Goal: Information Seeking & Learning: Compare options

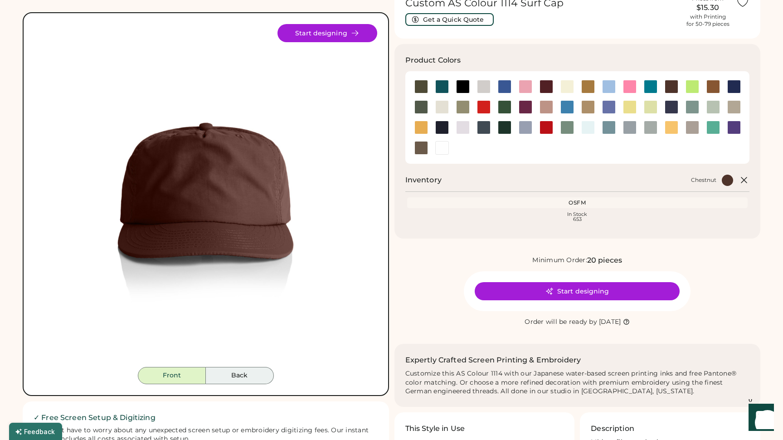
scroll to position [44, 0]
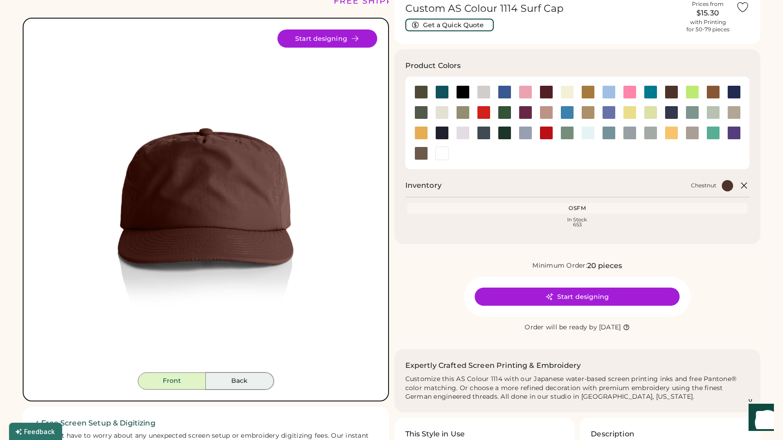
click at [241, 384] on button "Back" at bounding box center [240, 380] width 68 height 17
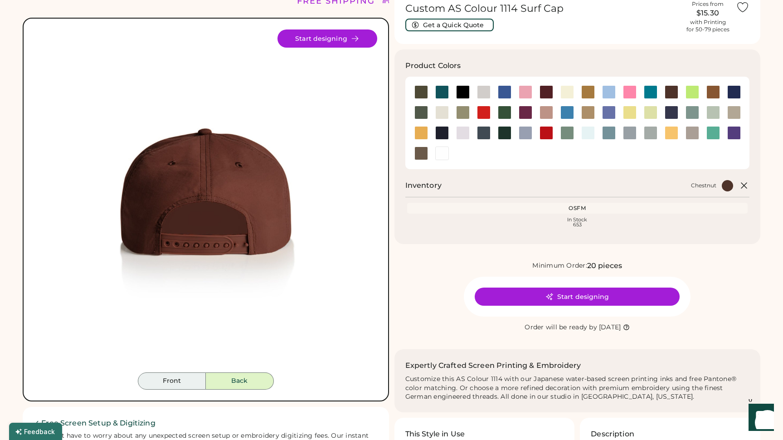
click at [178, 381] on button "Front" at bounding box center [172, 380] width 68 height 17
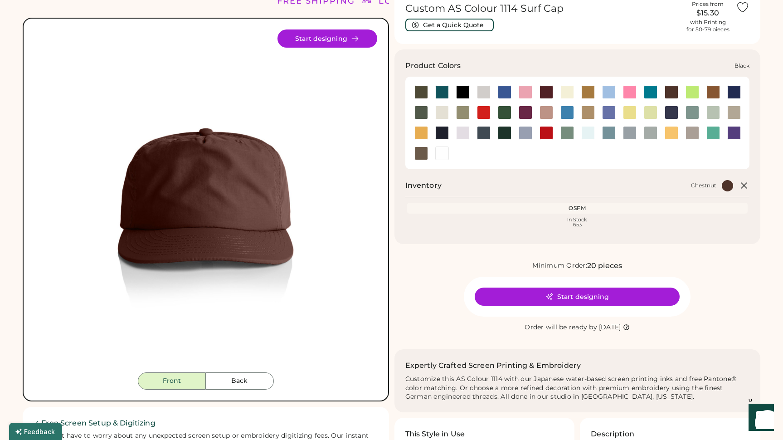
click at [461, 91] on div at bounding box center [463, 92] width 14 height 14
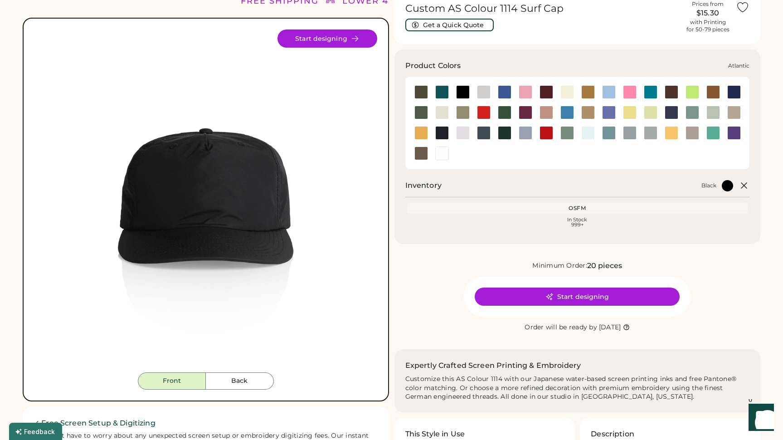
click at [442, 91] on div at bounding box center [442, 92] width 14 height 14
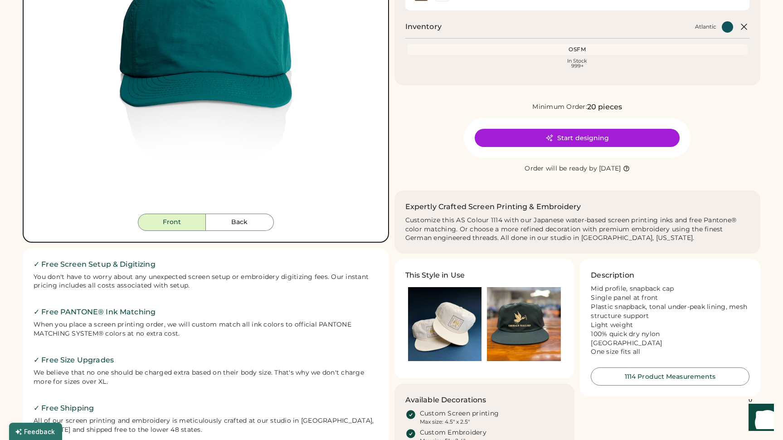
scroll to position [204, 0]
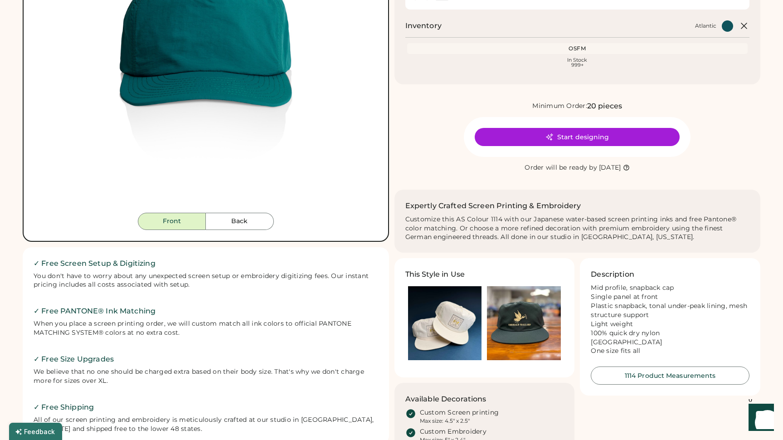
click at [518, 326] on img at bounding box center [524, 323] width 74 height 74
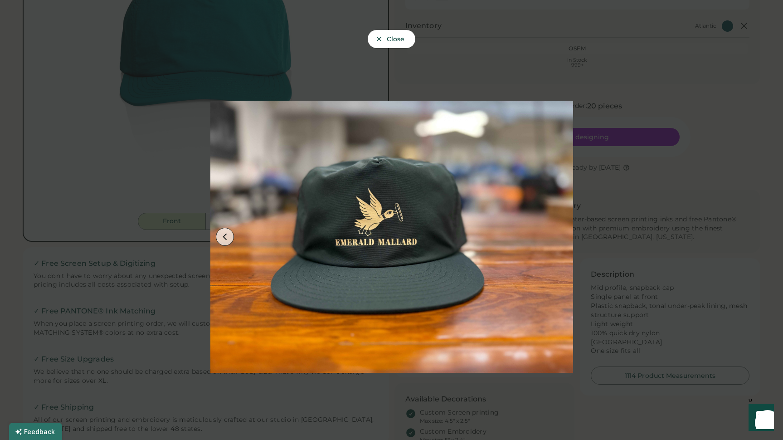
click at [592, 70] on div at bounding box center [391, 220] width 783 height 440
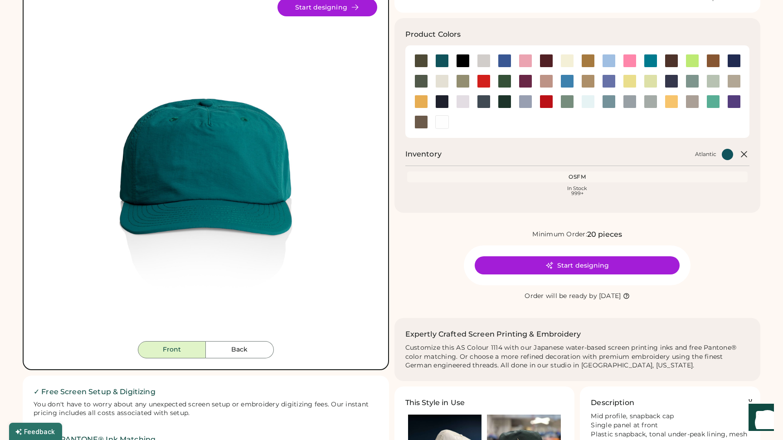
scroll to position [16, 0]
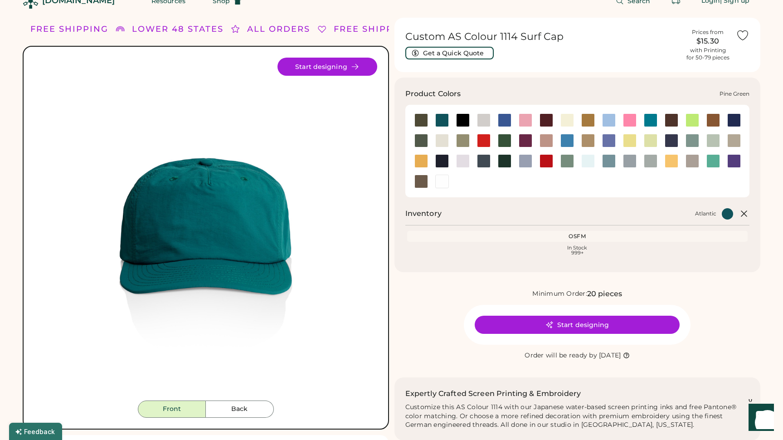
click at [505, 165] on div at bounding box center [505, 161] width 14 height 14
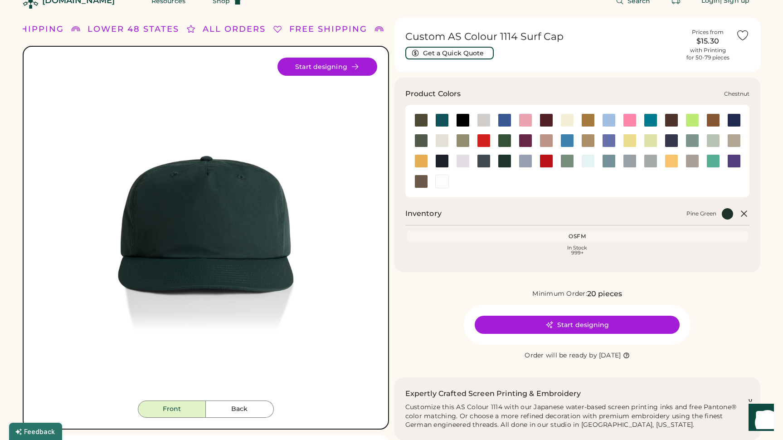
click at [671, 125] on div at bounding box center [671, 120] width 14 height 14
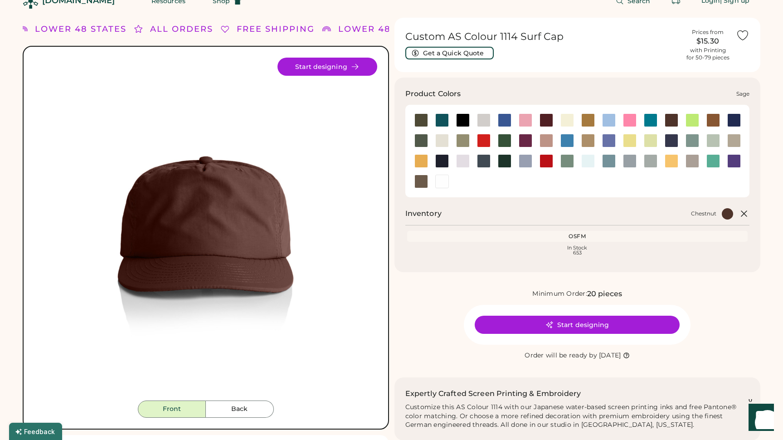
click at [570, 158] on div at bounding box center [567, 161] width 14 height 14
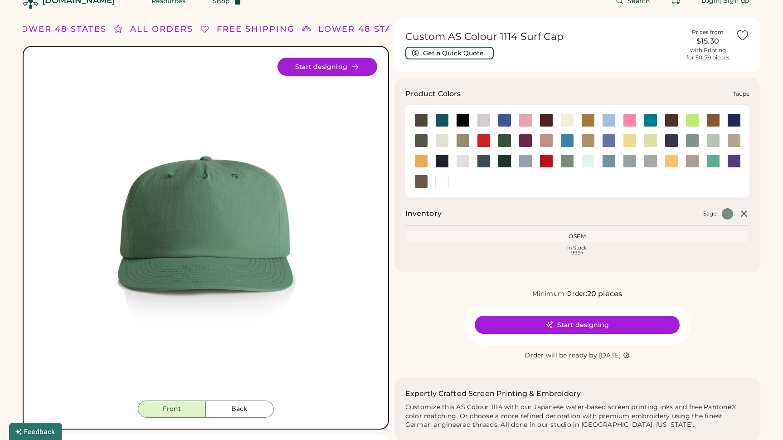
click at [696, 159] on div at bounding box center [692, 161] width 14 height 14
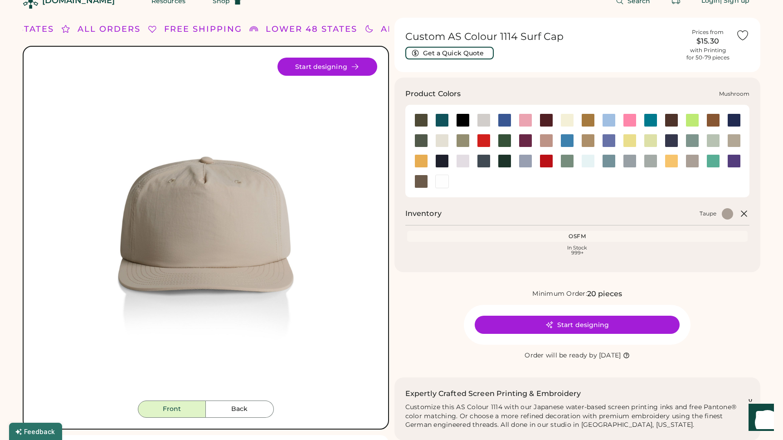
click at [730, 140] on div at bounding box center [734, 141] width 14 height 14
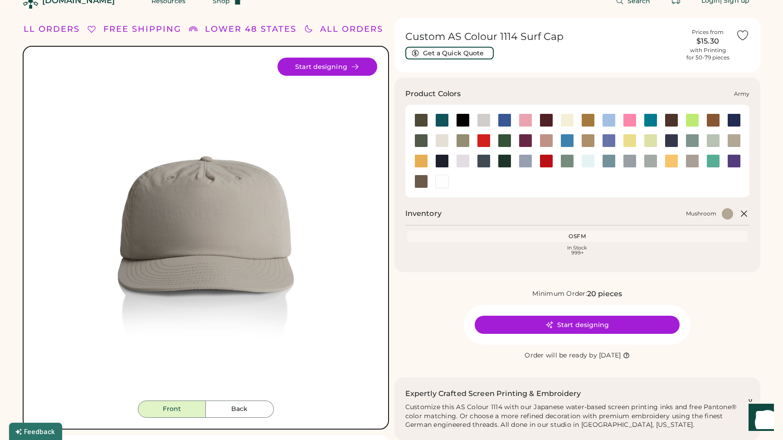
click at [425, 123] on div at bounding box center [421, 120] width 14 height 14
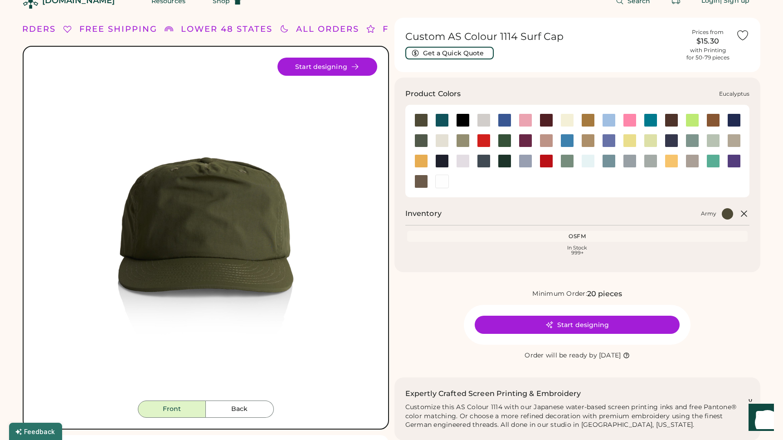
click at [461, 141] on div at bounding box center [463, 141] width 14 height 14
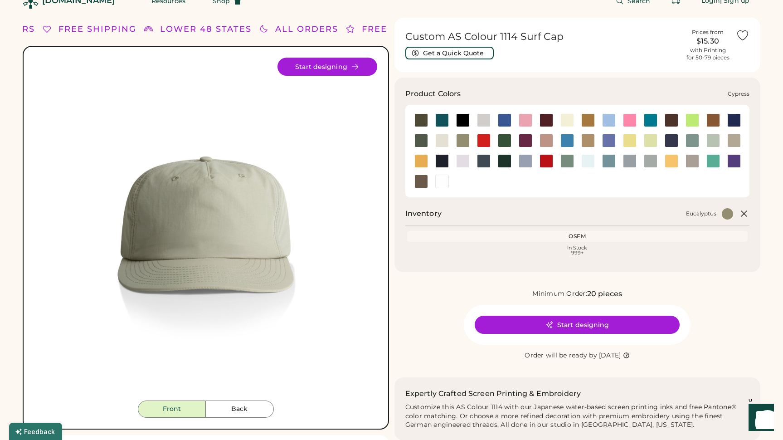
click at [421, 141] on div at bounding box center [421, 141] width 14 height 14
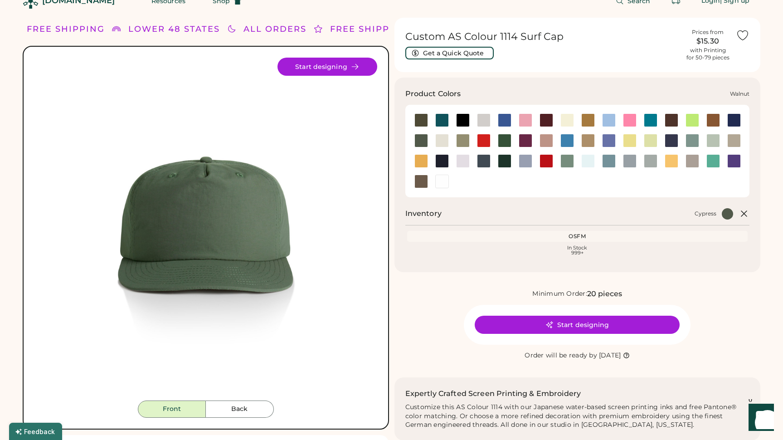
click at [418, 189] on div at bounding box center [421, 181] width 21 height 20
click at [419, 180] on div at bounding box center [421, 182] width 14 height 14
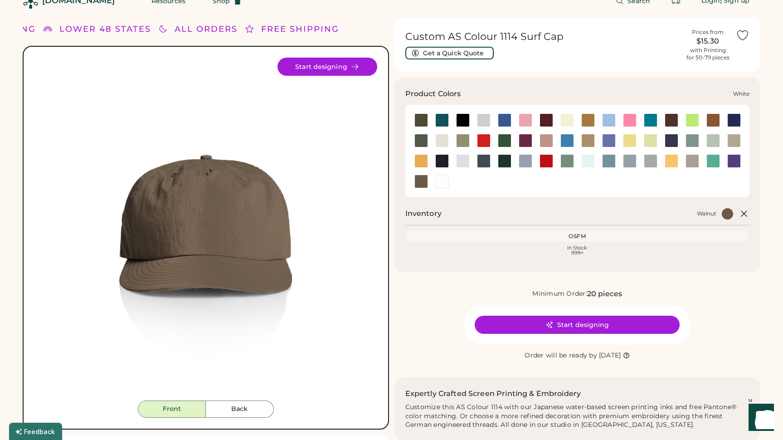
click at [440, 179] on div at bounding box center [442, 182] width 14 height 14
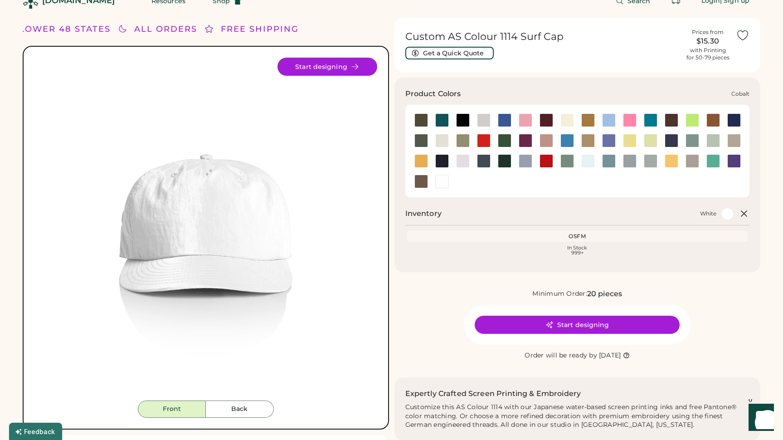
click at [736, 121] on div at bounding box center [734, 120] width 14 height 14
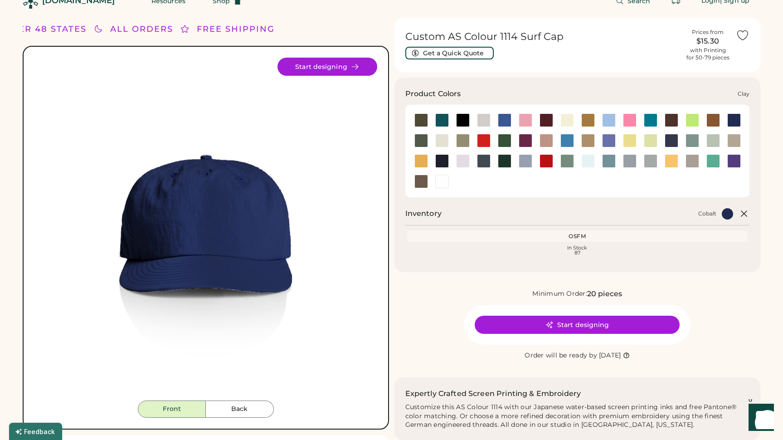
click at [718, 121] on div at bounding box center [713, 120] width 14 height 14
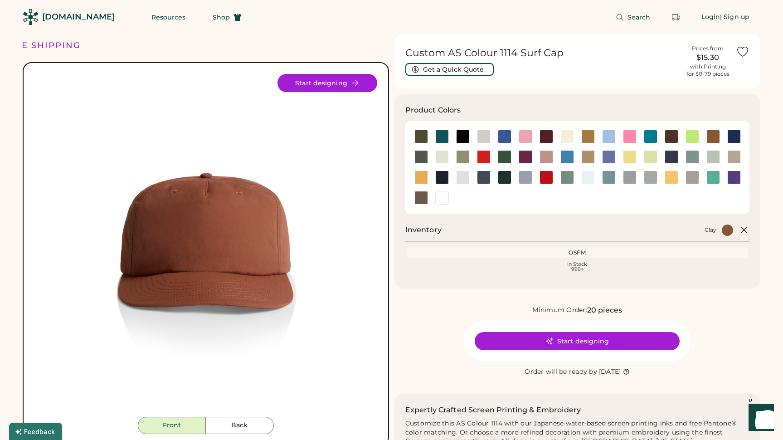
click at [60, 17] on div "[DOMAIN_NAME]" at bounding box center [78, 16] width 73 height 11
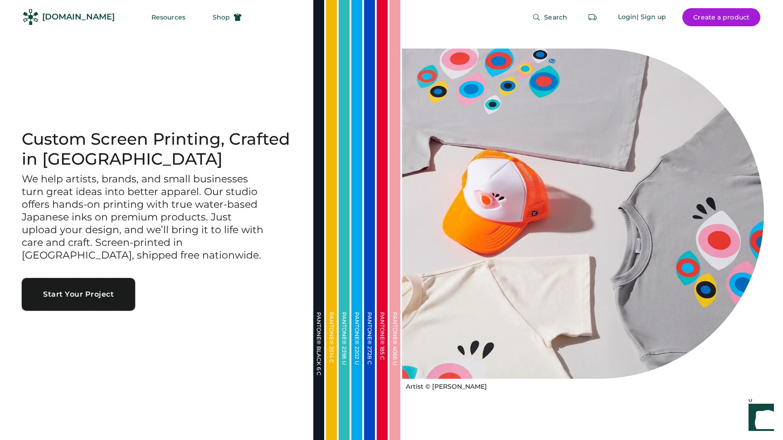
click at [87, 283] on button "Start Your Project" at bounding box center [78, 294] width 113 height 33
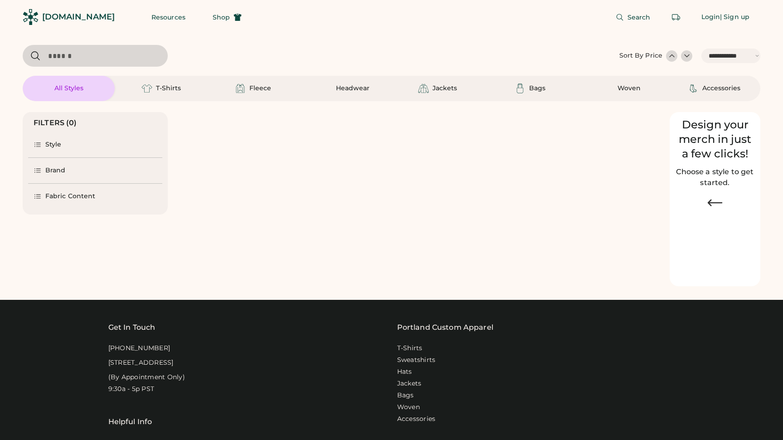
select select "*****"
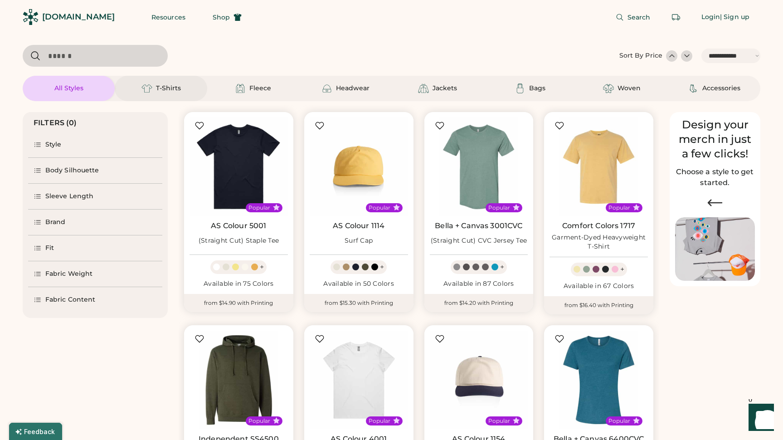
click at [161, 89] on div "T-Shirts" at bounding box center [168, 88] width 25 height 9
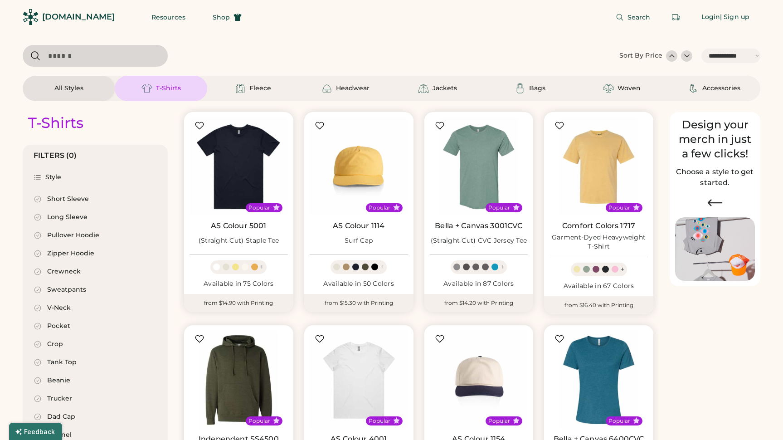
select select "*"
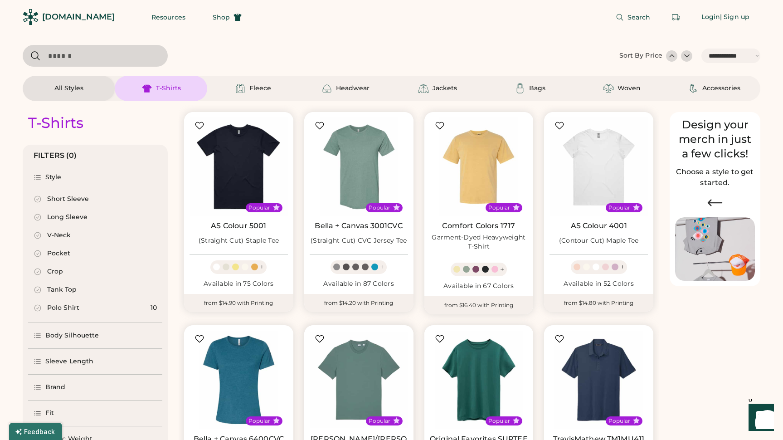
scroll to position [148, 0]
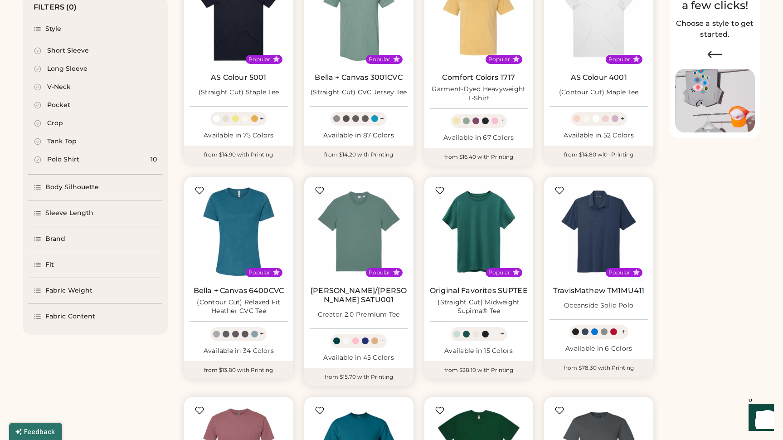
select select "*****"
select select "*"
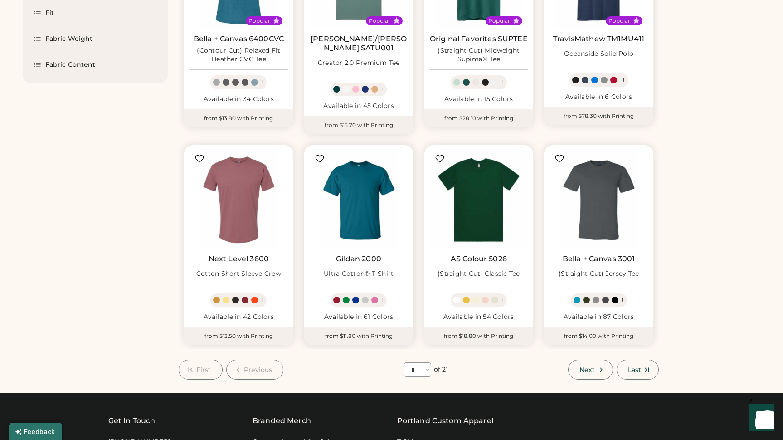
scroll to position [400, 0]
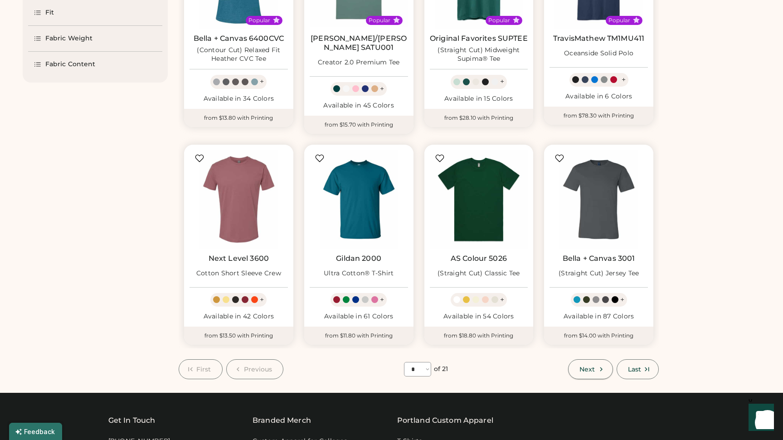
click at [597, 365] on icon at bounding box center [601, 369] width 8 height 8
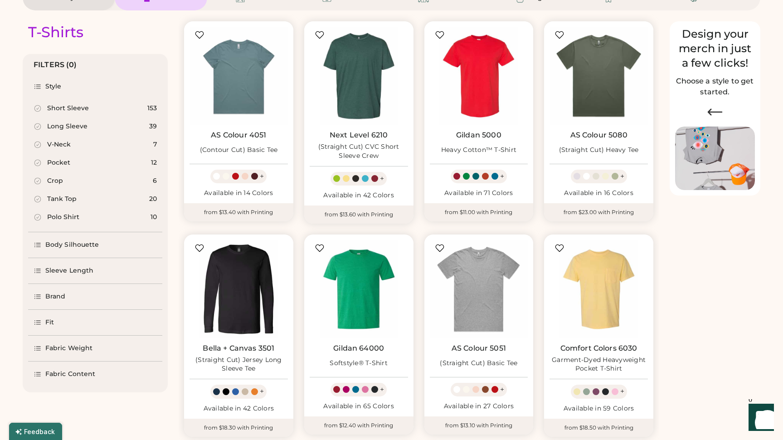
scroll to position [97, 0]
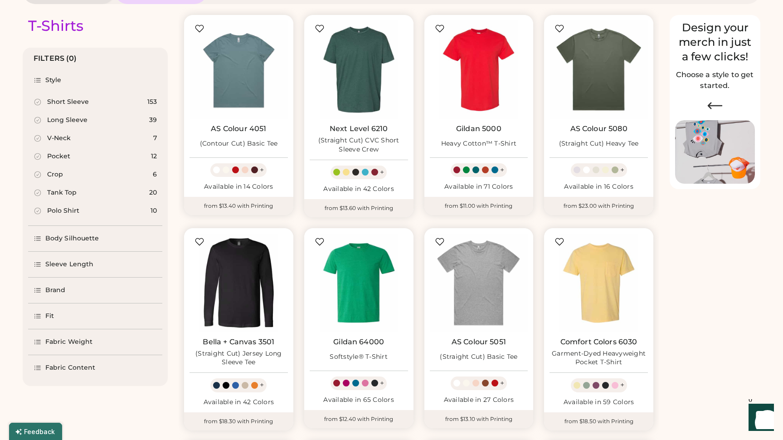
click at [77, 239] on div "Body Silhouette" at bounding box center [72, 238] width 54 height 9
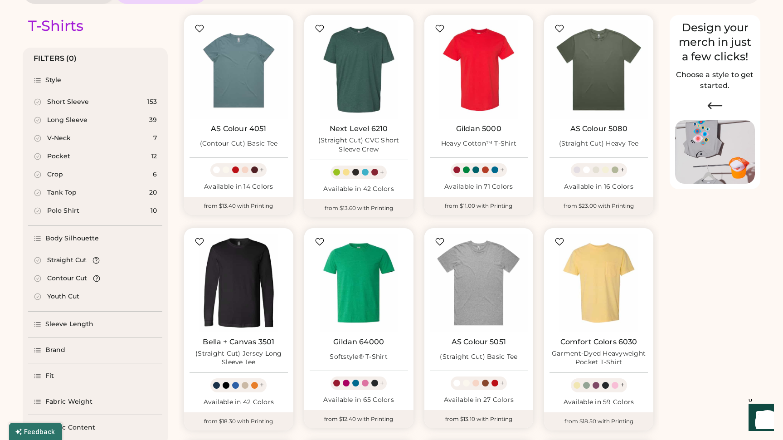
click at [55, 261] on div "Straight Cut" at bounding box center [66, 260] width 39 height 9
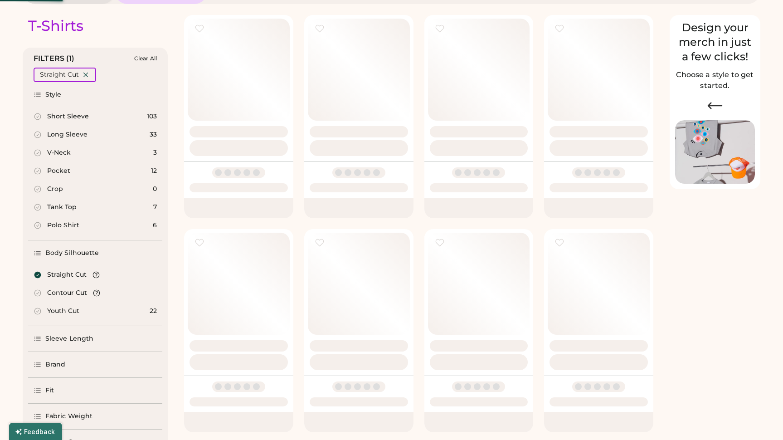
select select "*"
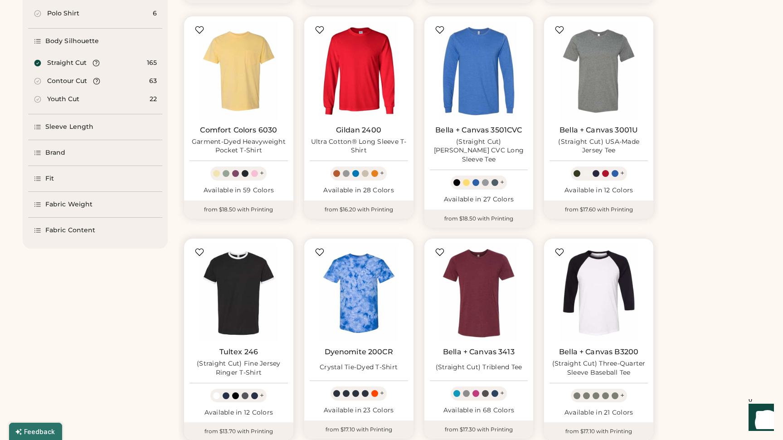
scroll to position [316, 0]
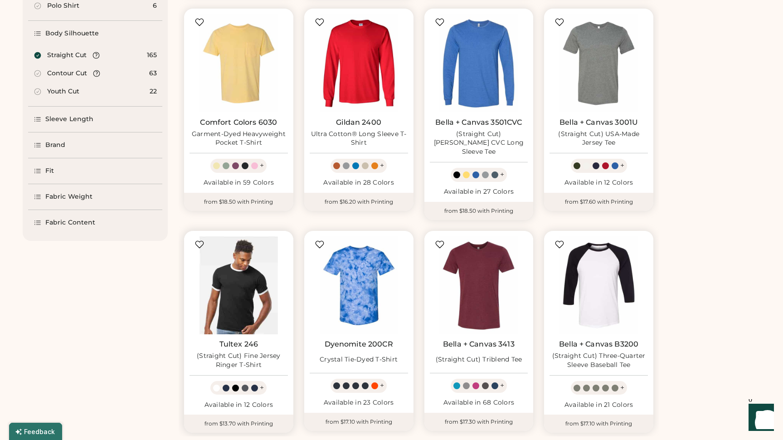
click at [250, 302] on img at bounding box center [238, 285] width 98 height 98
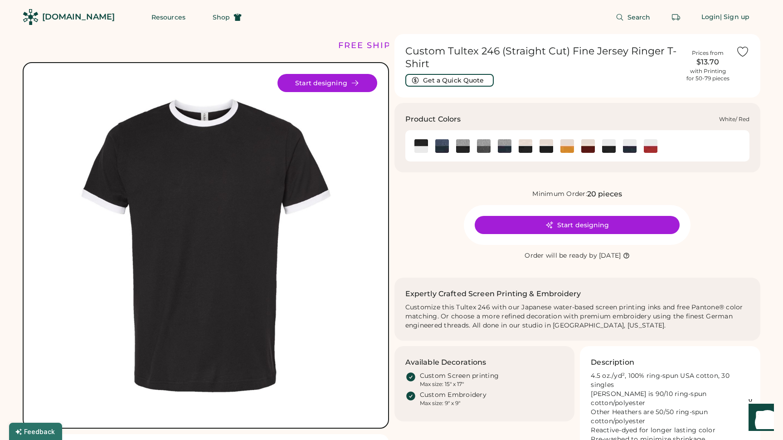
click at [645, 145] on img at bounding box center [651, 146] width 14 height 14
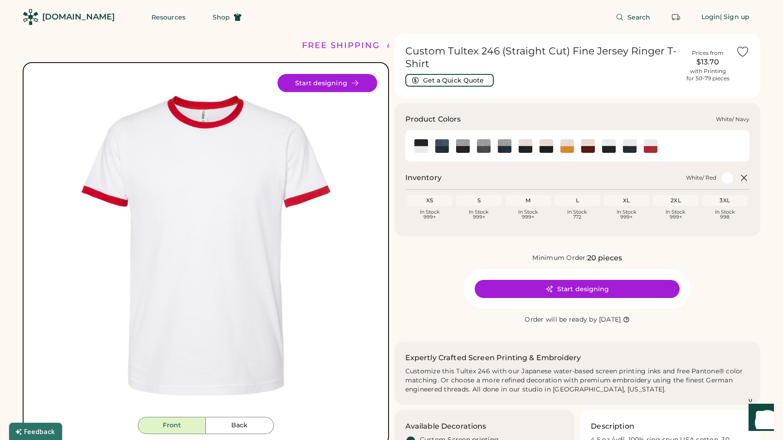
click at [628, 145] on img at bounding box center [630, 146] width 14 height 14
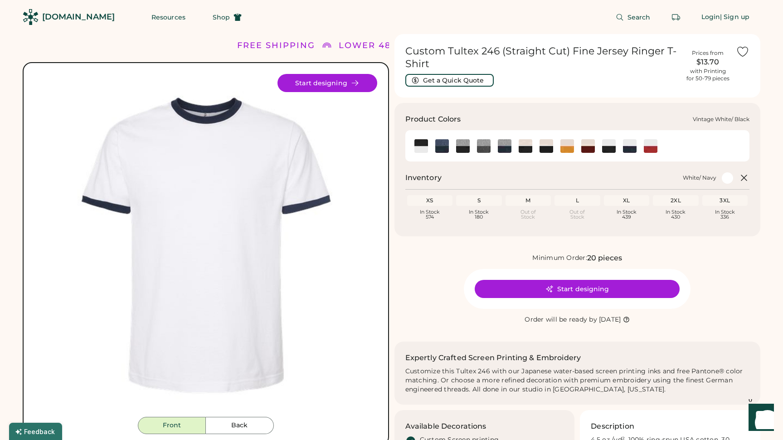
click at [524, 149] on img at bounding box center [526, 146] width 14 height 14
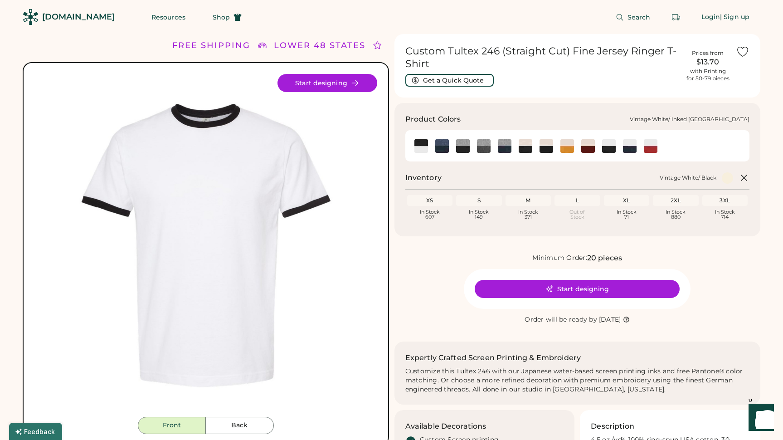
click at [543, 143] on img at bounding box center [546, 146] width 14 height 14
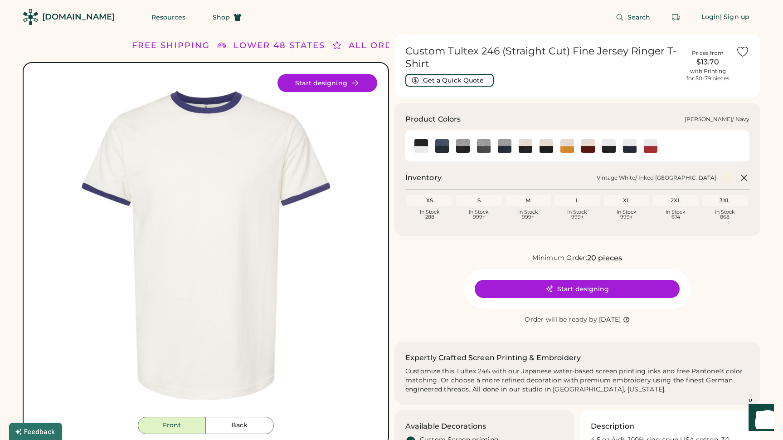
click at [439, 142] on img at bounding box center [442, 146] width 14 height 14
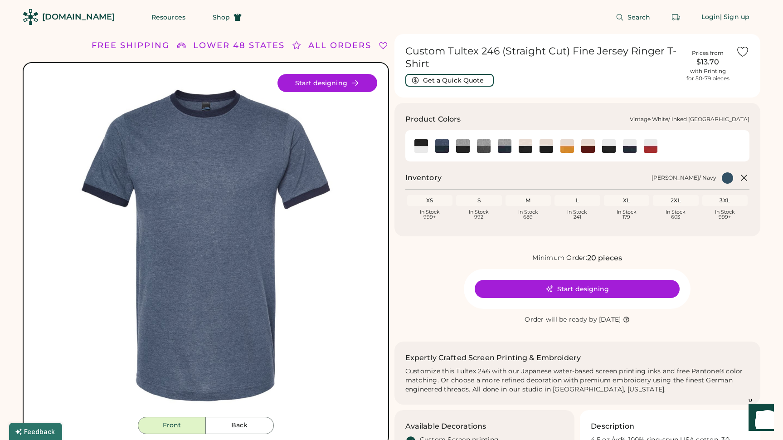
click at [545, 149] on img at bounding box center [546, 146] width 14 height 14
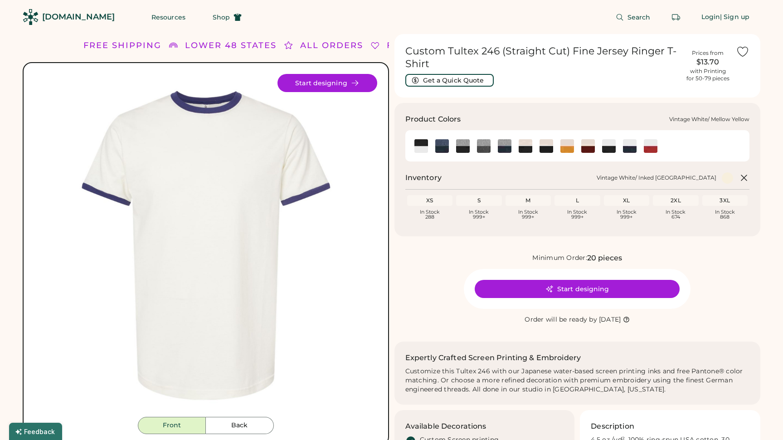
click at [562, 143] on img at bounding box center [567, 146] width 14 height 14
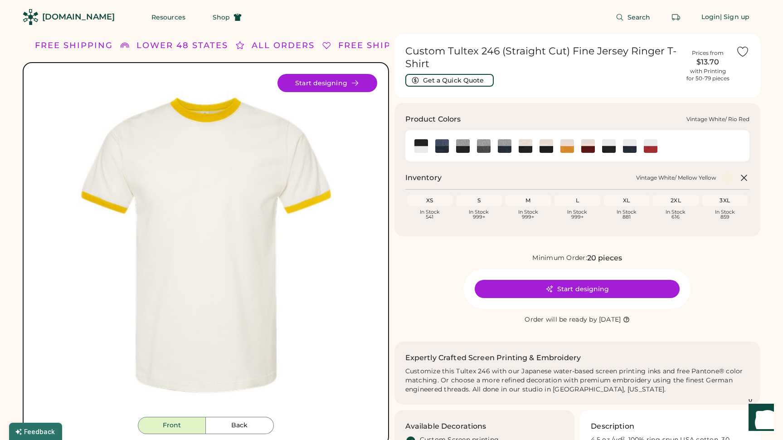
click at [587, 148] on img at bounding box center [588, 146] width 14 height 14
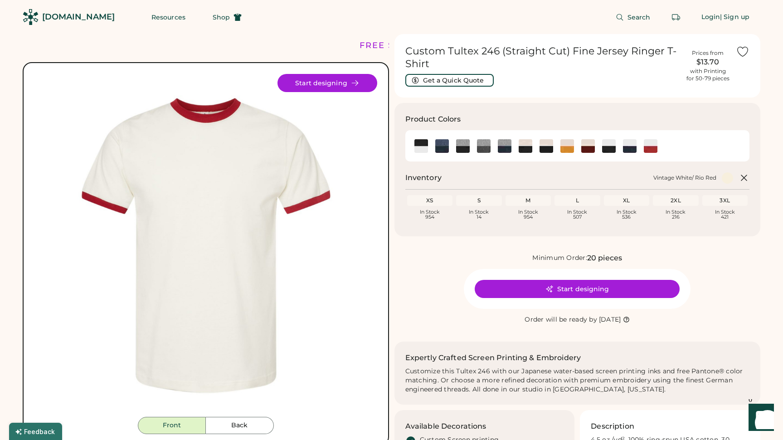
click at [26, 42] on div "FREE SHIPPING LOWER 48 STATES ALL ORDERS FREE SHIPPING LOWER 48 STATES ALL ORDE…" at bounding box center [206, 45] width 366 height 23
click at [61, 19] on div "[DOMAIN_NAME]" at bounding box center [78, 16] width 73 height 11
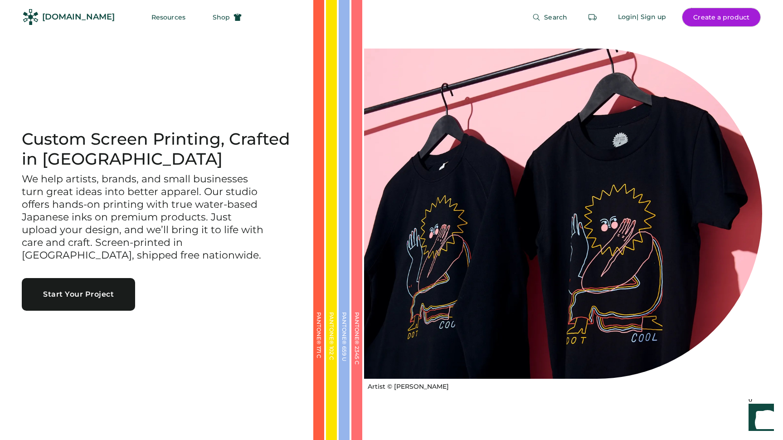
click at [727, 23] on button "Create a product" at bounding box center [721, 17] width 78 height 18
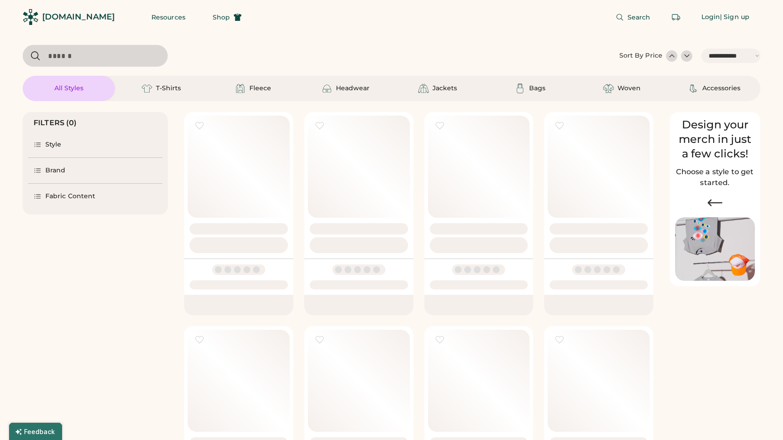
select select "*****"
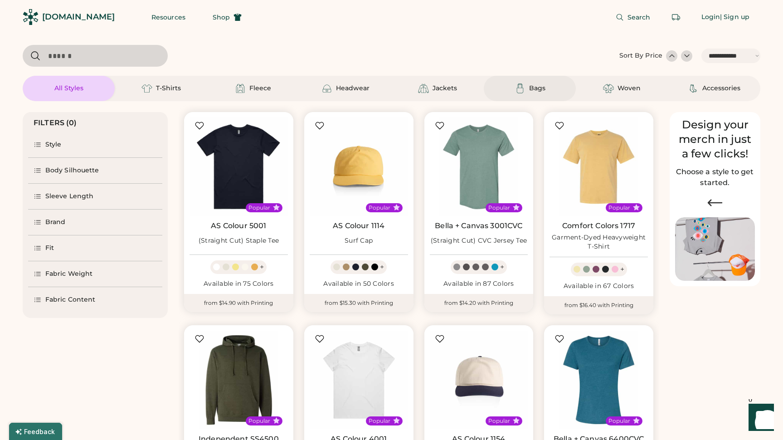
click at [538, 85] on div "Bags" at bounding box center [537, 88] width 16 height 9
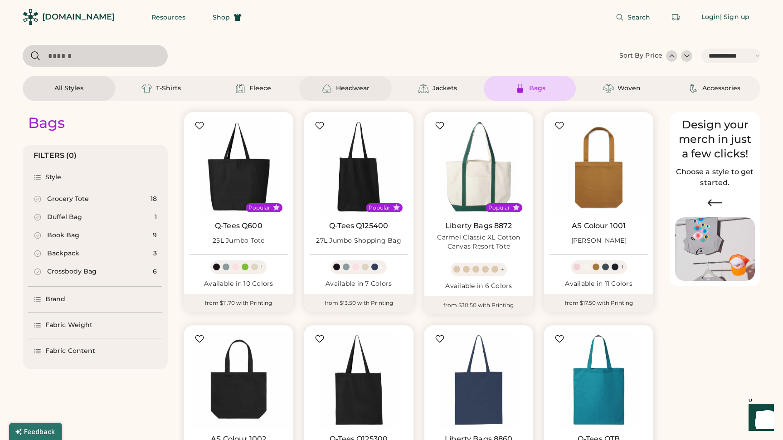
click at [339, 90] on div "Headwear" at bounding box center [353, 88] width 34 height 9
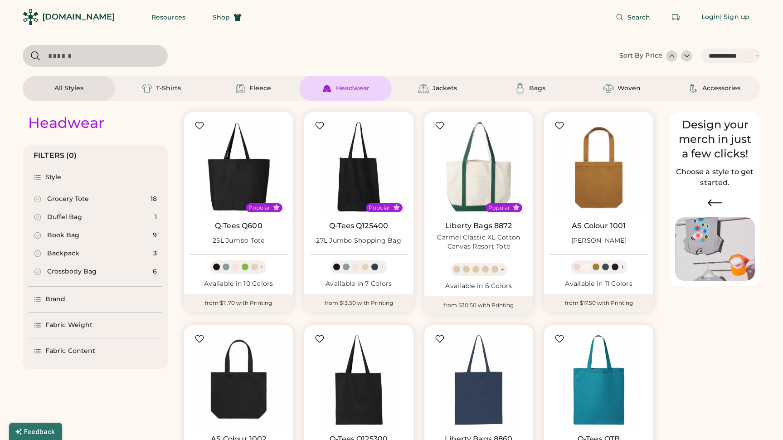
select select "*"
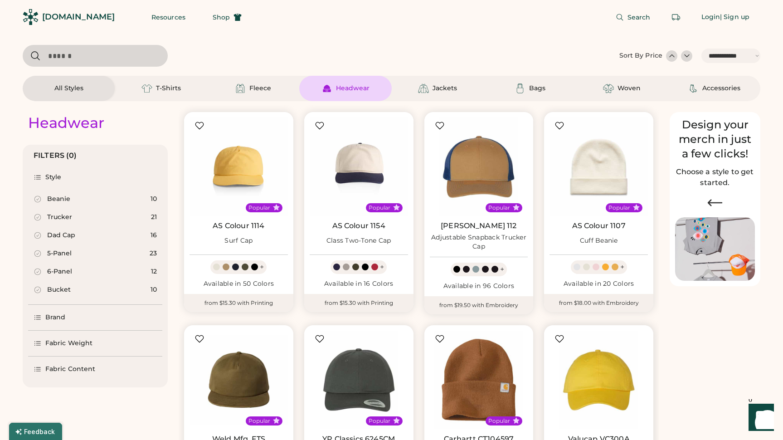
scroll to position [134, 0]
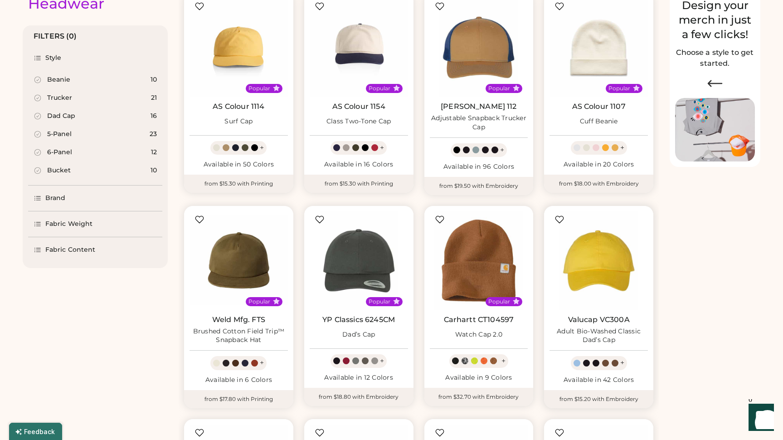
select select "*****"
select select "*"
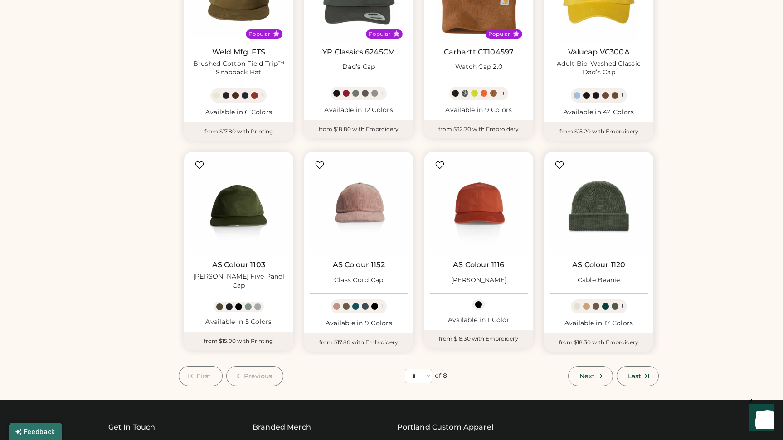
scroll to position [389, 0]
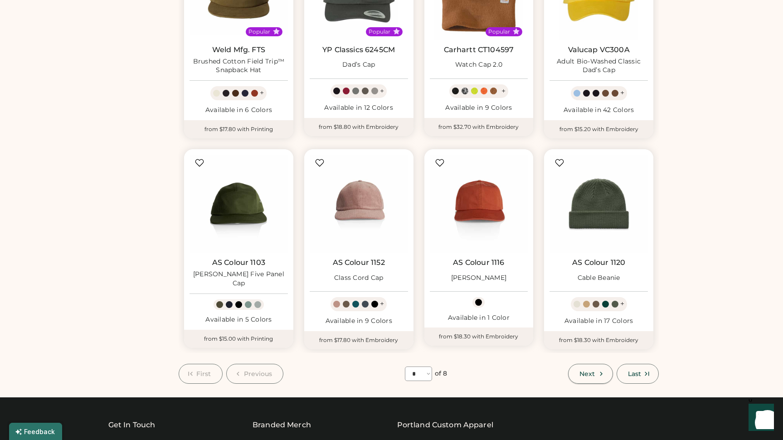
click at [593, 369] on button "Next" at bounding box center [590, 374] width 44 height 20
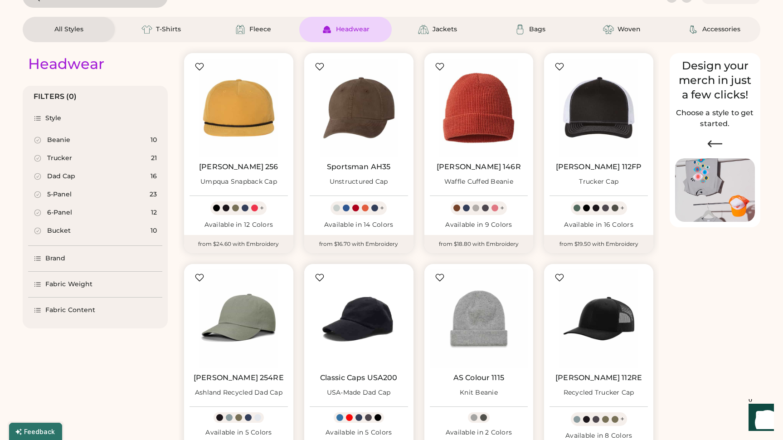
scroll to position [6, 0]
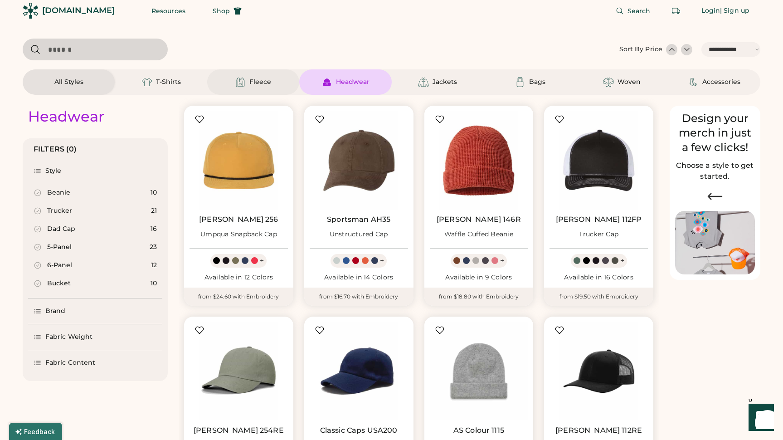
click at [251, 79] on div "Fleece" at bounding box center [260, 82] width 22 height 9
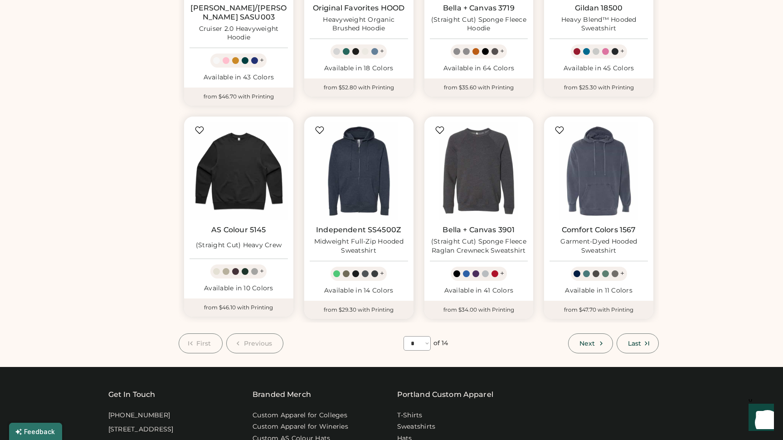
scroll to position [431, 0]
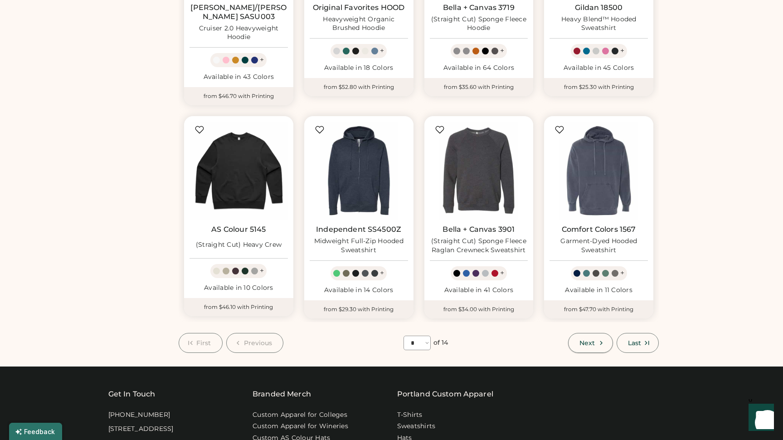
click at [585, 339] on span "Next" at bounding box center [586, 342] width 15 height 6
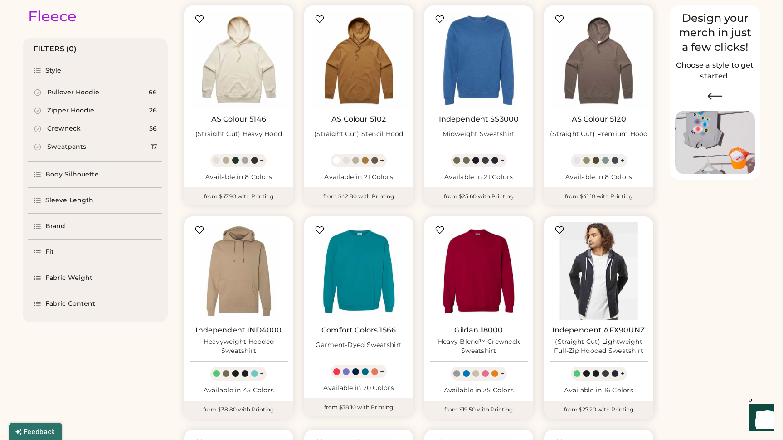
scroll to position [73, 0]
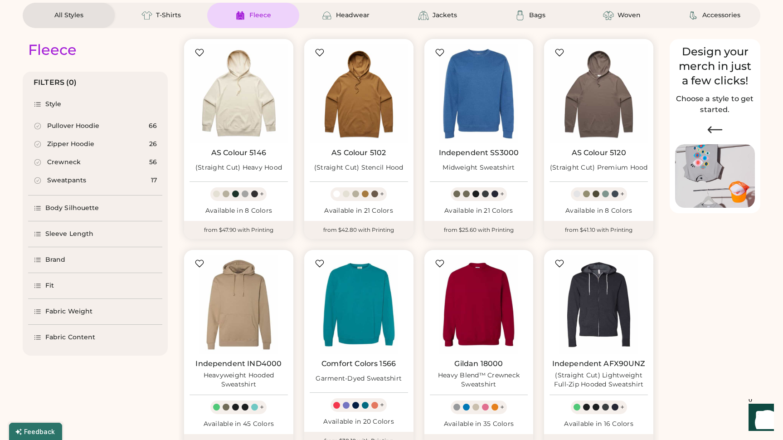
click at [84, 121] on div "Pullover Hoodie" at bounding box center [73, 125] width 52 height 9
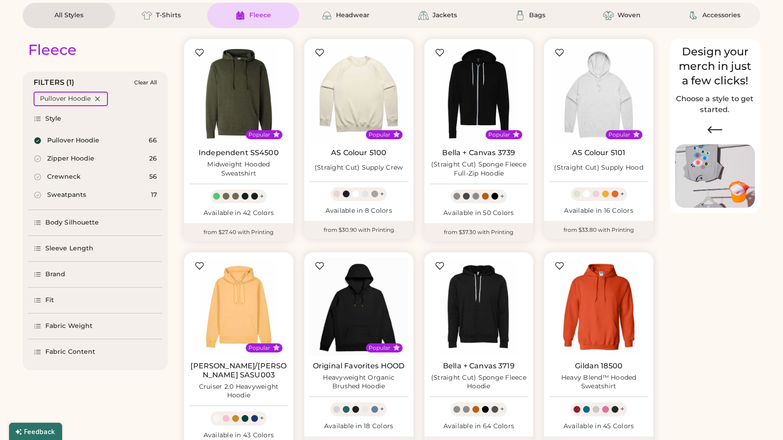
click at [77, 220] on div "Body Silhouette" at bounding box center [72, 222] width 54 height 9
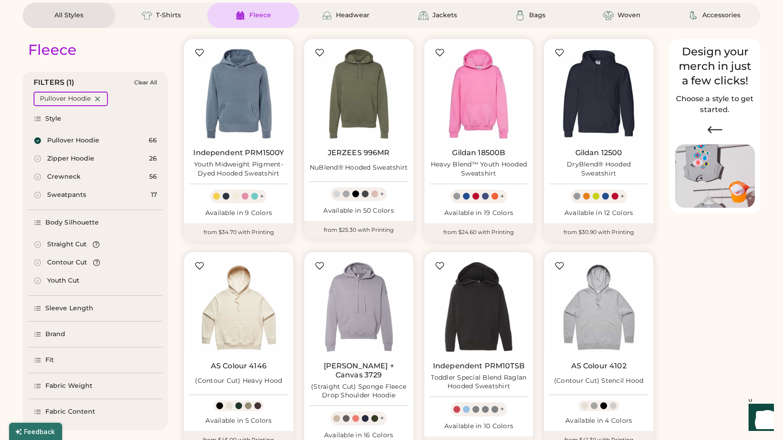
click at [72, 245] on div "Straight Cut" at bounding box center [66, 244] width 39 height 9
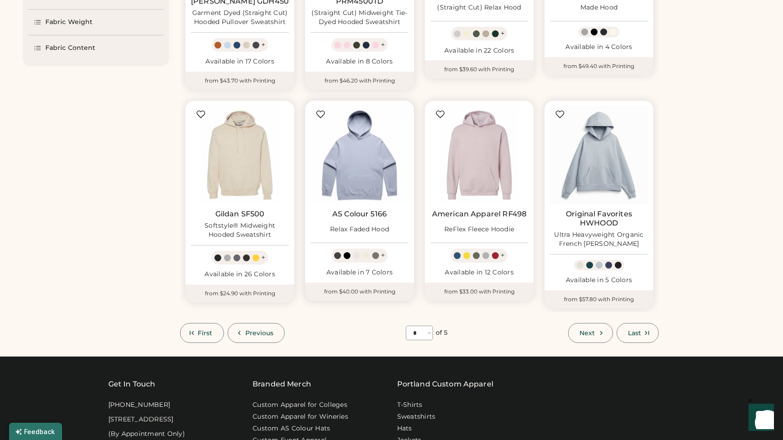
scroll to position [456, 0]
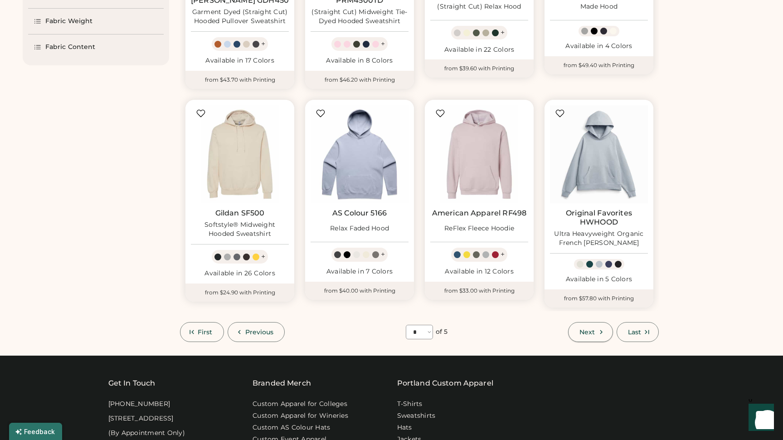
click at [588, 329] on span "Next" at bounding box center [586, 332] width 15 height 6
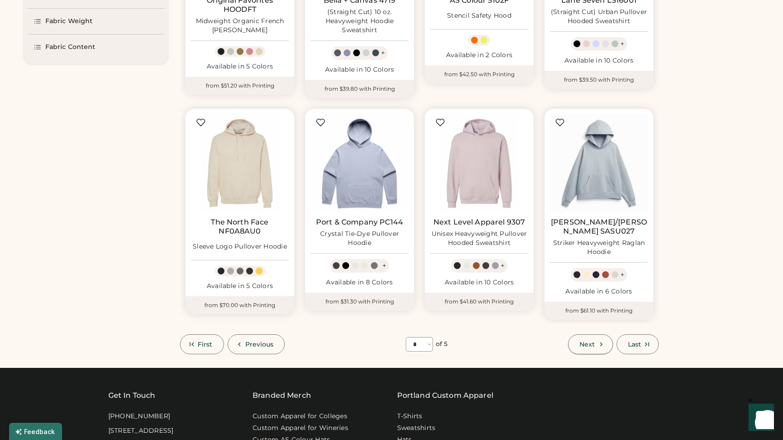
scroll to position [39, 0]
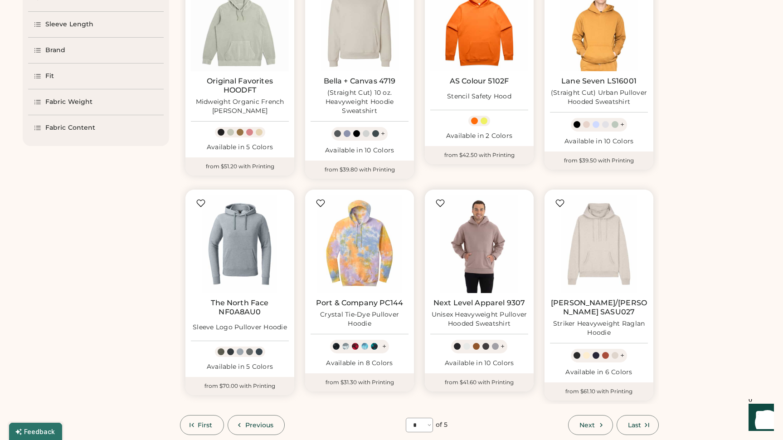
scroll to position [380, 0]
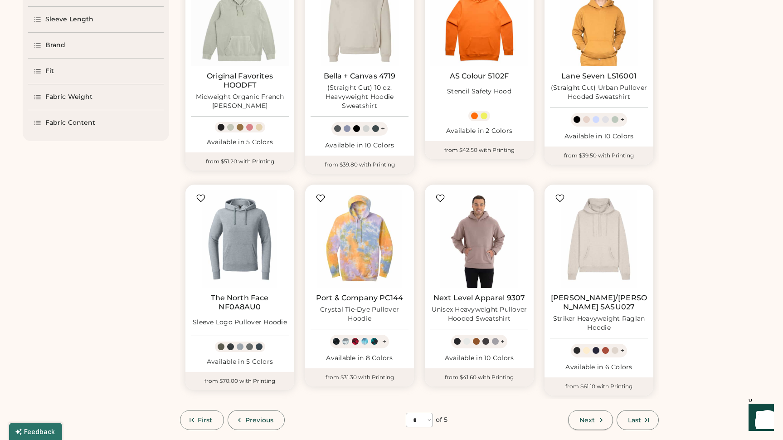
click at [601, 410] on button "Next" at bounding box center [590, 420] width 44 height 20
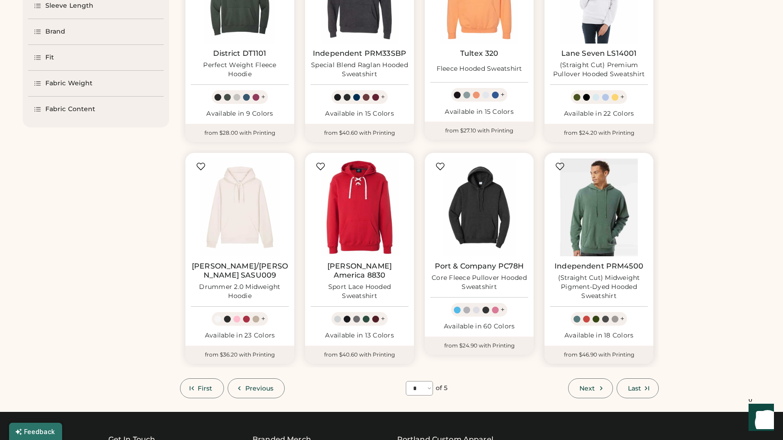
scroll to position [394, 0]
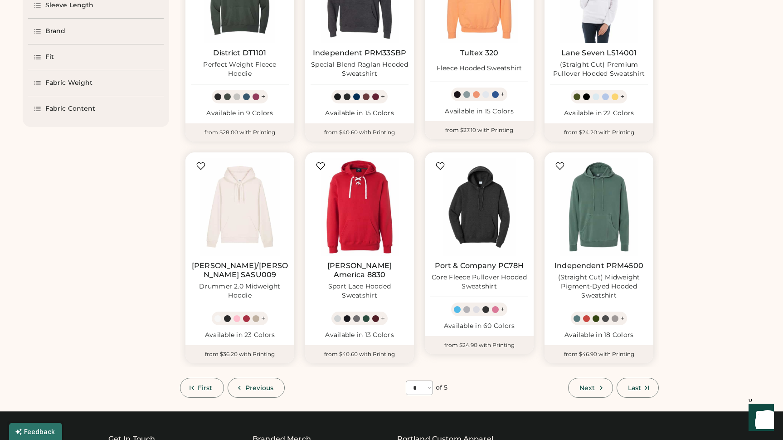
click at [584, 384] on span "Next" at bounding box center [586, 387] width 15 height 6
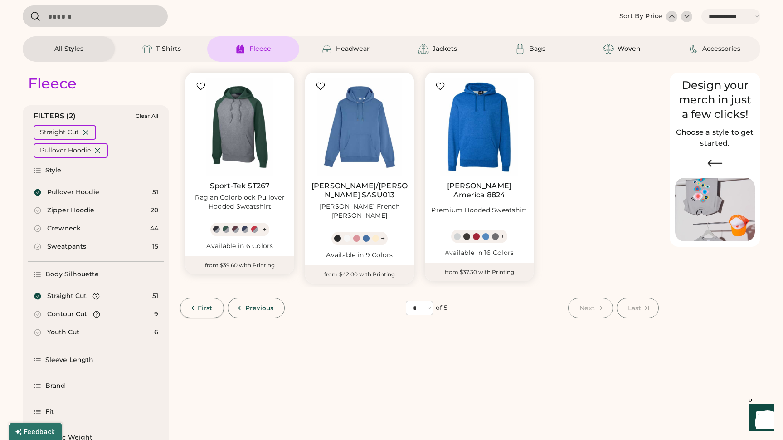
click at [207, 305] on span "First" at bounding box center [205, 308] width 15 height 6
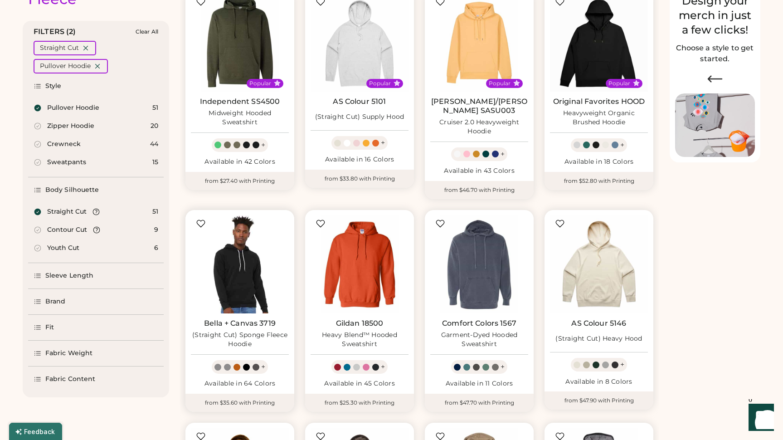
scroll to position [133, 0]
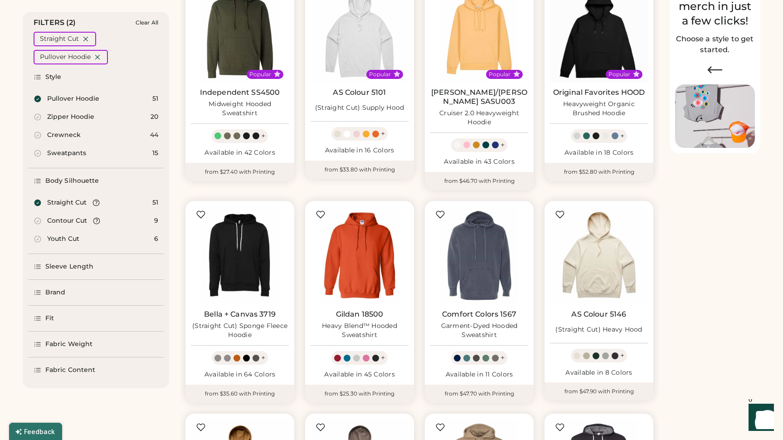
click at [75, 115] on div "Zipper Hoodie" at bounding box center [70, 116] width 47 height 9
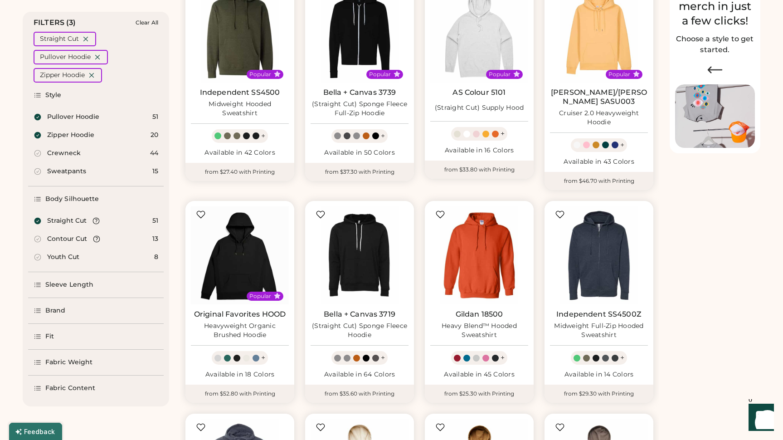
click at [79, 116] on div "Pullover Hoodie" at bounding box center [73, 116] width 52 height 9
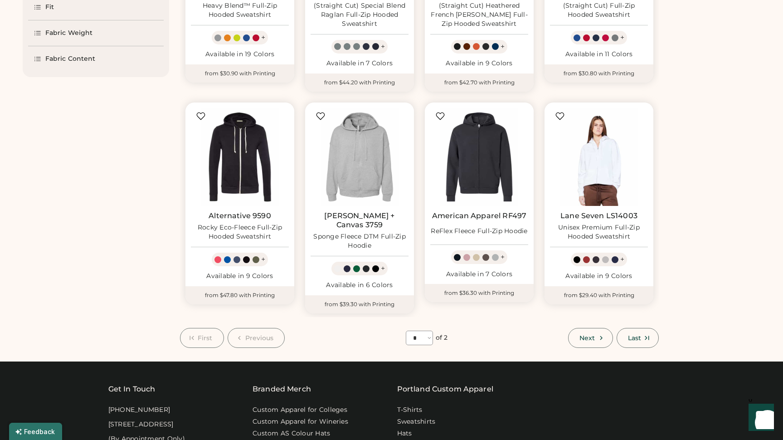
scroll to position [448, 0]
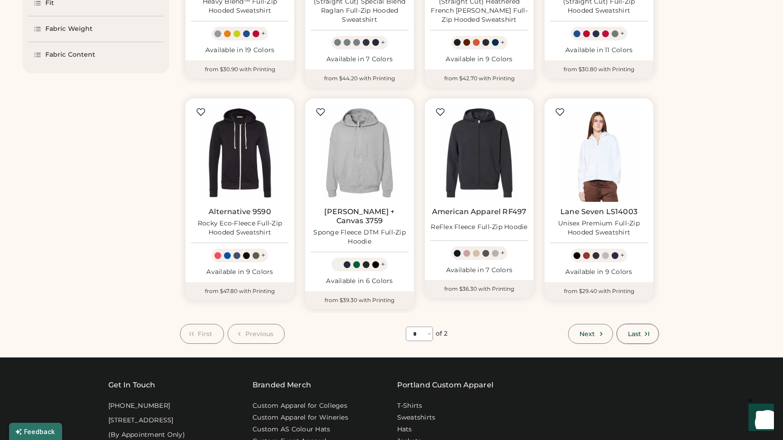
click at [634, 324] on button "Last" at bounding box center [637, 334] width 42 height 20
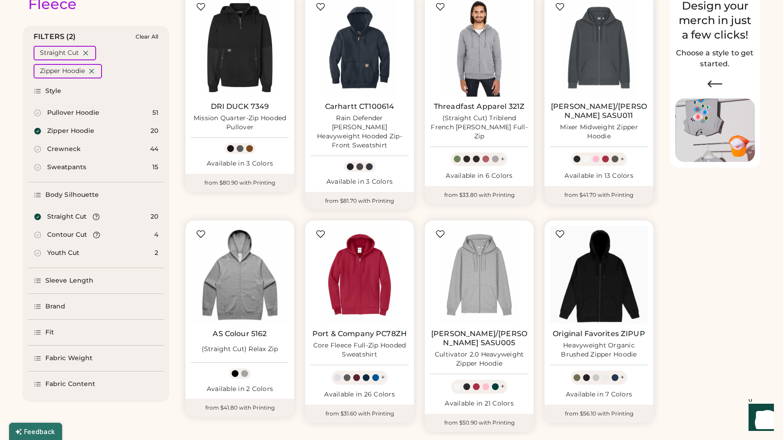
scroll to position [122, 0]
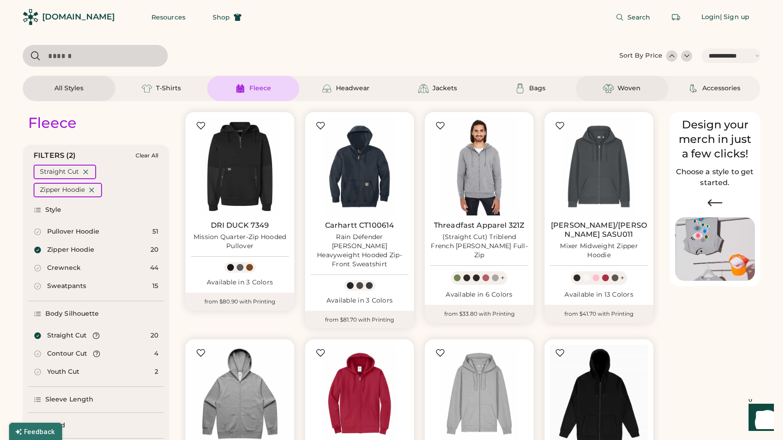
click at [606, 82] on div "Woven" at bounding box center [622, 88] width 92 height 25
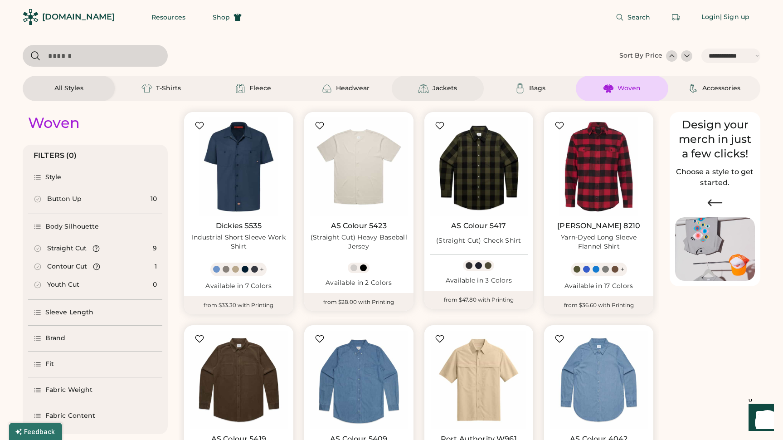
click at [433, 82] on div "Jackets" at bounding box center [438, 88] width 92 height 25
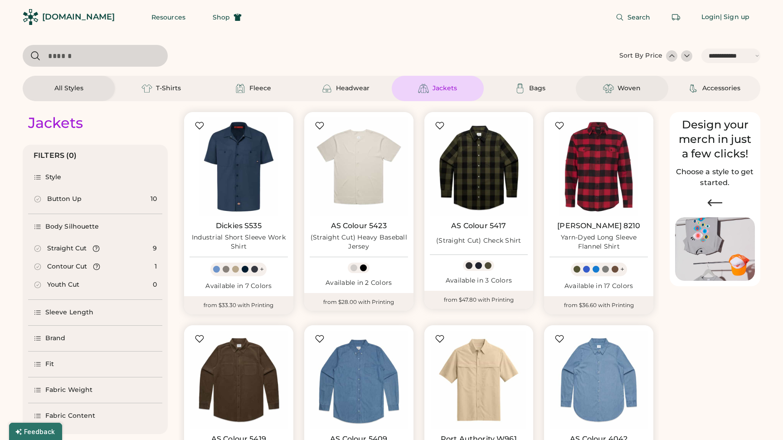
select select "*"
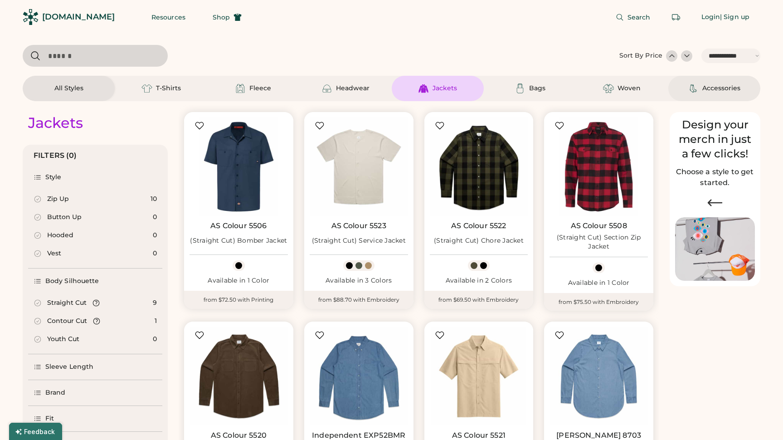
click at [702, 80] on div "Accessories" at bounding box center [714, 88] width 92 height 25
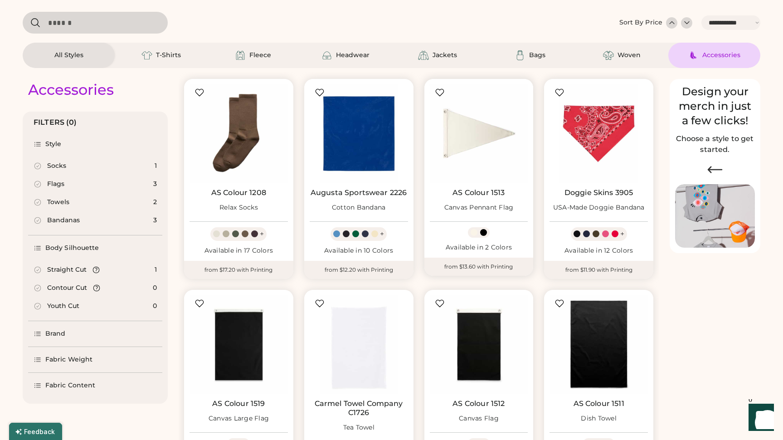
scroll to position [31, 0]
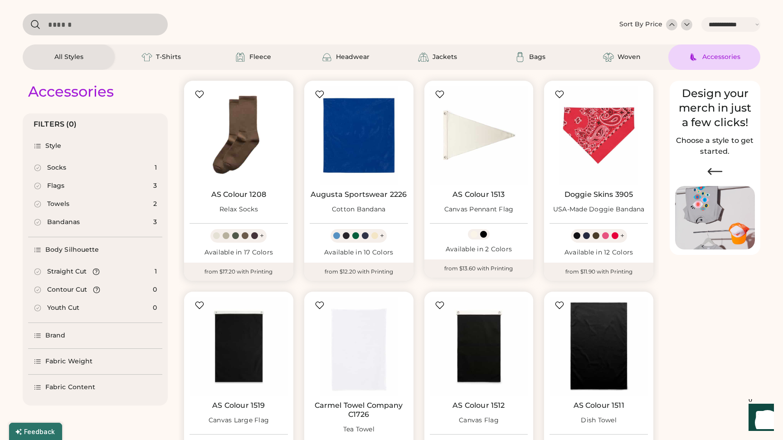
click at [232, 147] on img at bounding box center [238, 135] width 98 height 98
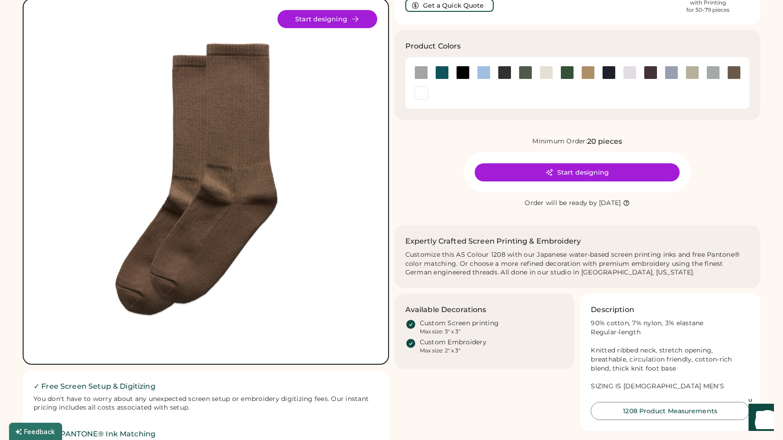
scroll to position [65, 0]
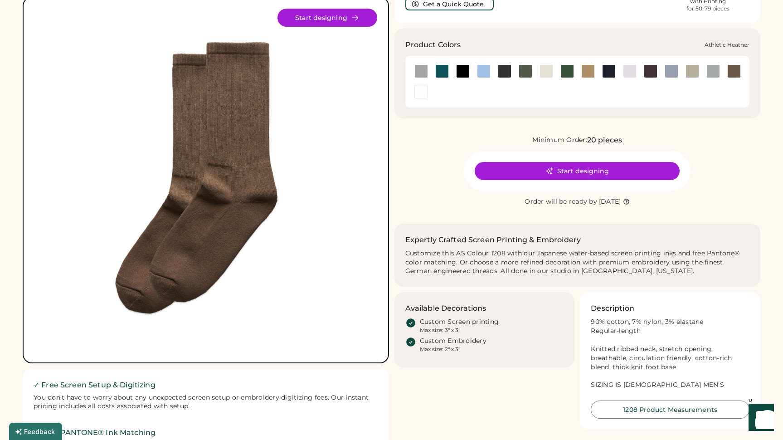
click at [424, 73] on div at bounding box center [421, 71] width 14 height 14
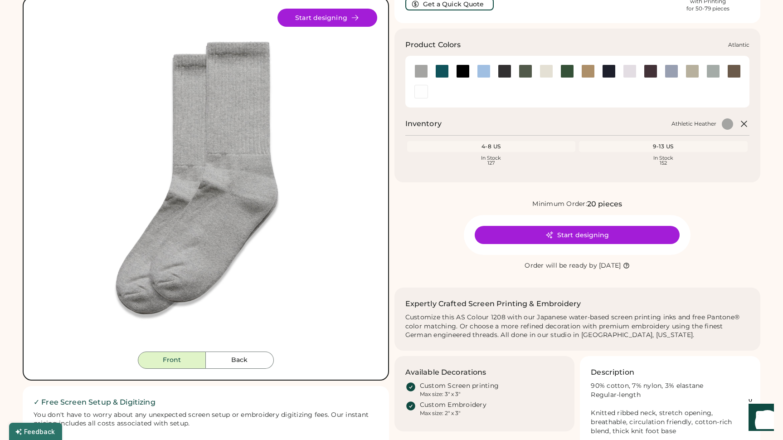
click at [441, 70] on div at bounding box center [442, 71] width 14 height 14
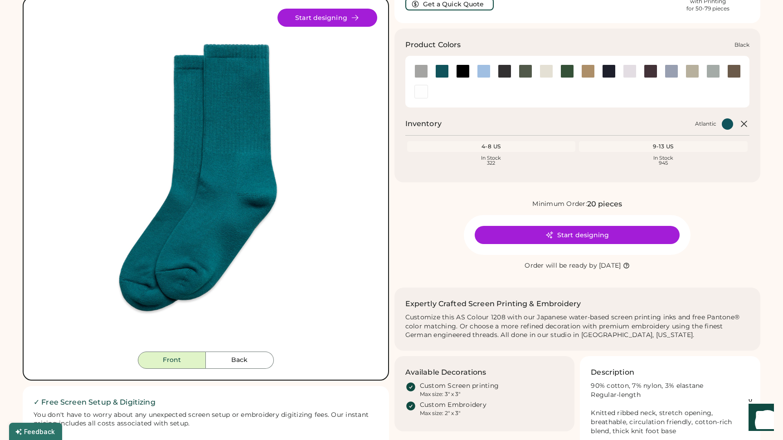
click at [464, 73] on div at bounding box center [463, 71] width 14 height 14
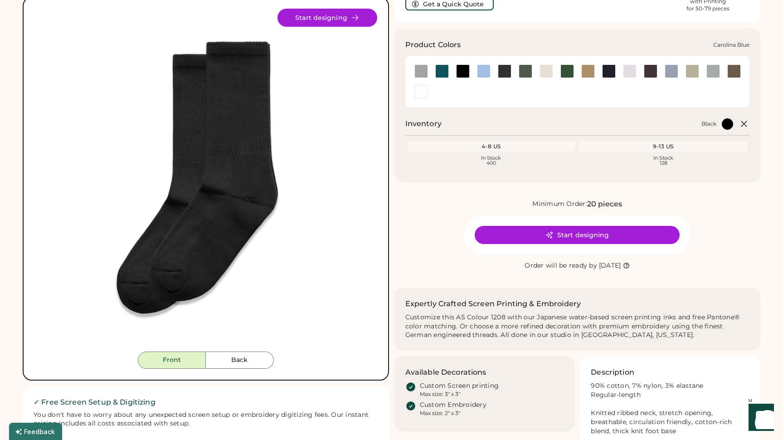
click at [482, 71] on div at bounding box center [484, 71] width 14 height 14
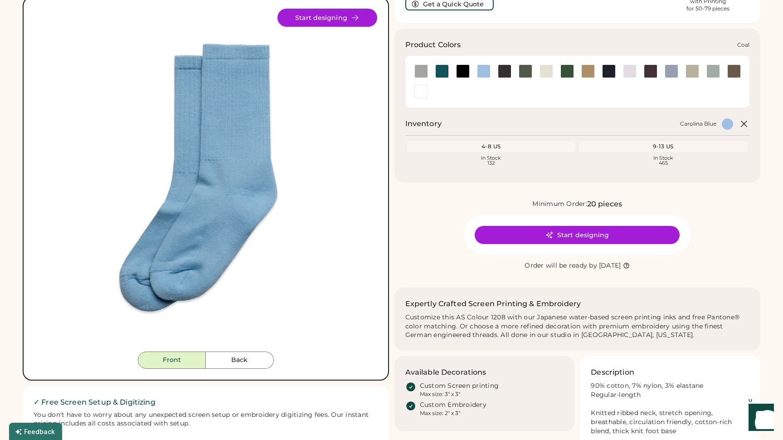
click at [501, 73] on div at bounding box center [505, 71] width 14 height 14
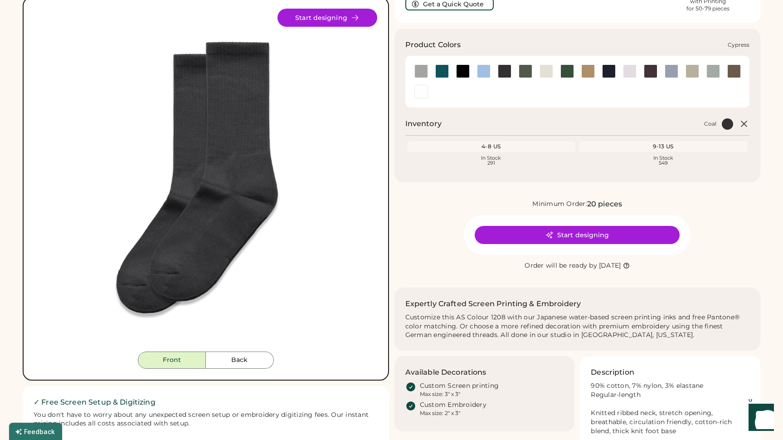
click at [520, 70] on div at bounding box center [526, 71] width 14 height 14
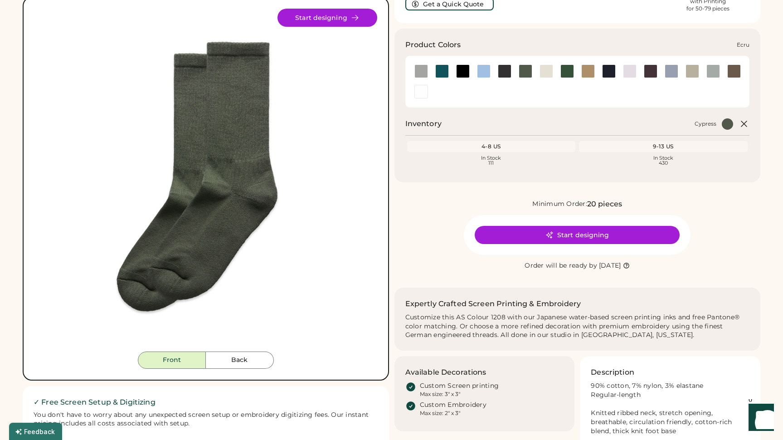
click at [543, 71] on div at bounding box center [546, 71] width 14 height 14
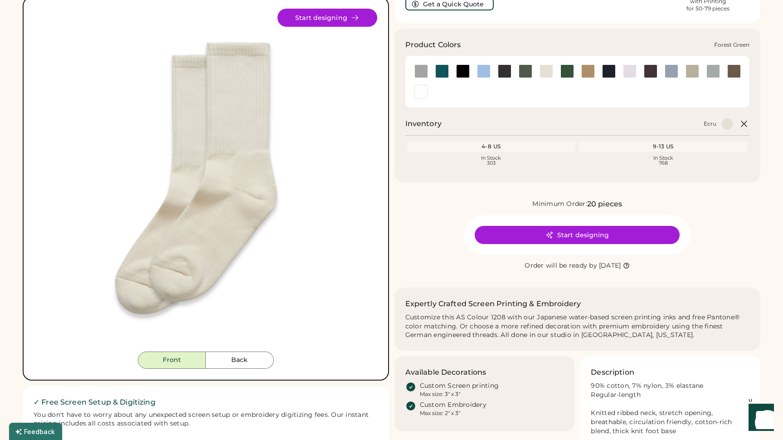
click at [560, 72] on div at bounding box center [567, 71] width 14 height 14
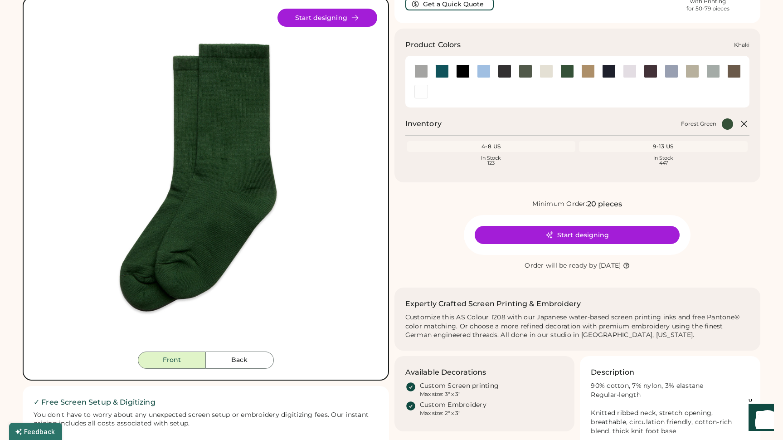
click at [584, 70] on div at bounding box center [588, 71] width 14 height 14
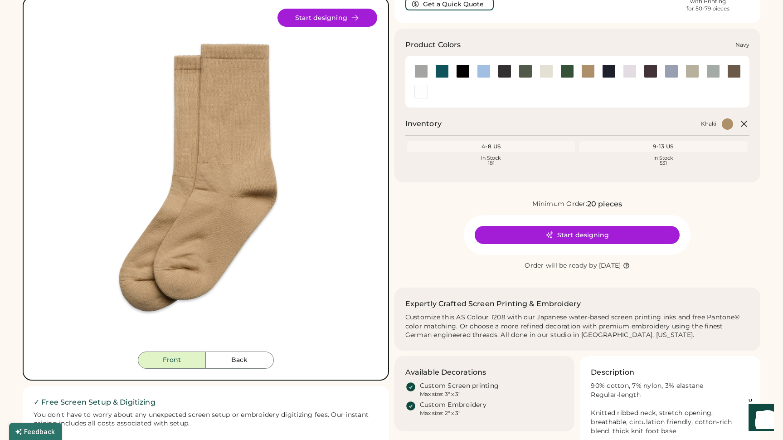
click at [611, 68] on div at bounding box center [609, 71] width 14 height 14
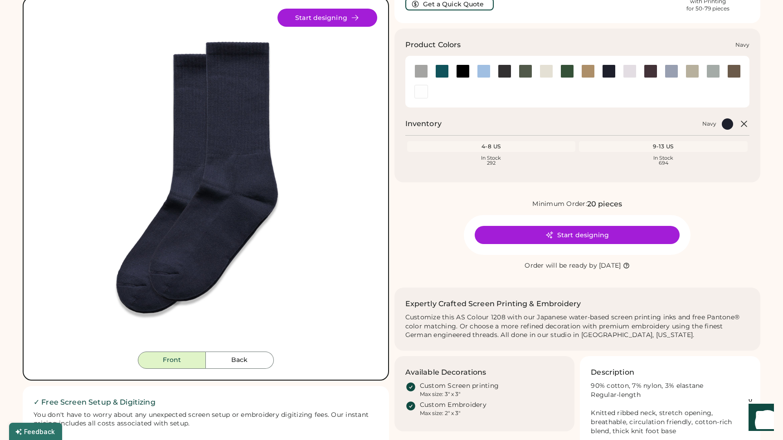
click at [612, 70] on div at bounding box center [609, 71] width 14 height 14
click at [609, 73] on div at bounding box center [609, 71] width 14 height 14
click at [626, 70] on div at bounding box center [630, 71] width 14 height 14
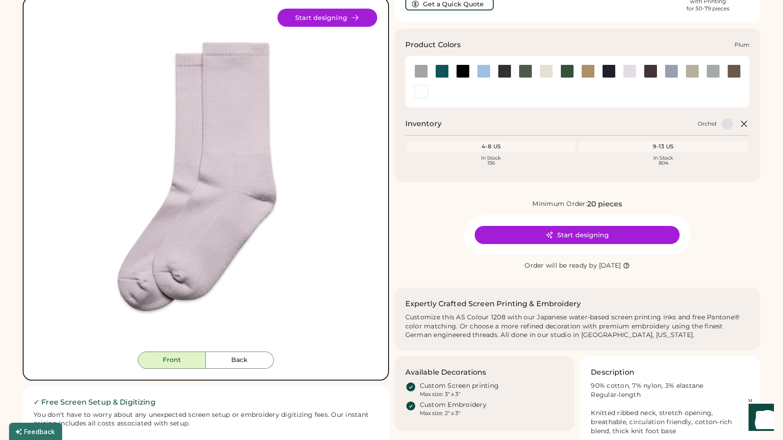
click at [652, 70] on div at bounding box center [651, 71] width 14 height 14
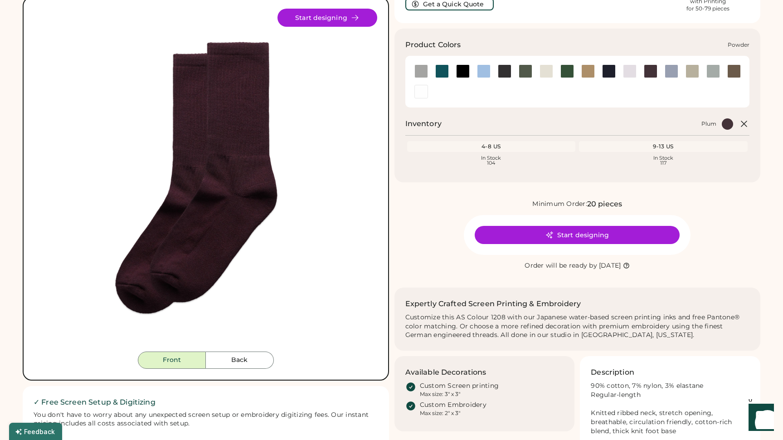
click at [671, 71] on div at bounding box center [671, 71] width 14 height 14
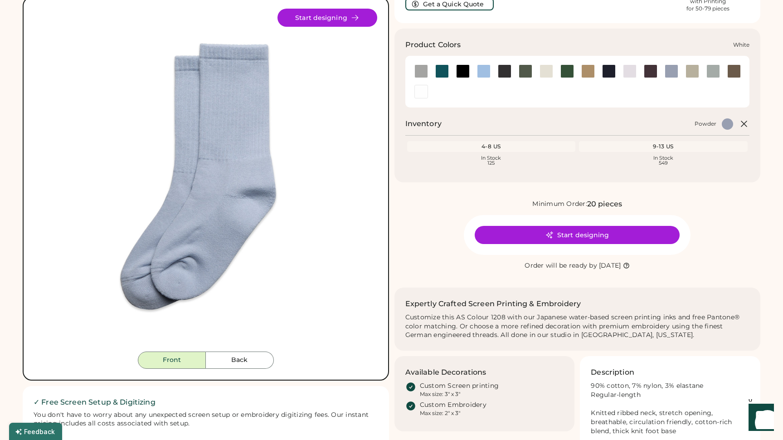
click at [419, 92] on div at bounding box center [421, 92] width 14 height 14
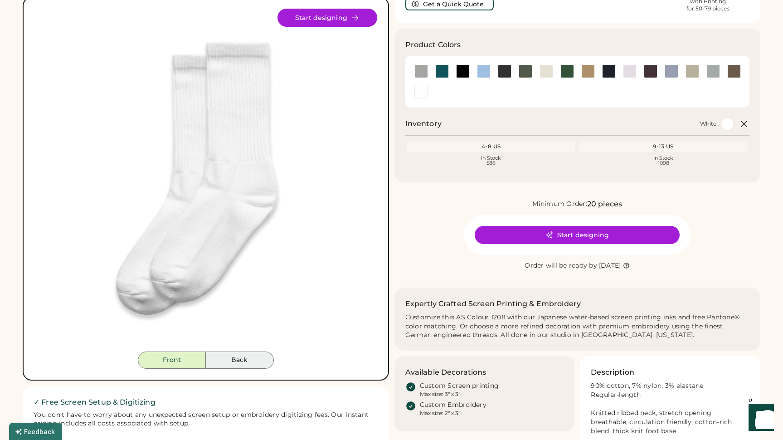
click at [242, 364] on button "Back" at bounding box center [240, 359] width 68 height 17
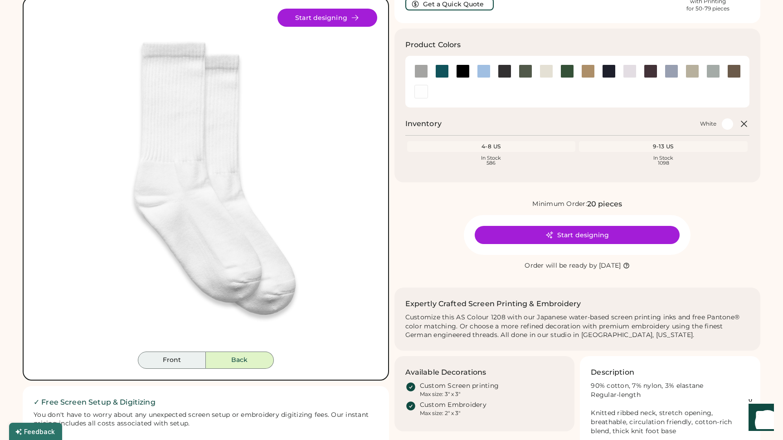
click at [178, 361] on button "Front" at bounding box center [172, 359] width 68 height 17
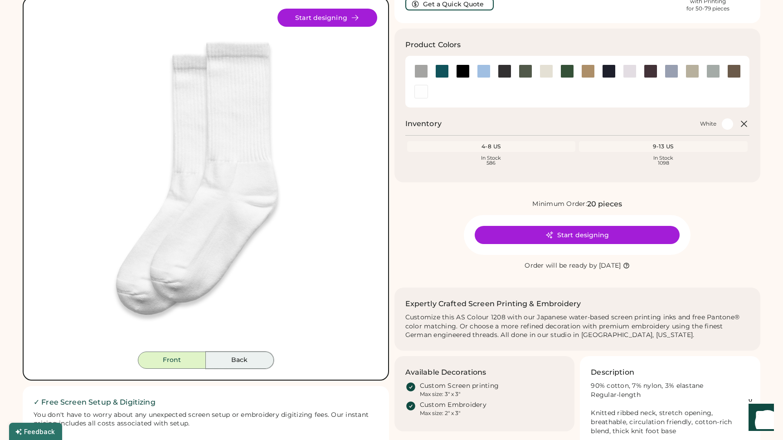
click at [219, 359] on button "Back" at bounding box center [240, 359] width 68 height 17
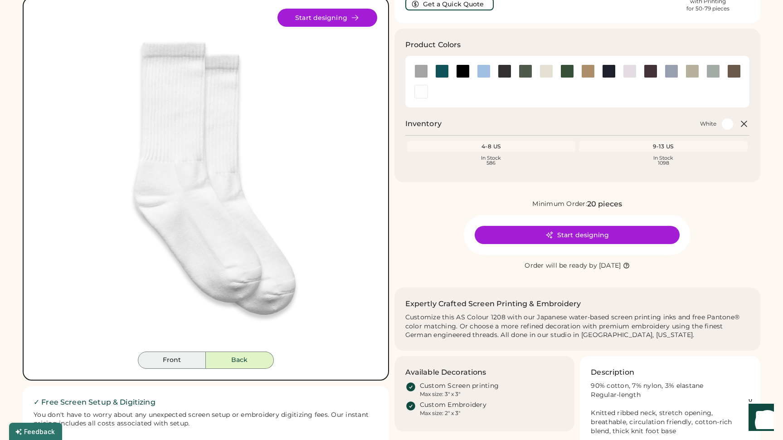
click at [171, 359] on button "Front" at bounding box center [172, 359] width 68 height 17
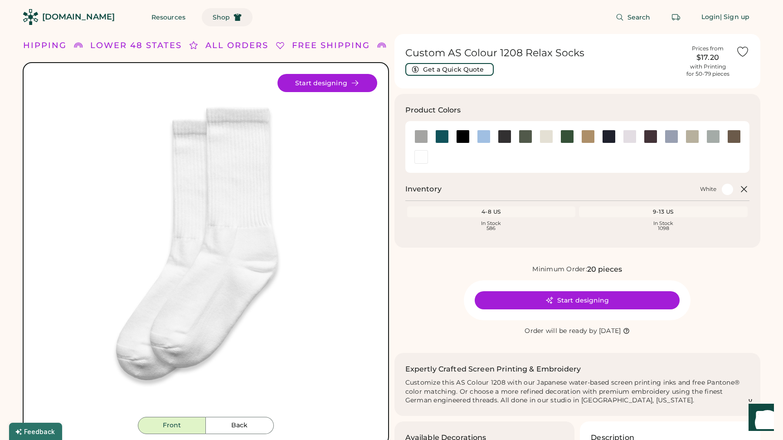
click at [213, 16] on span "Shop" at bounding box center [221, 17] width 17 height 6
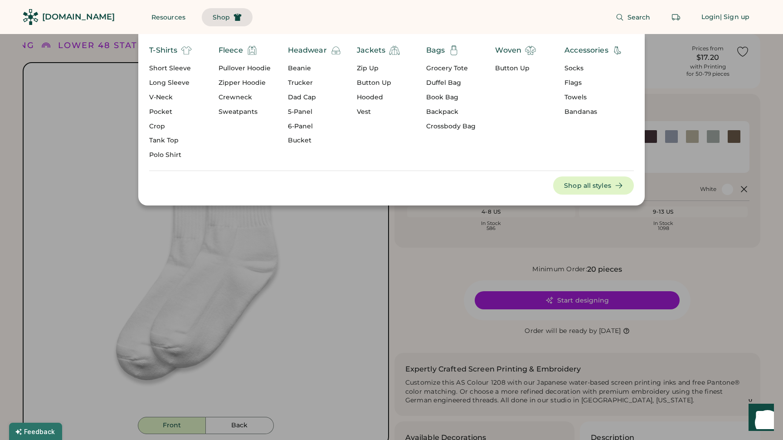
click at [157, 124] on div "Crop" at bounding box center [170, 126] width 43 height 9
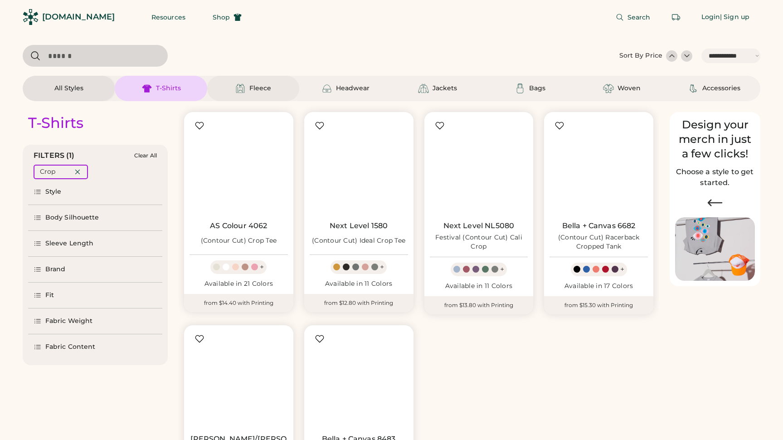
select select "*****"
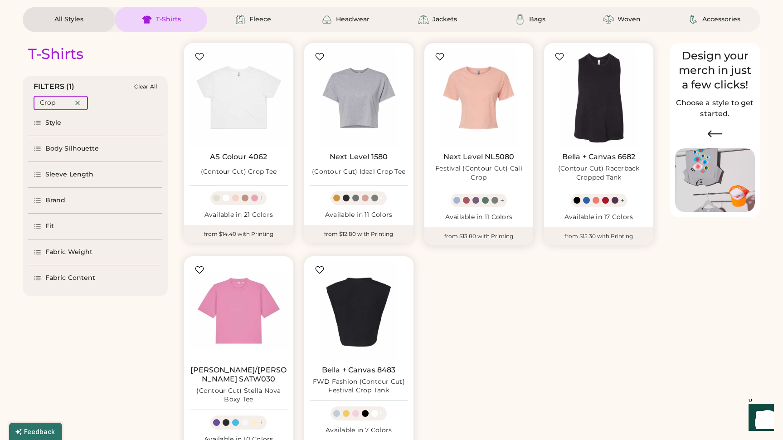
scroll to position [70, 0]
select select "*****"
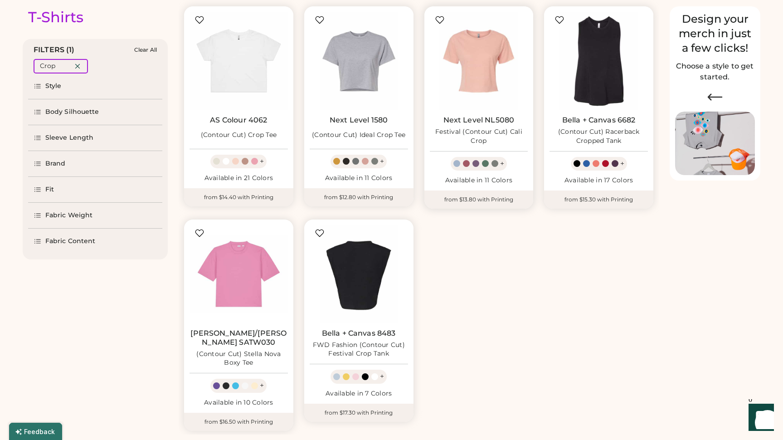
scroll to position [109, 0]
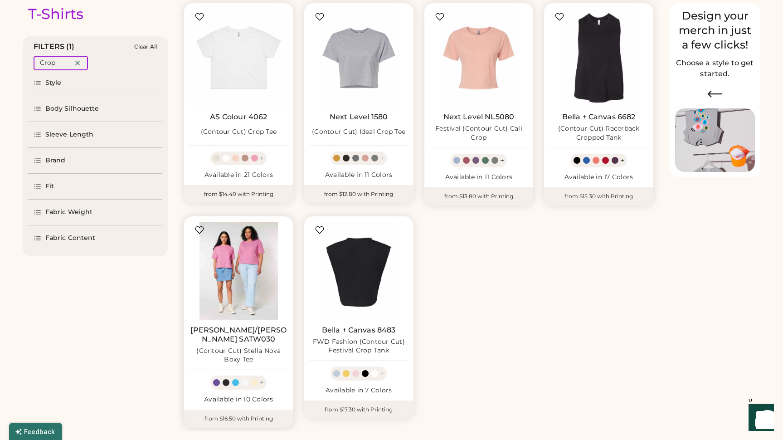
click at [245, 291] on img at bounding box center [238, 271] width 98 height 98
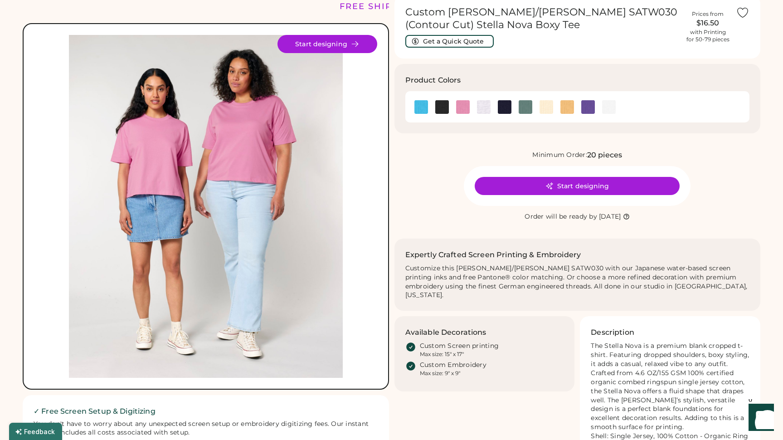
scroll to position [32, 0]
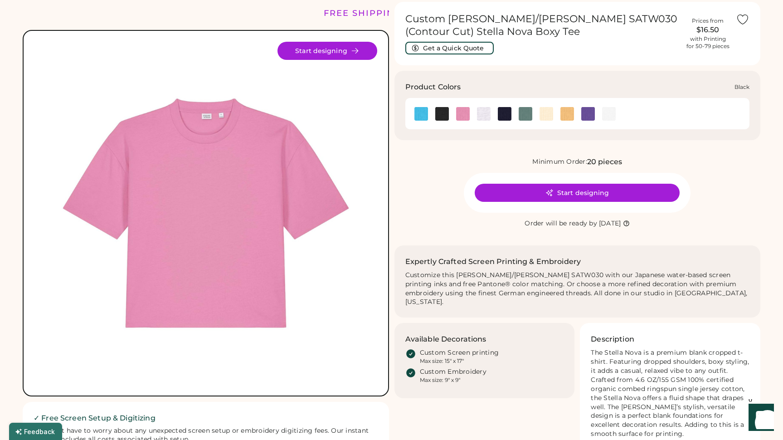
click at [445, 112] on img at bounding box center [442, 114] width 14 height 14
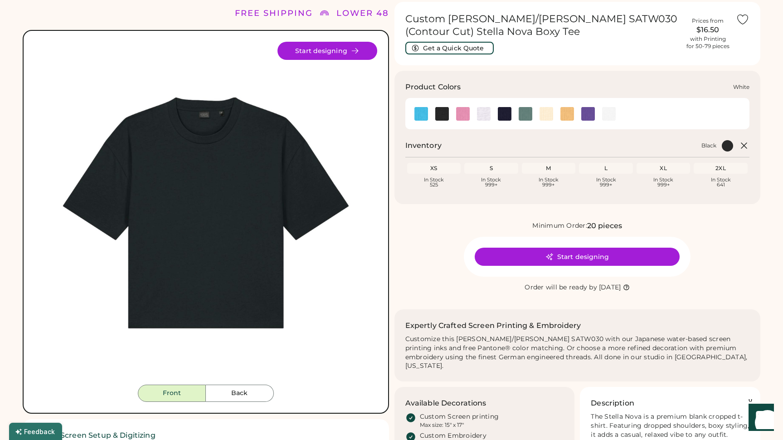
click at [611, 116] on img at bounding box center [609, 114] width 14 height 14
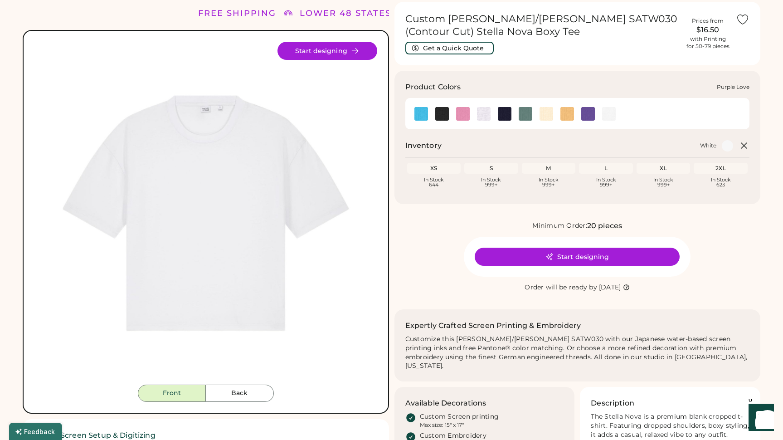
click at [585, 118] on img at bounding box center [588, 114] width 14 height 14
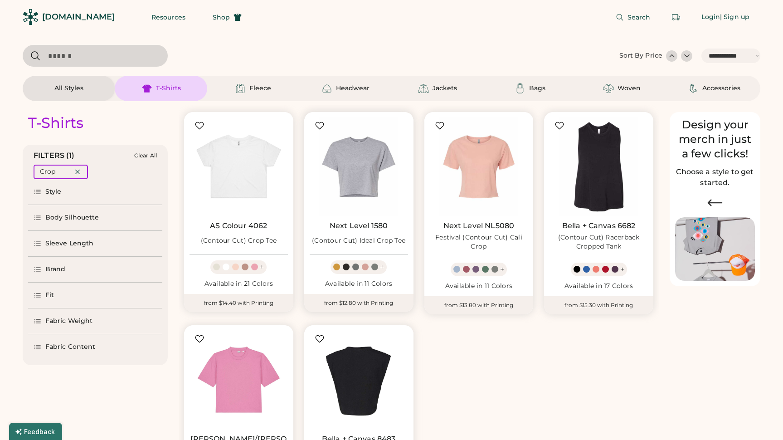
select select "*****"
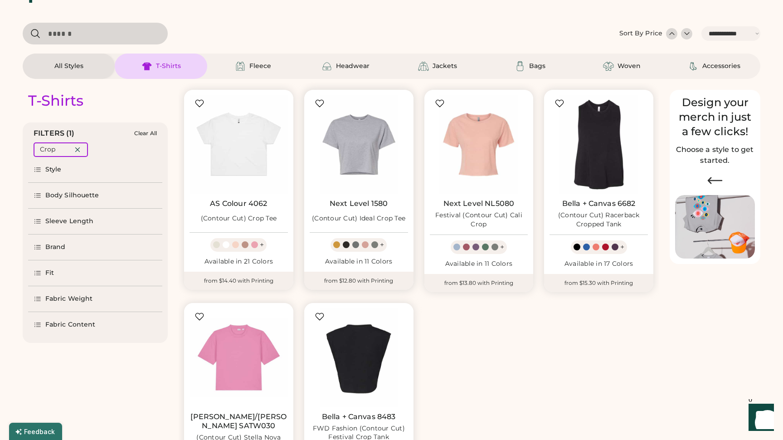
scroll to position [16, 0]
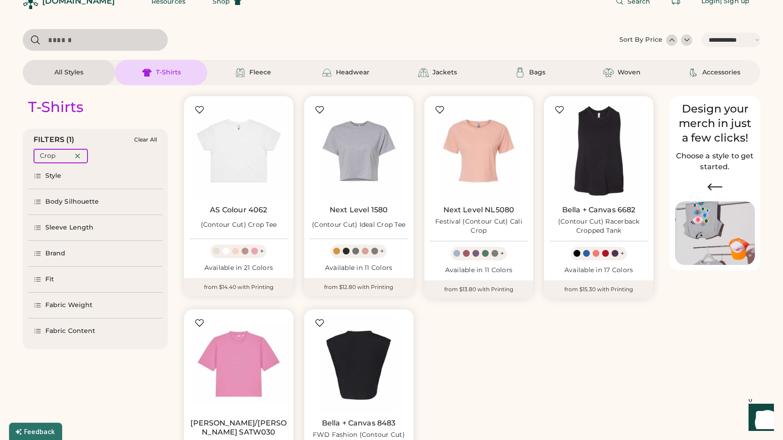
click at [173, 73] on div "T-Shirts" at bounding box center [168, 72] width 25 height 9
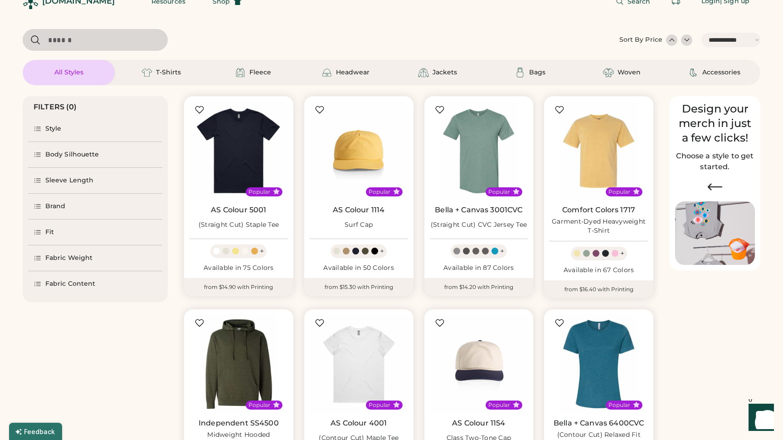
click at [56, 151] on div "Body Silhouette" at bounding box center [72, 154] width 54 height 9
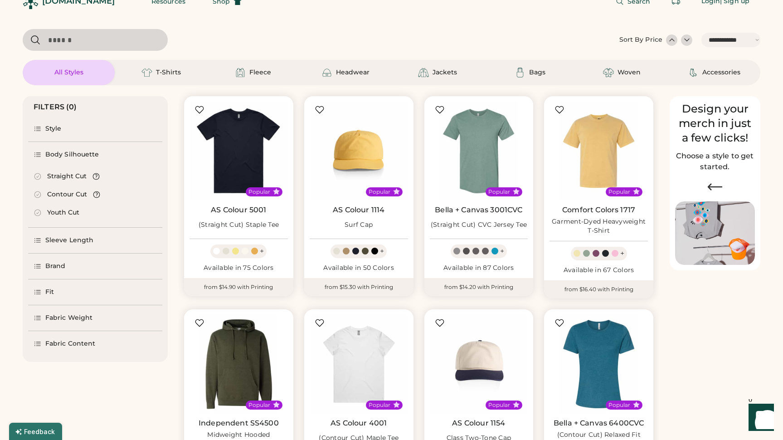
click at [70, 177] on div "Straight Cut" at bounding box center [66, 176] width 39 height 9
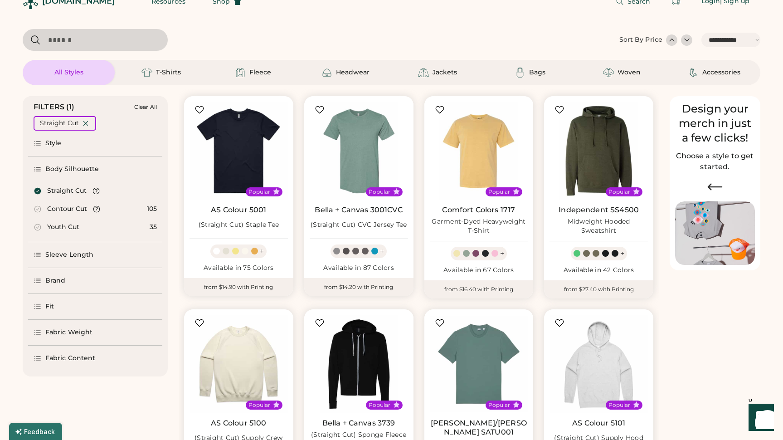
click at [78, 258] on div "Sleeve Length" at bounding box center [69, 254] width 48 height 9
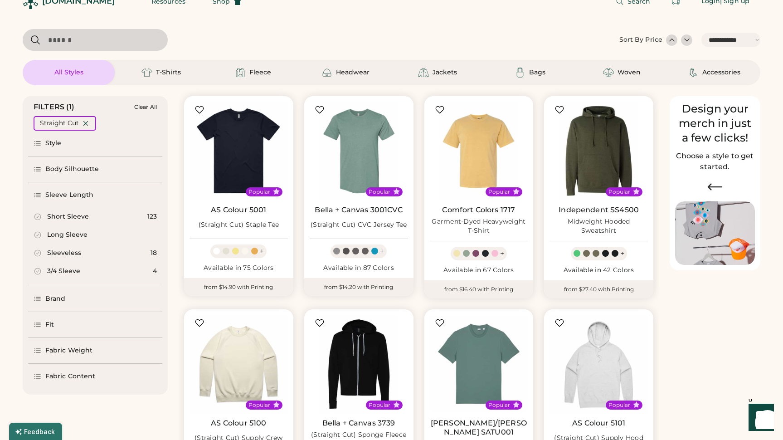
click at [61, 213] on div "Short Sleeve" at bounding box center [68, 216] width 42 height 9
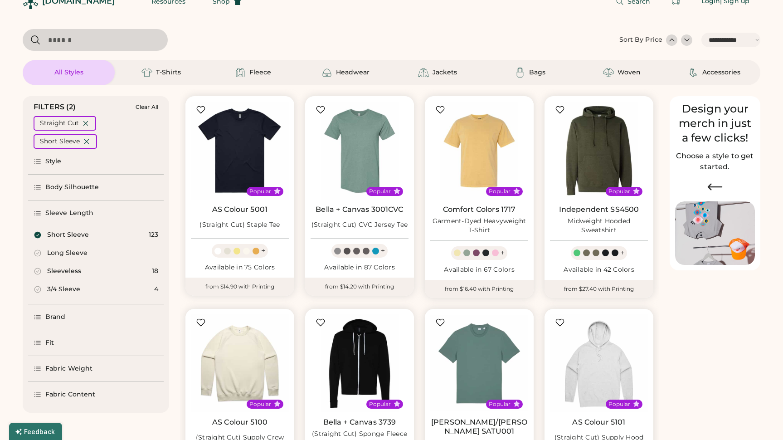
select select "*"
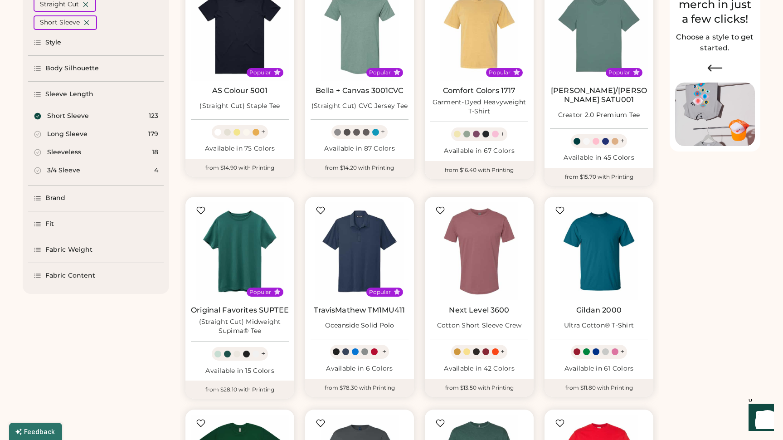
scroll to position [47, 0]
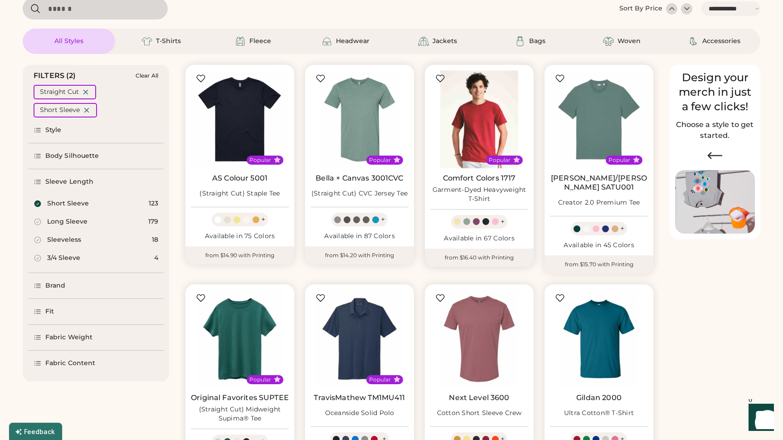
click at [464, 122] on img at bounding box center [479, 119] width 98 height 98
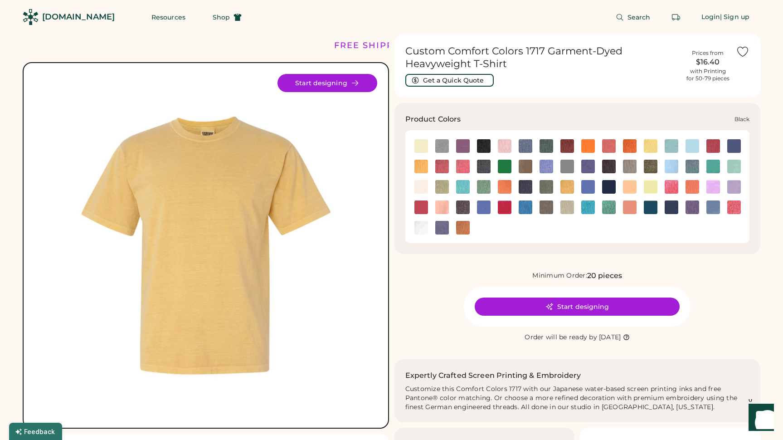
click at [482, 145] on img at bounding box center [484, 146] width 14 height 14
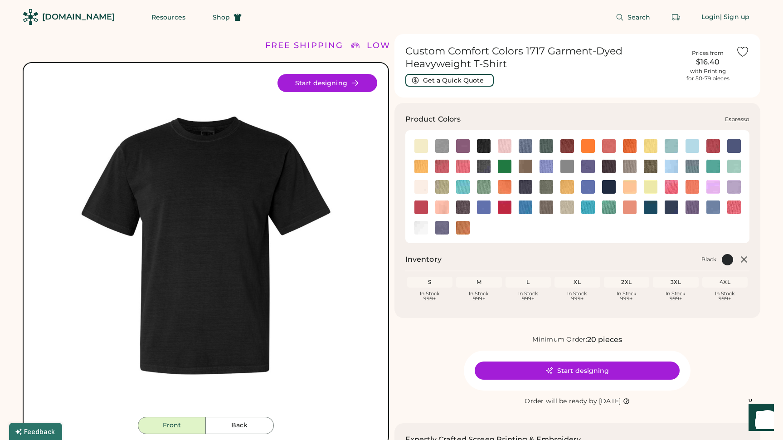
click at [521, 167] on img at bounding box center [526, 167] width 14 height 14
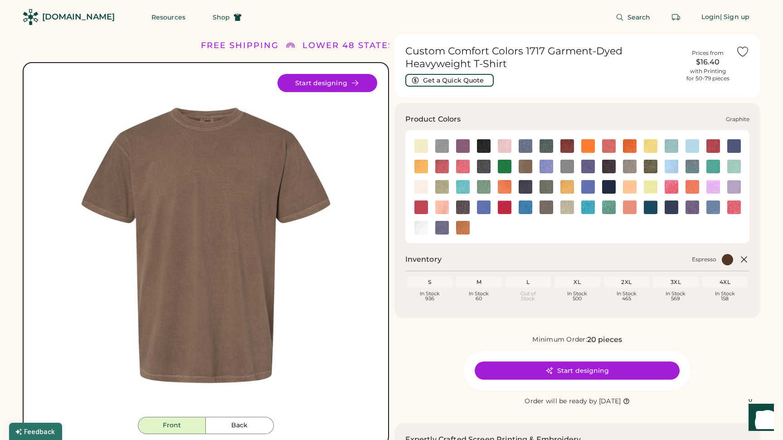
click at [607, 168] on img at bounding box center [609, 167] width 14 height 14
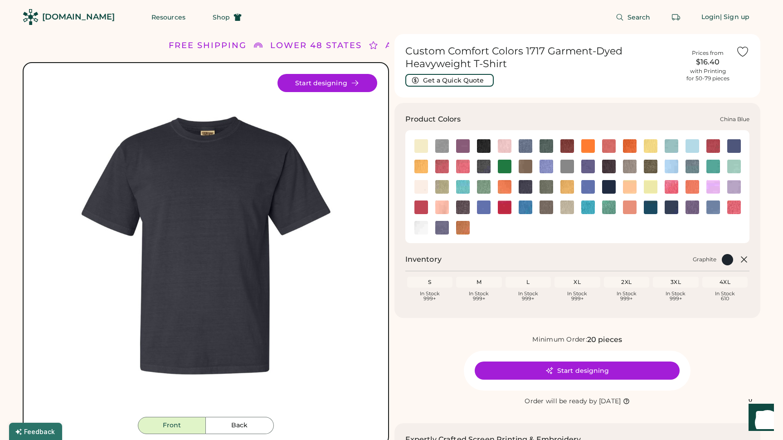
click at [733, 144] on img at bounding box center [734, 146] width 14 height 14
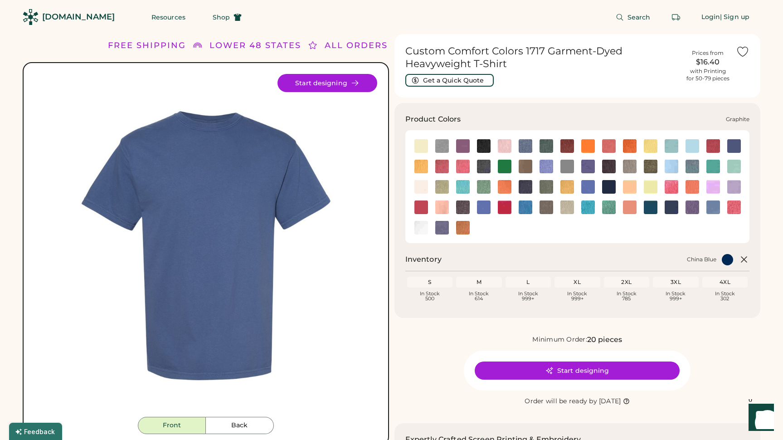
click at [608, 167] on img at bounding box center [609, 167] width 14 height 14
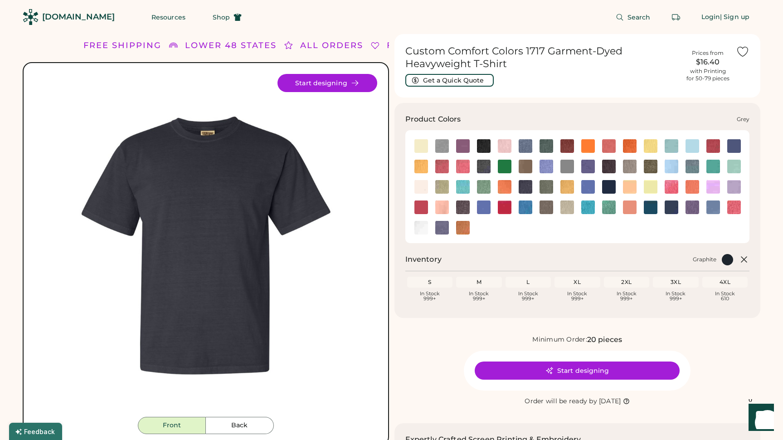
click at [625, 167] on img at bounding box center [630, 167] width 14 height 14
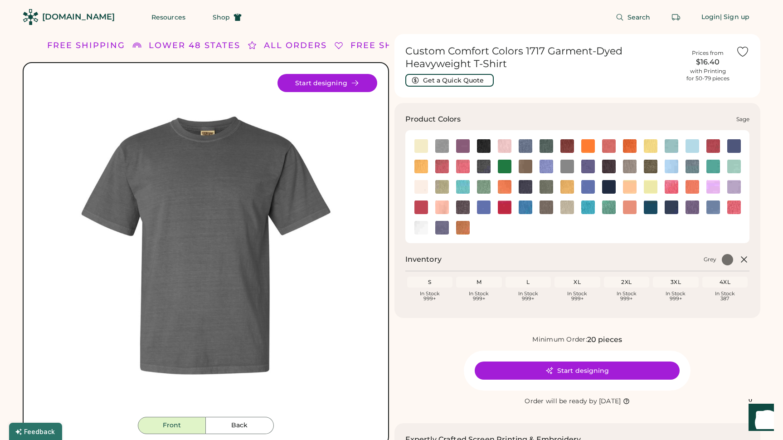
click at [544, 206] on img at bounding box center [546, 207] width 14 height 14
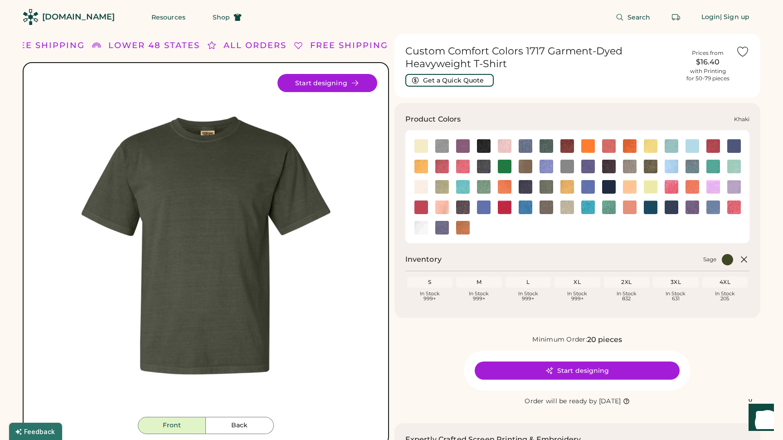
click at [440, 190] on img at bounding box center [442, 187] width 14 height 14
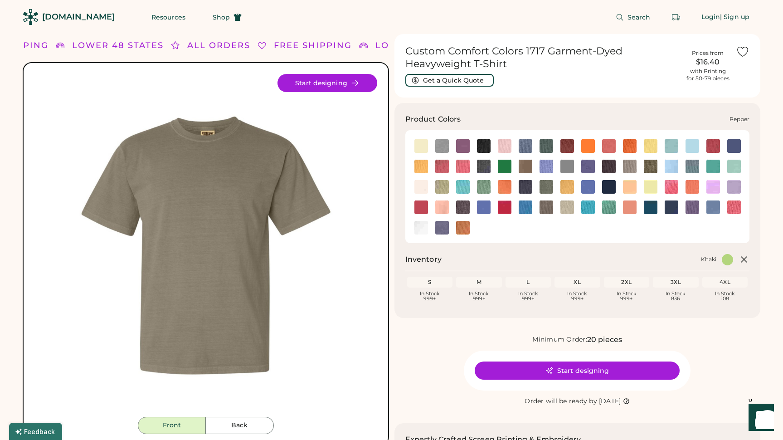
click at [461, 206] on img at bounding box center [463, 207] width 14 height 14
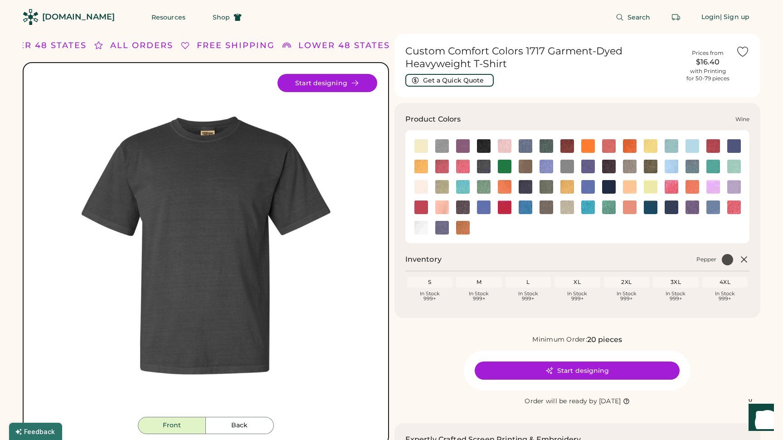
click at [446, 225] on img at bounding box center [442, 228] width 14 height 14
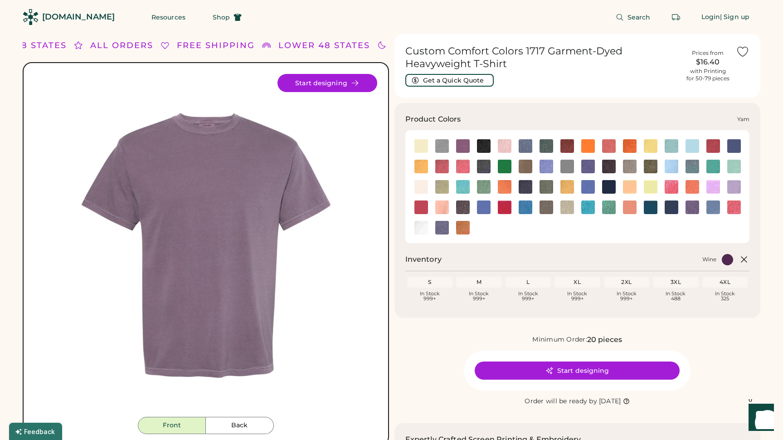
click at [461, 224] on img at bounding box center [463, 228] width 14 height 14
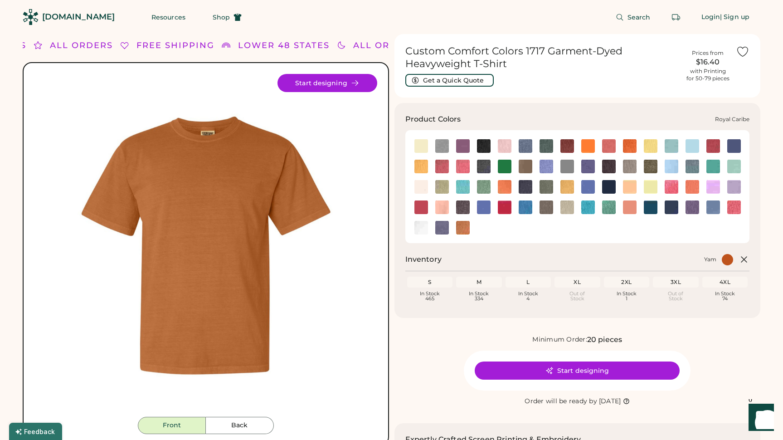
click at [526, 208] on img at bounding box center [526, 207] width 14 height 14
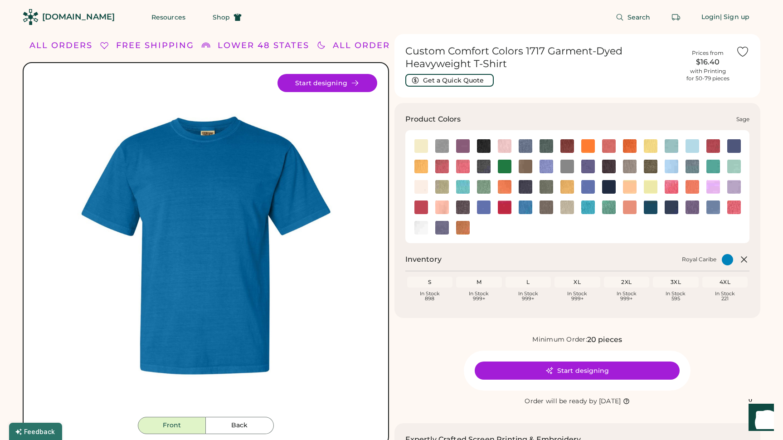
click at [546, 208] on img at bounding box center [546, 207] width 14 height 14
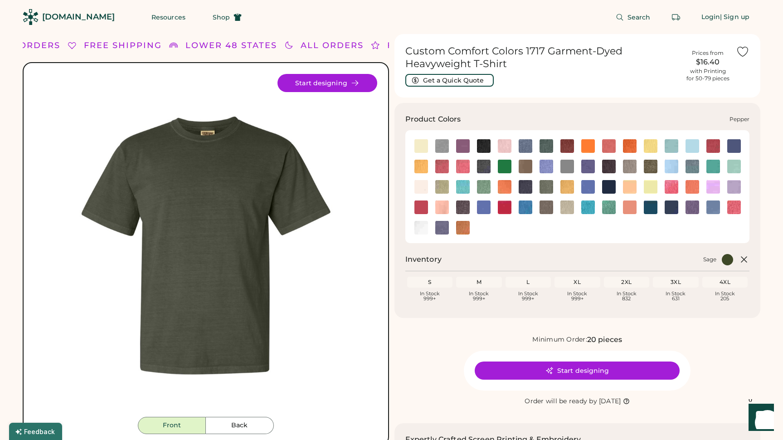
click at [463, 204] on img at bounding box center [463, 207] width 14 height 14
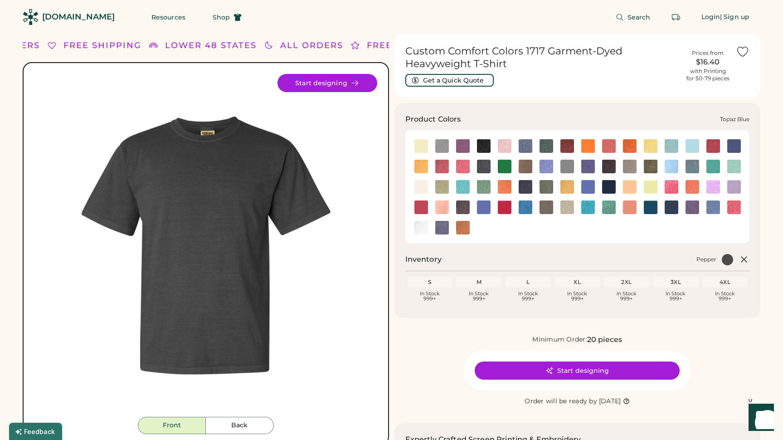
click at [648, 208] on img at bounding box center [651, 207] width 14 height 14
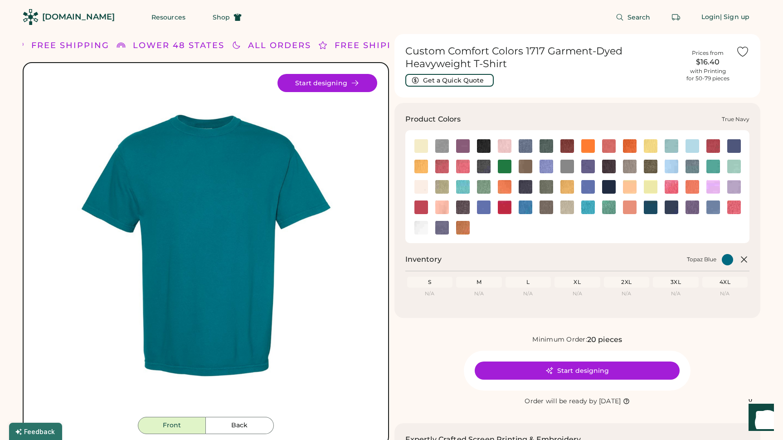
click at [666, 210] on img at bounding box center [671, 207] width 14 height 14
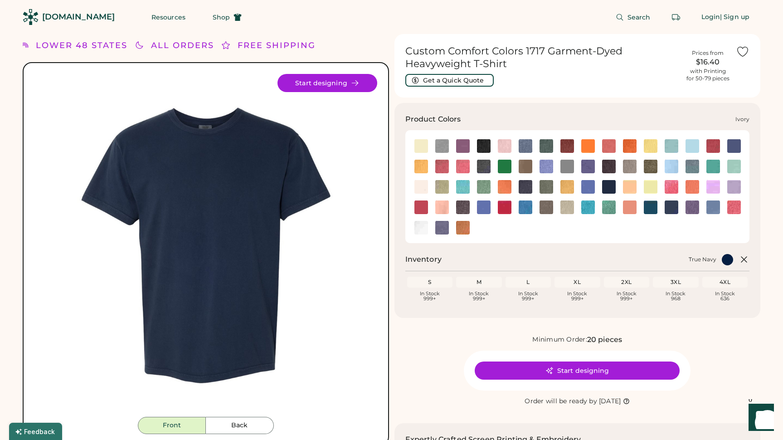
click at [424, 184] on img at bounding box center [421, 187] width 14 height 14
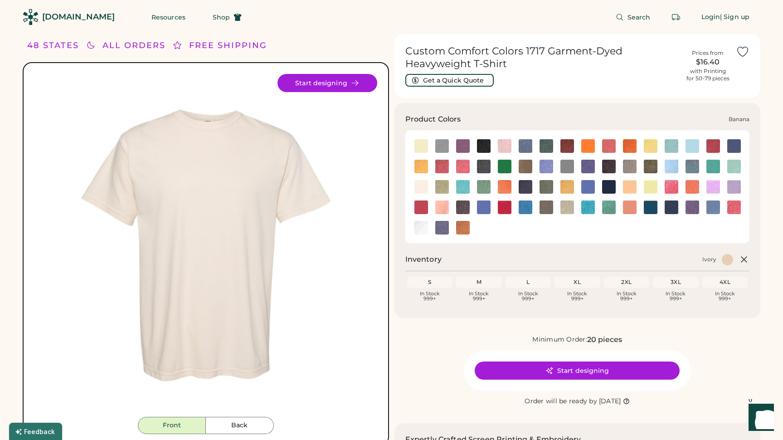
click at [418, 148] on img at bounding box center [421, 146] width 14 height 14
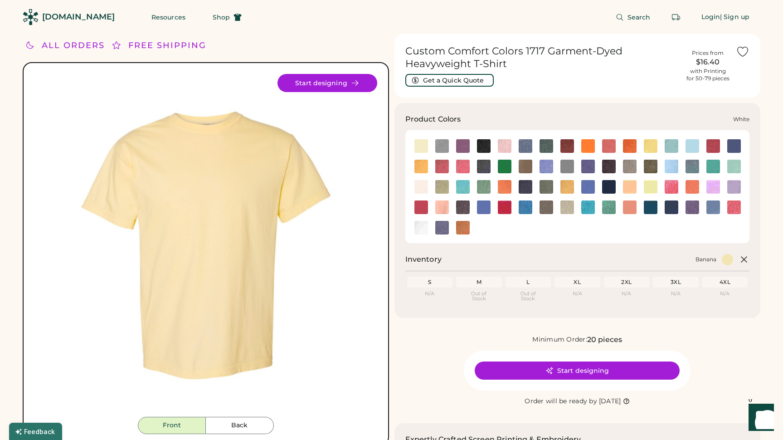
click at [424, 228] on img at bounding box center [421, 228] width 14 height 14
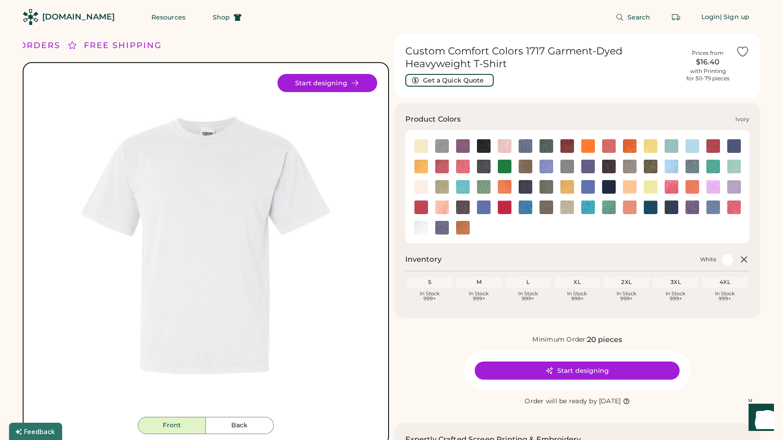
click at [416, 192] on img at bounding box center [421, 187] width 14 height 14
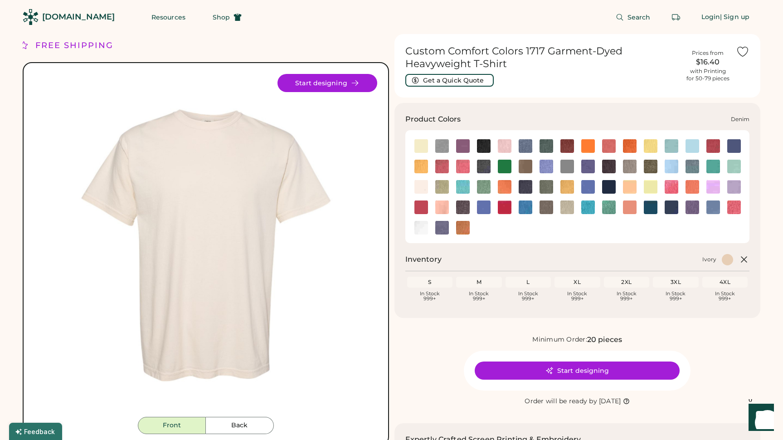
click at [484, 168] on img at bounding box center [484, 167] width 14 height 14
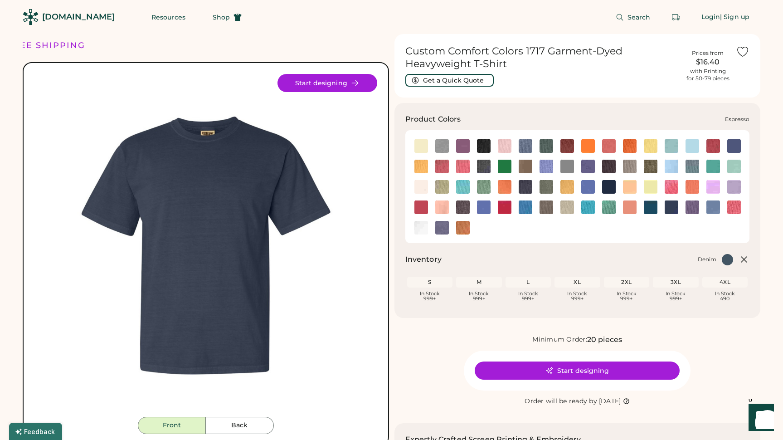
click at [525, 165] on img at bounding box center [526, 167] width 14 height 14
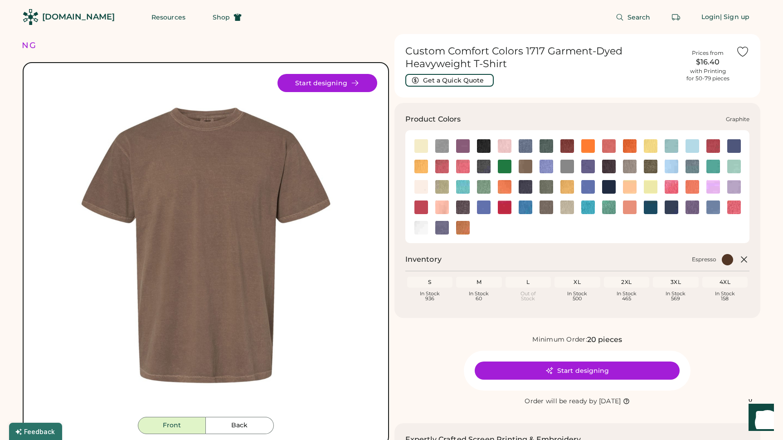
click at [605, 167] on img at bounding box center [609, 167] width 14 height 14
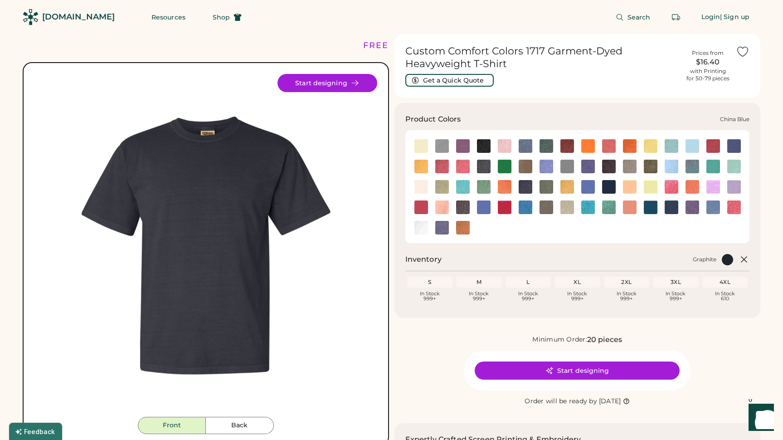
click at [739, 144] on img at bounding box center [734, 146] width 14 height 14
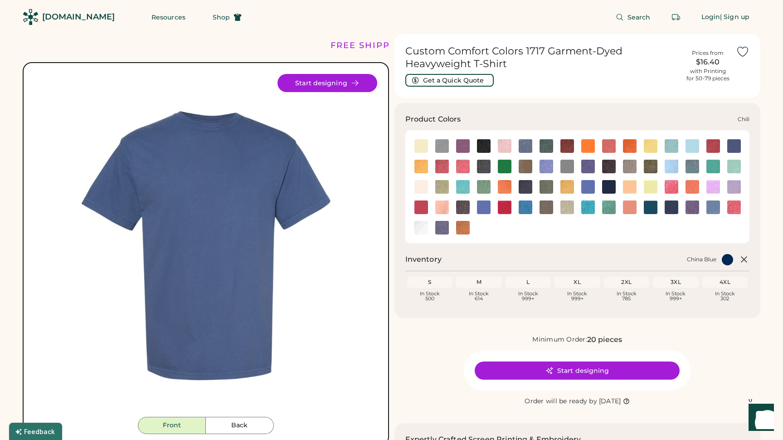
click at [712, 148] on img at bounding box center [713, 146] width 14 height 14
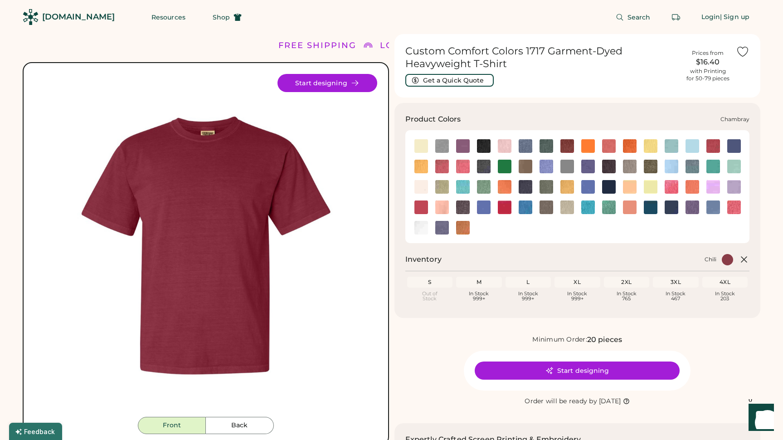
click at [696, 150] on img at bounding box center [692, 146] width 14 height 14
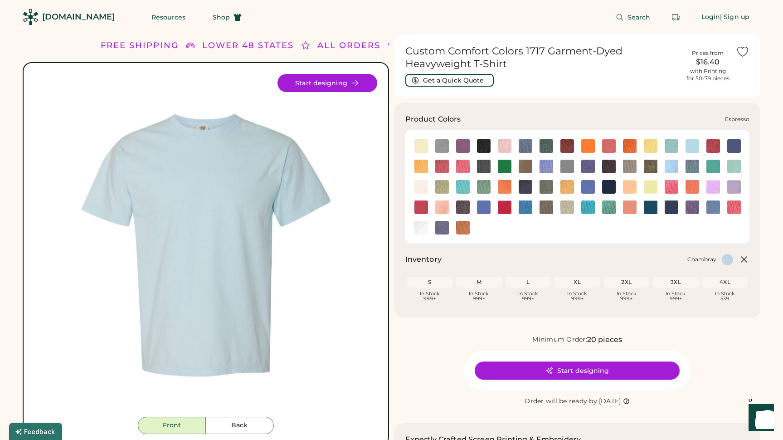
click at [527, 166] on img at bounding box center [526, 167] width 14 height 14
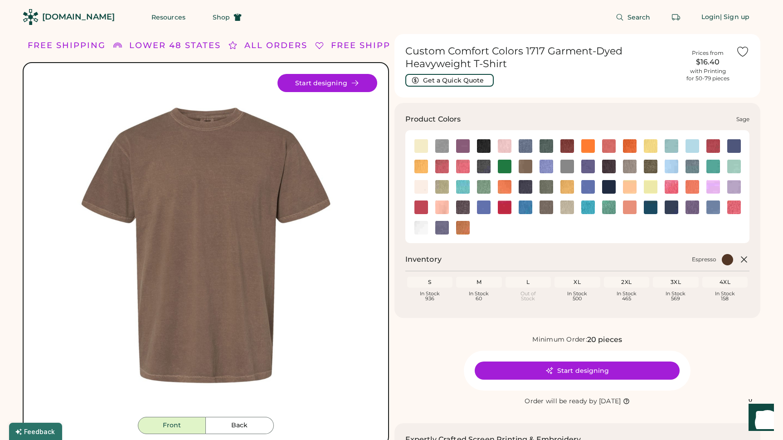
click at [550, 208] on img at bounding box center [546, 207] width 14 height 14
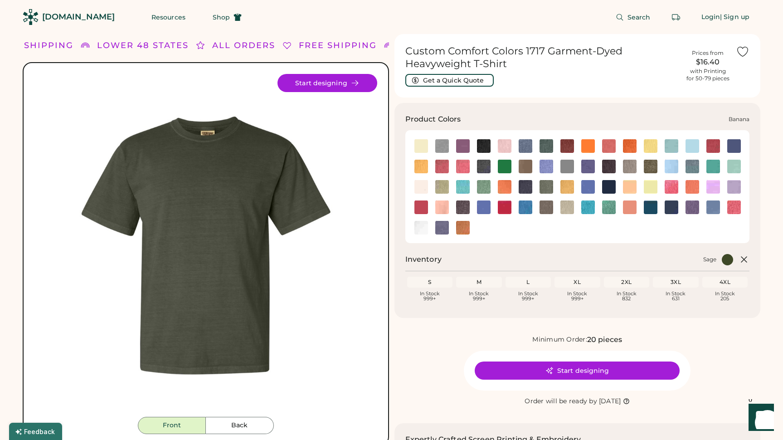
click at [420, 143] on img at bounding box center [421, 146] width 14 height 14
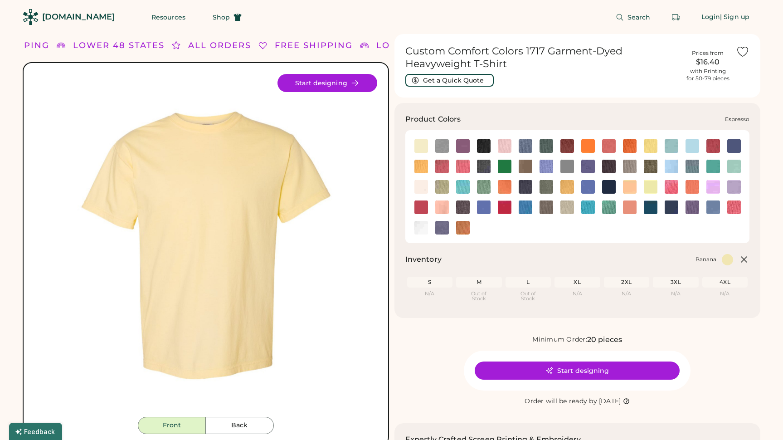
click at [525, 163] on img at bounding box center [526, 167] width 14 height 14
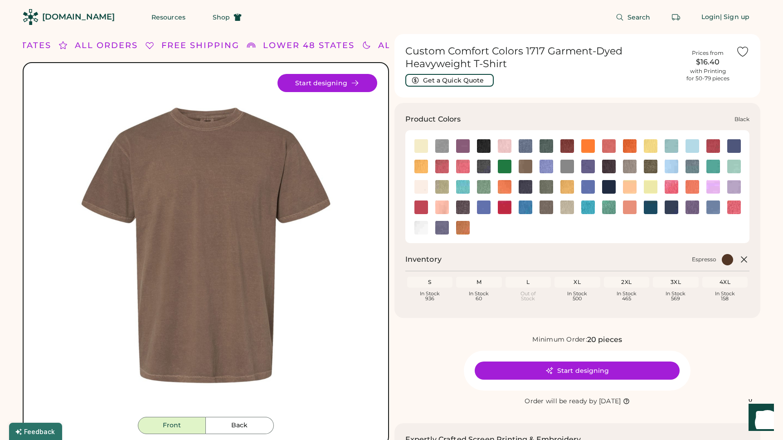
click at [483, 150] on img at bounding box center [484, 146] width 14 height 14
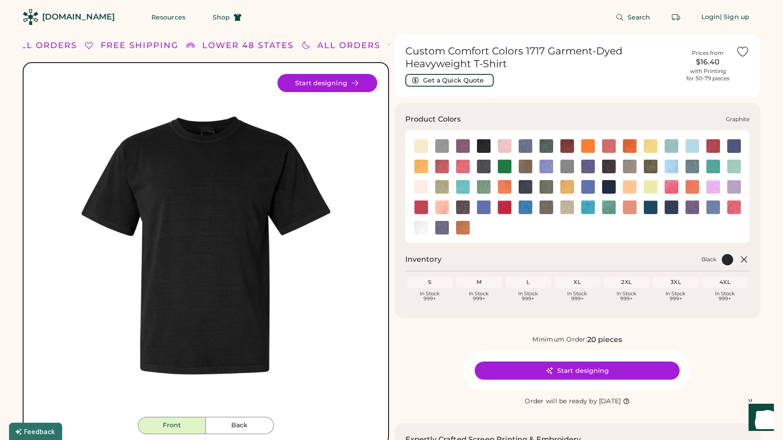
click at [608, 161] on img at bounding box center [609, 167] width 14 height 14
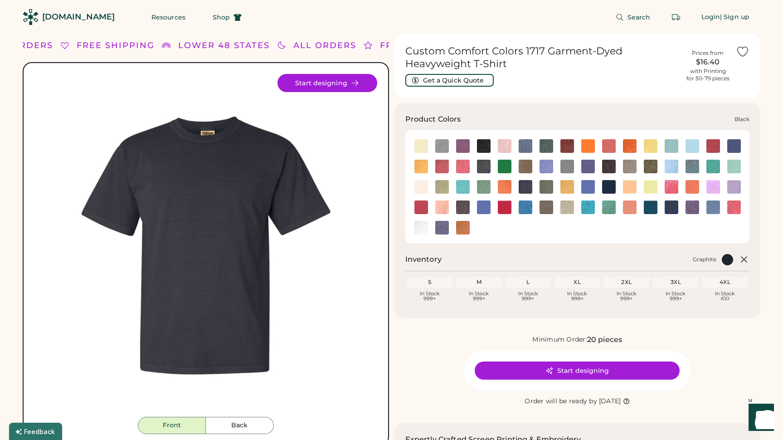
click at [480, 148] on img at bounding box center [484, 146] width 14 height 14
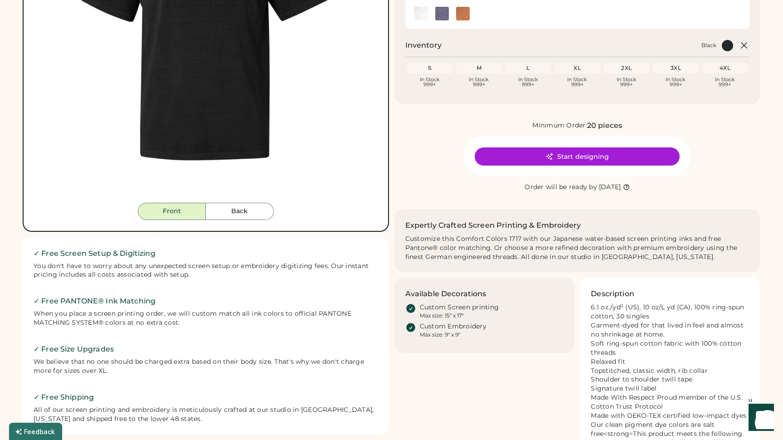
scroll to position [213, 0]
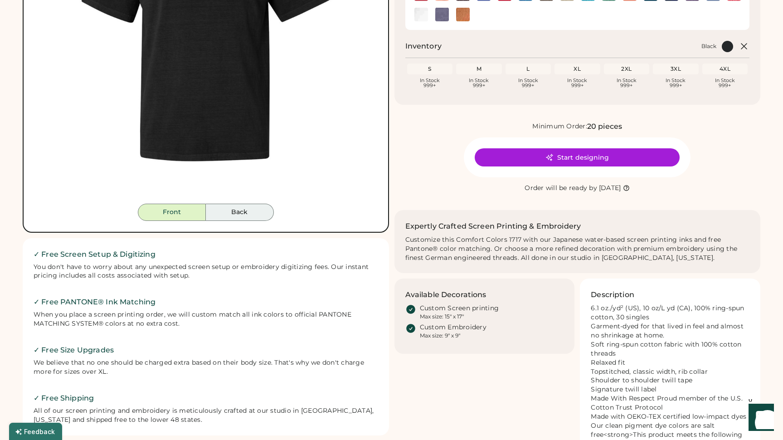
click at [261, 213] on button "Back" at bounding box center [240, 212] width 68 height 17
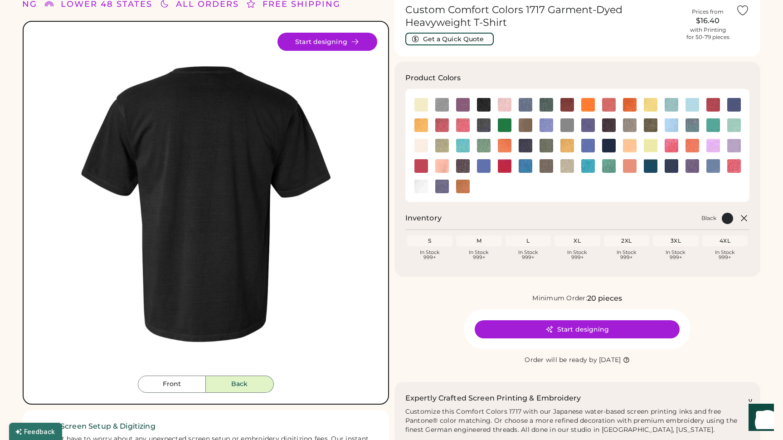
scroll to position [40, 0]
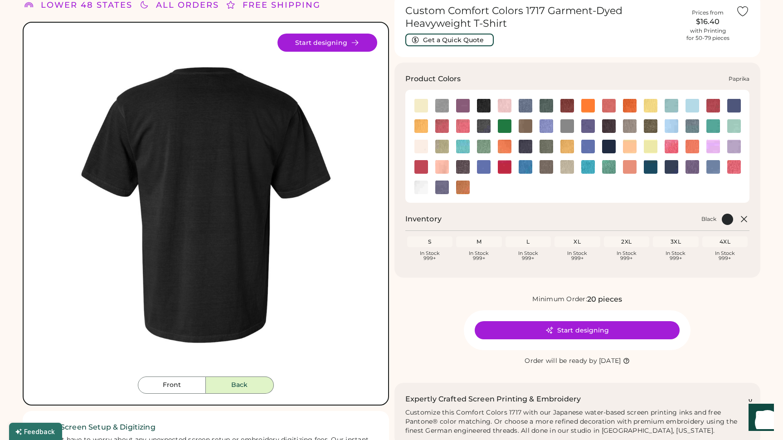
click at [419, 165] on img at bounding box center [421, 167] width 14 height 14
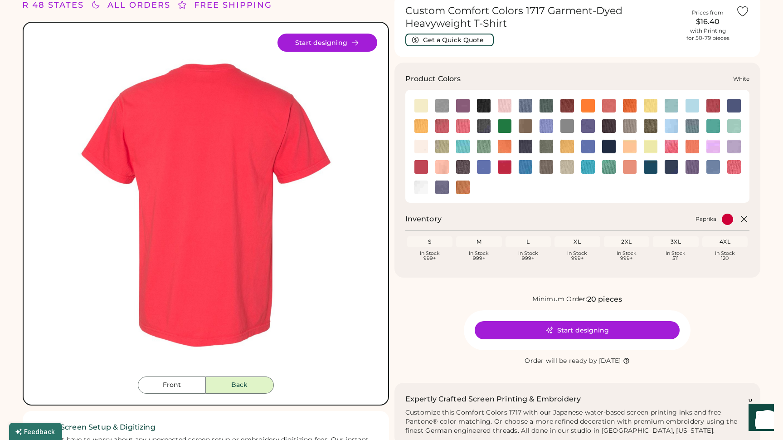
click at [425, 191] on img at bounding box center [421, 187] width 14 height 14
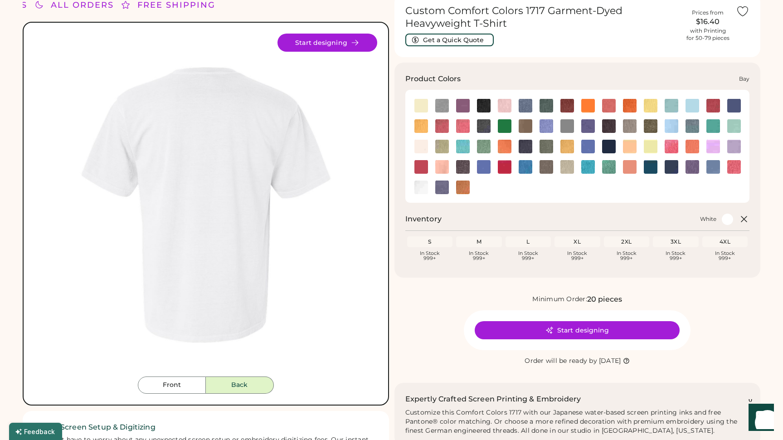
click at [439, 107] on img at bounding box center [442, 106] width 14 height 14
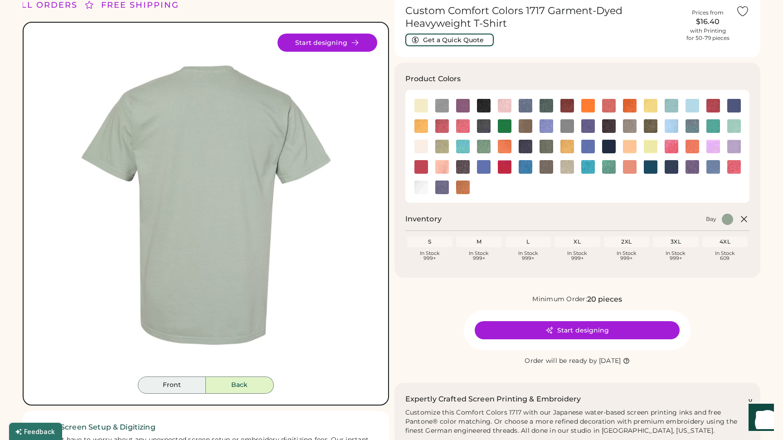
click at [185, 385] on button "Front" at bounding box center [172, 384] width 68 height 17
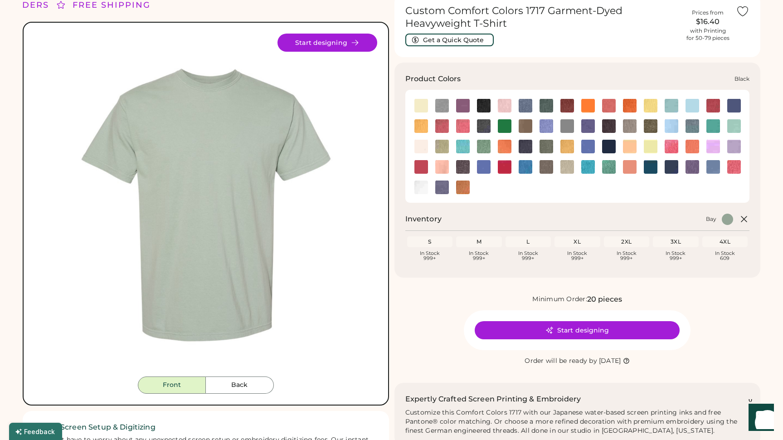
click at [484, 110] on img at bounding box center [484, 106] width 14 height 14
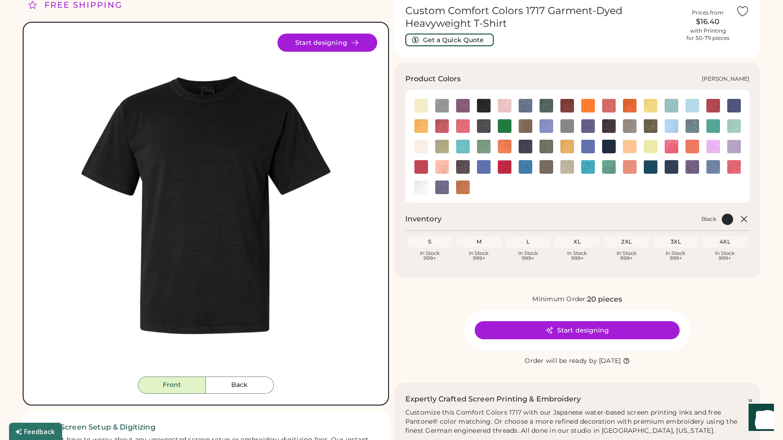
click at [462, 106] on img at bounding box center [463, 106] width 14 height 14
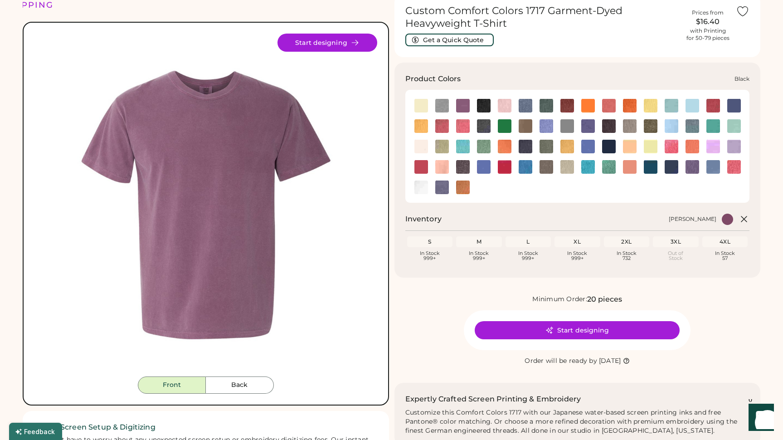
click at [486, 103] on img at bounding box center [484, 106] width 14 height 14
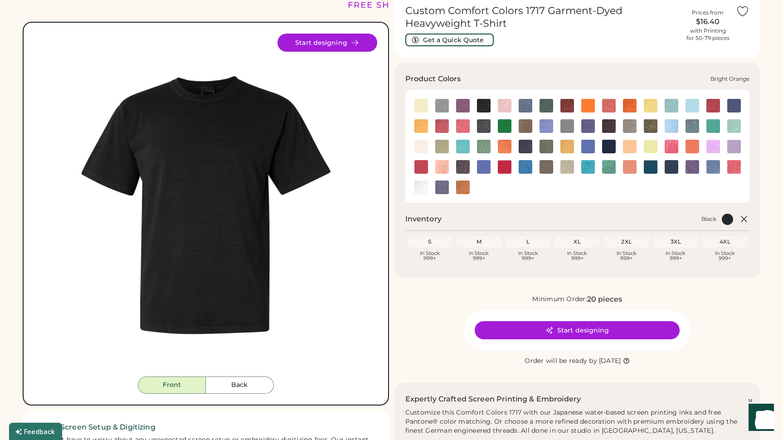
click at [582, 107] on img at bounding box center [588, 106] width 14 height 14
click at [587, 107] on img at bounding box center [588, 106] width 14 height 14
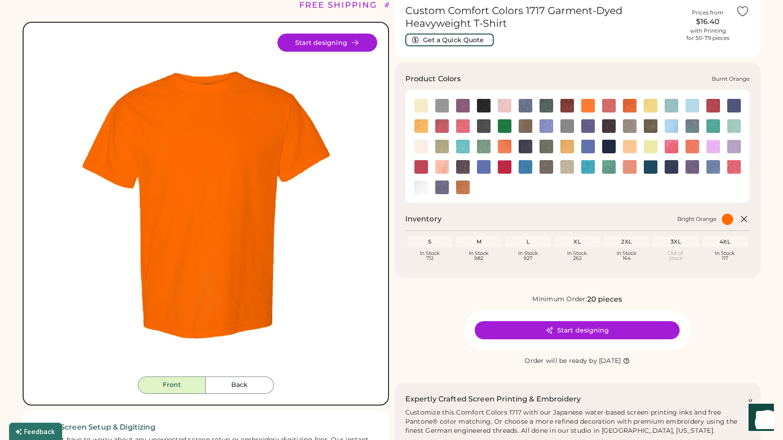
click at [632, 103] on img at bounding box center [630, 106] width 14 height 14
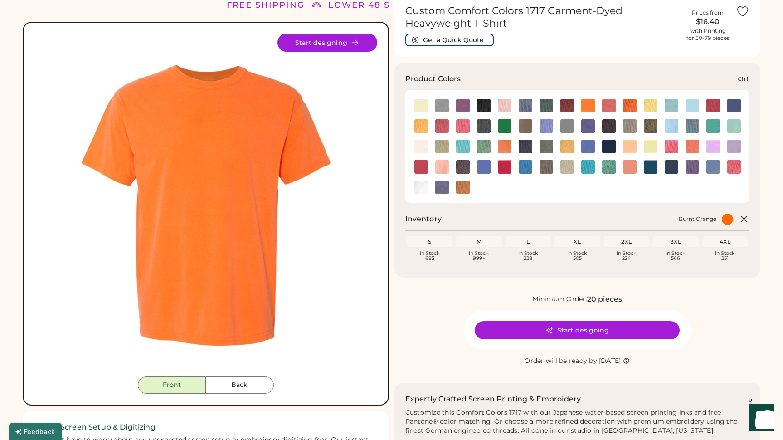
click at [710, 106] on img at bounding box center [713, 106] width 14 height 14
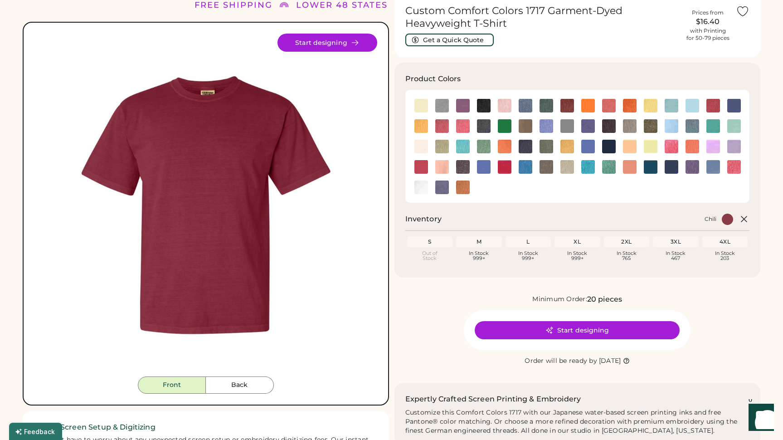
scroll to position [44, 0]
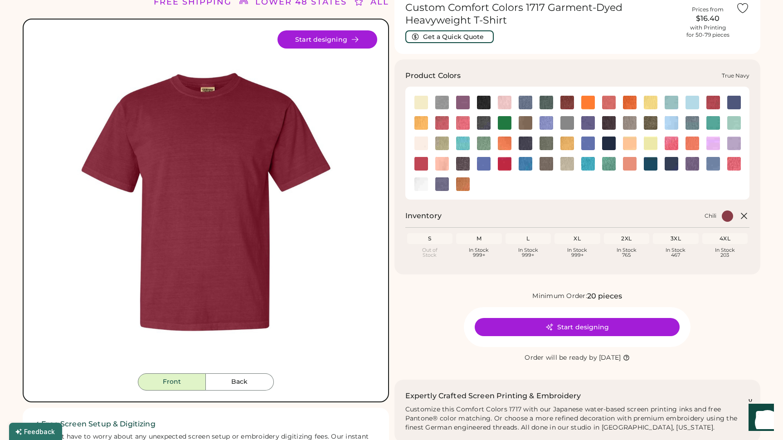
click at [672, 162] on img at bounding box center [671, 164] width 14 height 14
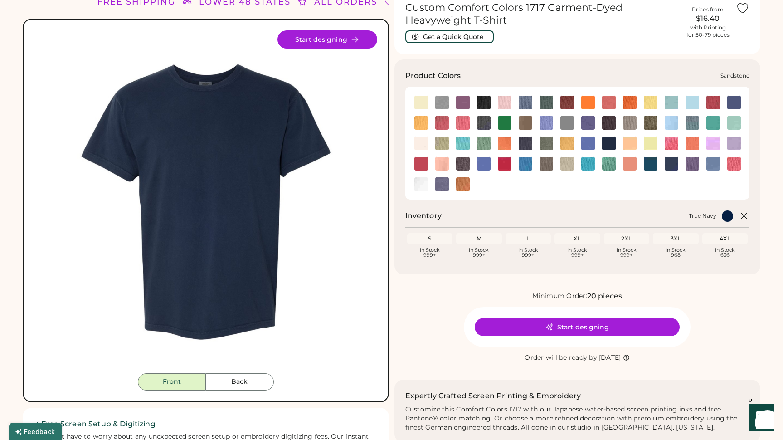
click at [567, 165] on img at bounding box center [567, 164] width 14 height 14
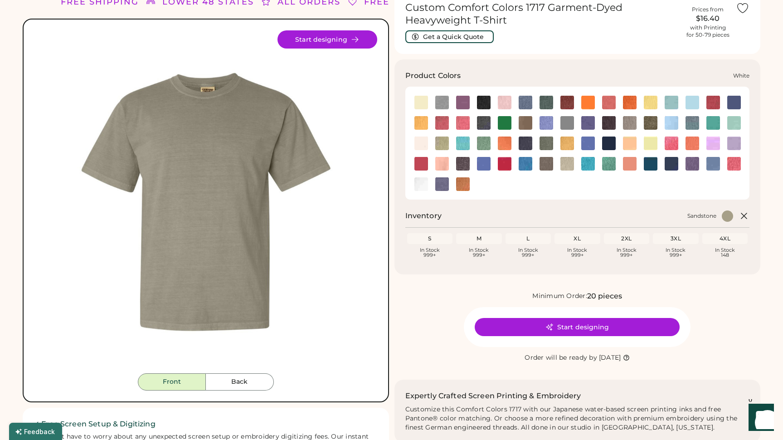
click at [423, 183] on img at bounding box center [421, 184] width 14 height 14
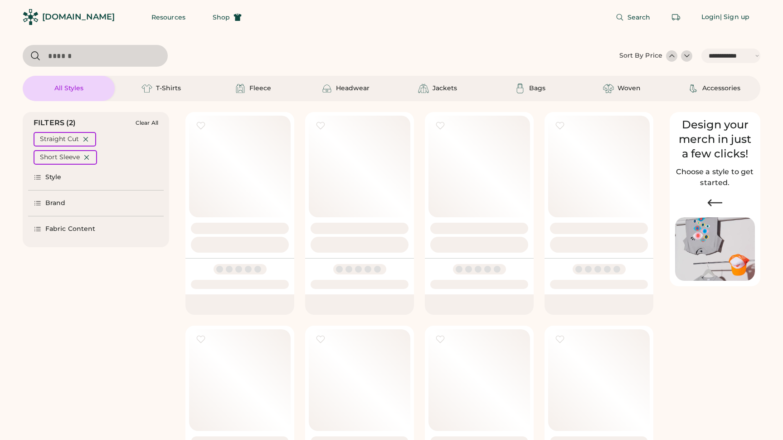
select select "*****"
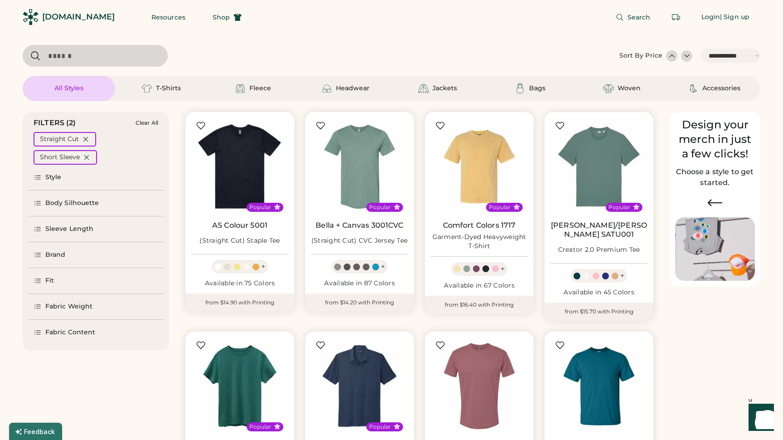
click at [53, 284] on div "Fit" at bounding box center [49, 280] width 9 height 9
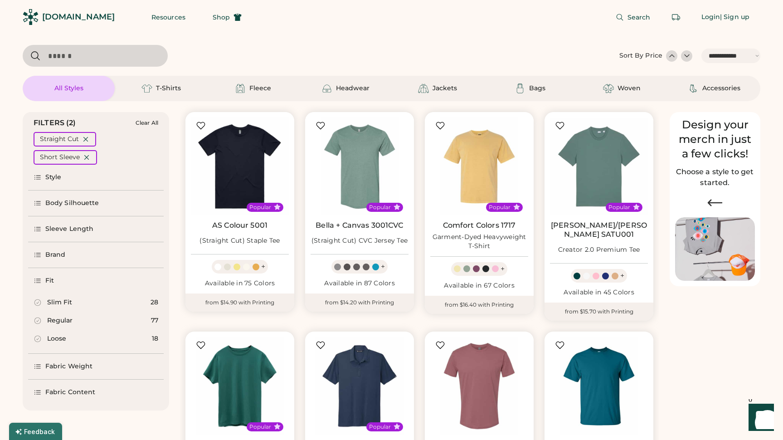
click at [55, 340] on div "Loose" at bounding box center [56, 338] width 19 height 9
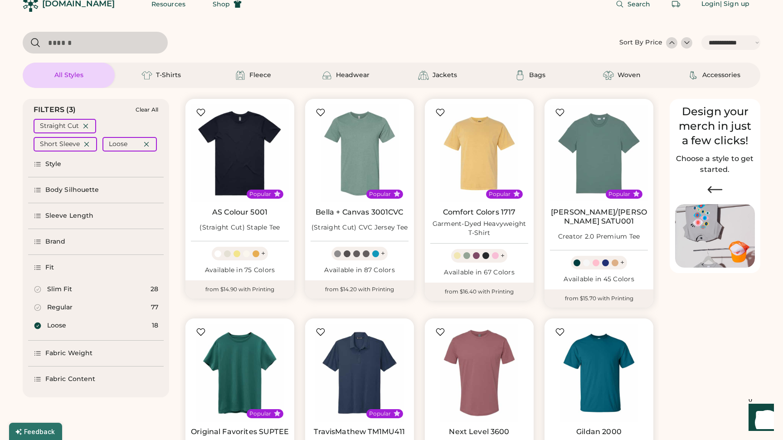
scroll to position [19, 0]
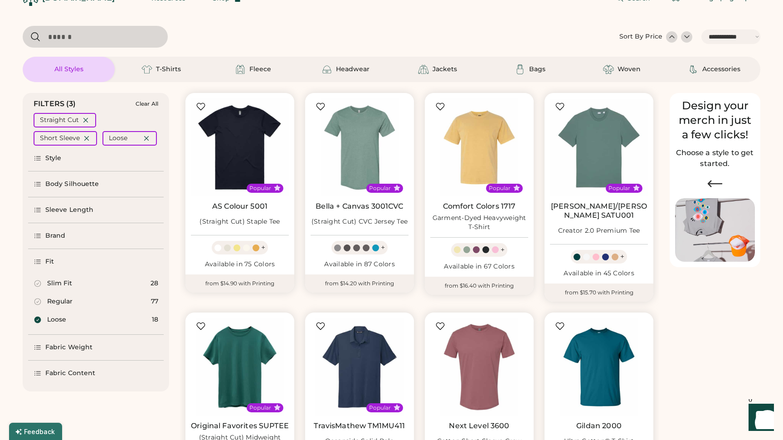
select select "*"
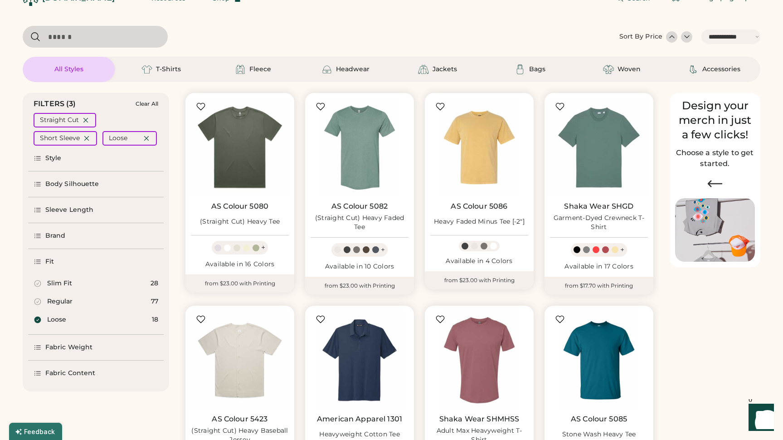
click at [65, 351] on div "Fabric Weight" at bounding box center [68, 347] width 47 height 9
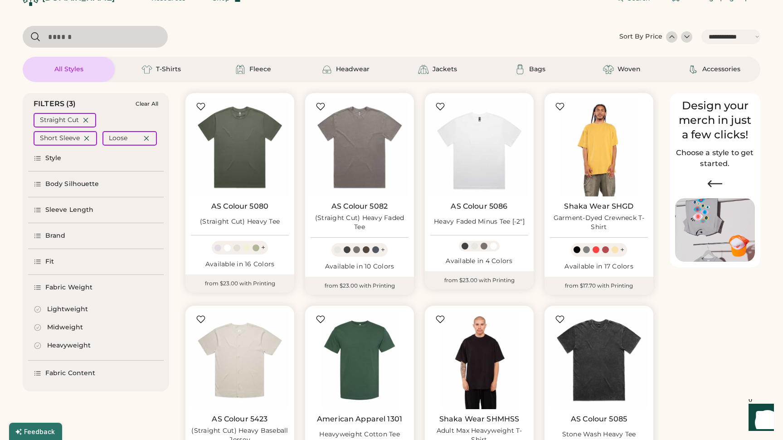
click at [65, 345] on div "Heavyweight" at bounding box center [69, 345] width 44 height 9
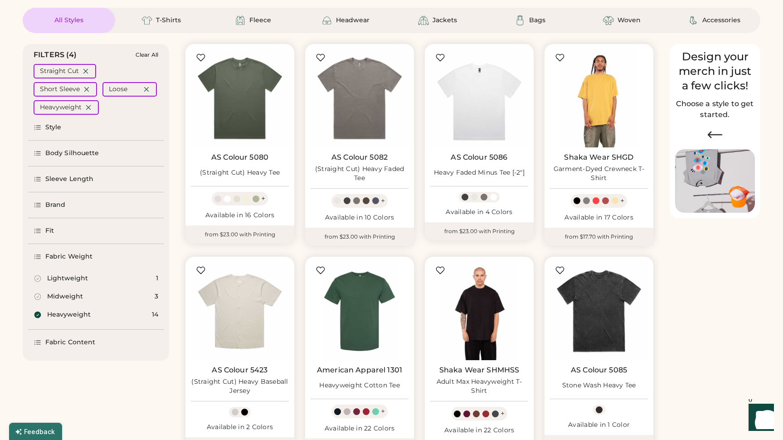
scroll to position [68, 0]
click at [84, 348] on div "Fabric Content" at bounding box center [96, 341] width 136 height 25
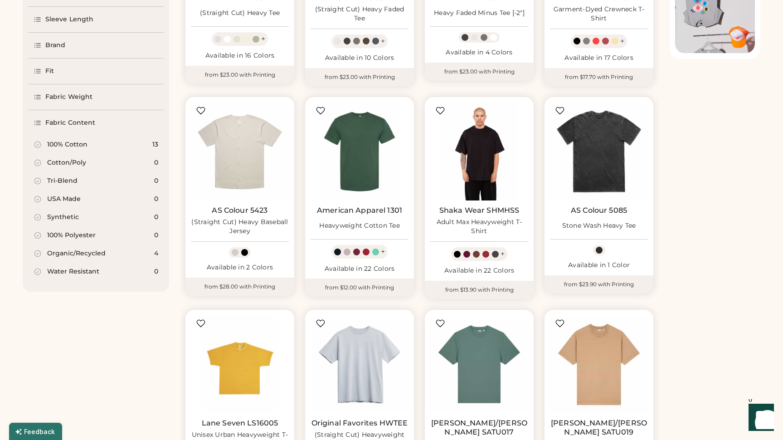
scroll to position [208, 0]
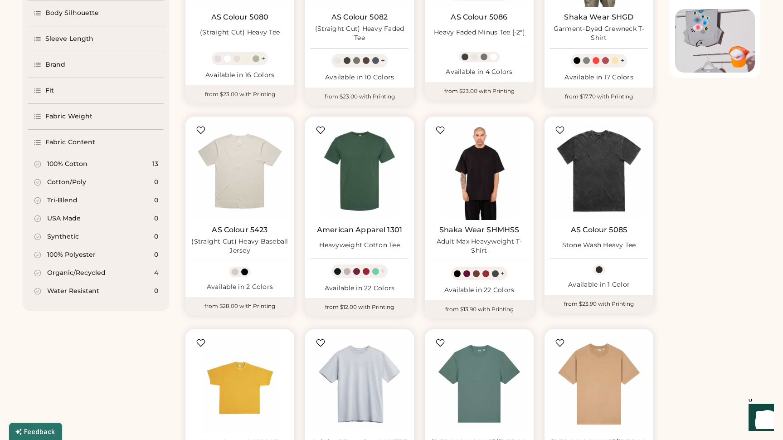
click at [86, 365] on div "FILTERS (4) Clear All Straight Cut Short Sleeve Loose Heavyweight Style Body Si…" at bounding box center [96, 233] width 146 height 681
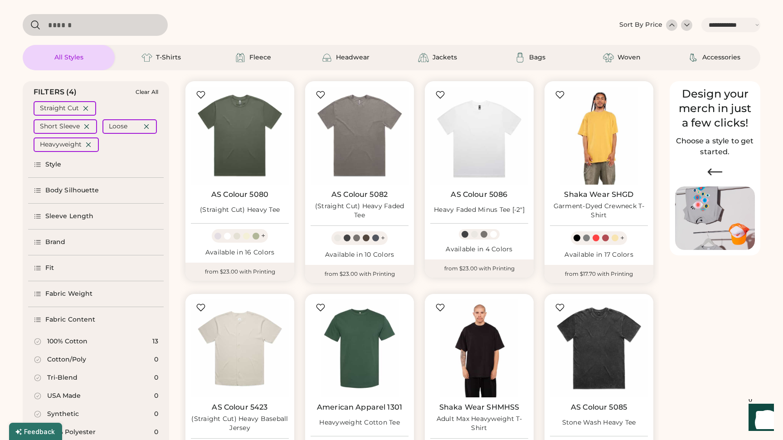
scroll to position [25, 0]
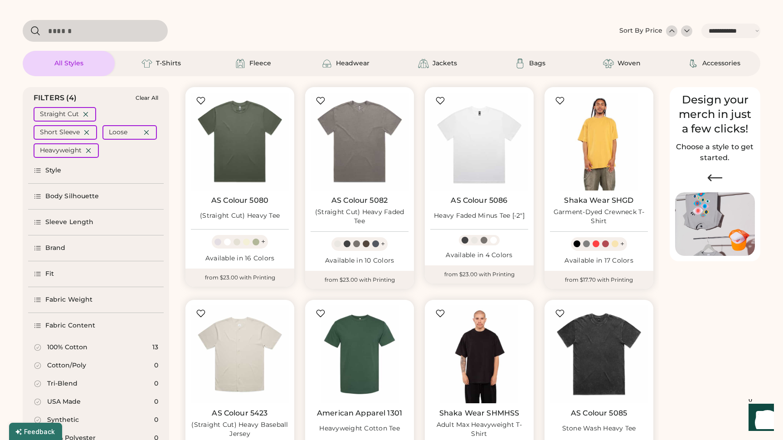
click at [49, 175] on div "Style" at bounding box center [96, 170] width 136 height 25
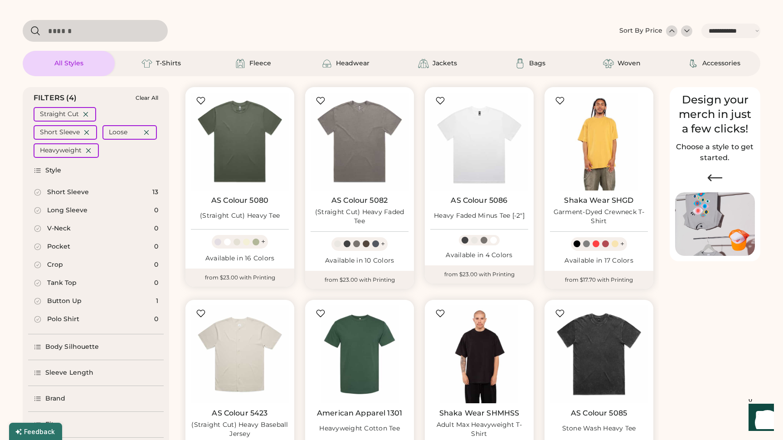
click at [696, 330] on div "FILTERS (4) Clear All Straight Cut Short Sleeve Loose Heavyweight Style Short S…" at bounding box center [391, 416] width 737 height 681
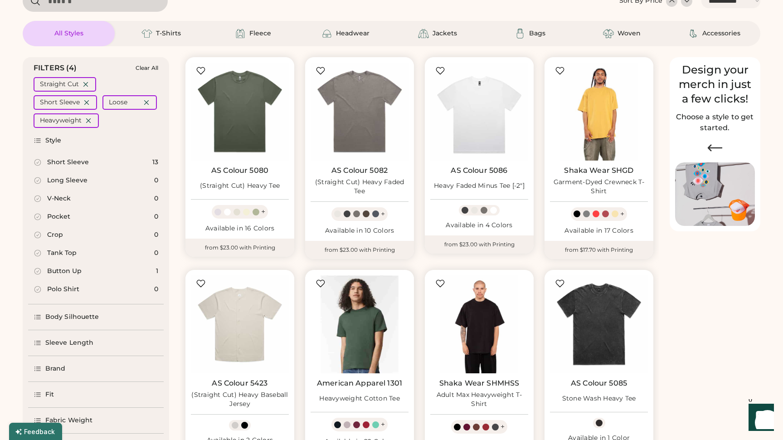
scroll to position [40, 0]
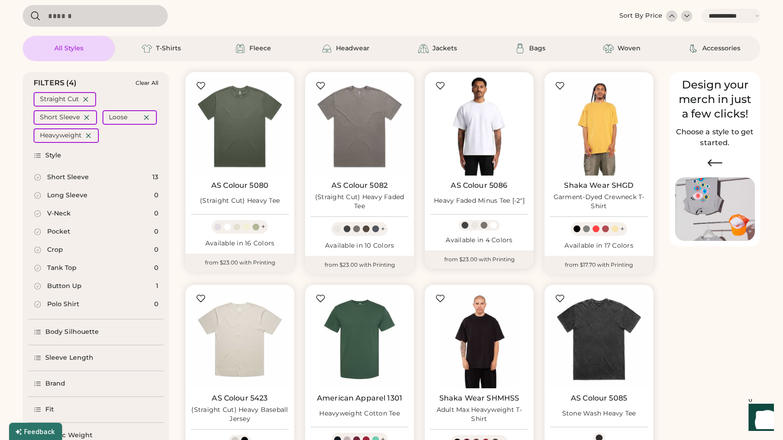
click at [499, 152] on img at bounding box center [479, 127] width 98 height 98
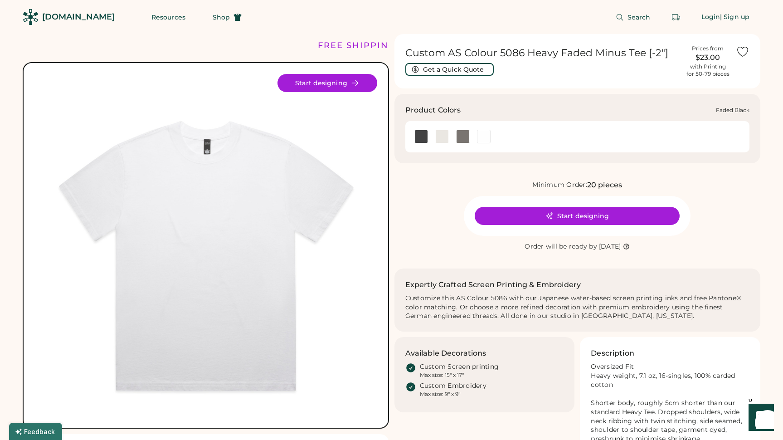
click at [419, 137] on div at bounding box center [421, 137] width 14 height 14
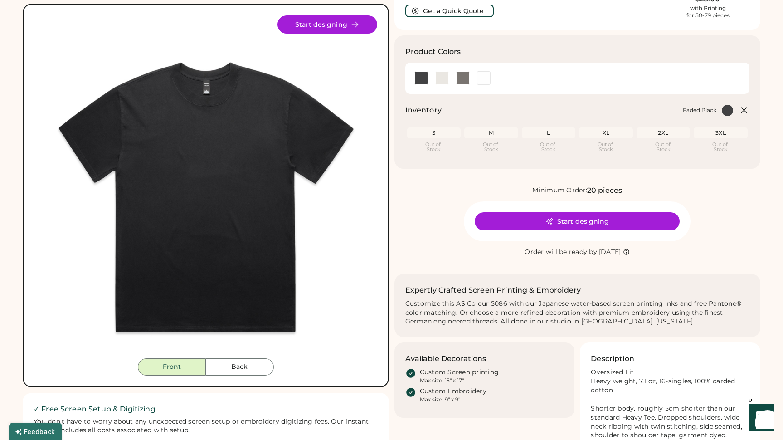
scroll to position [63, 0]
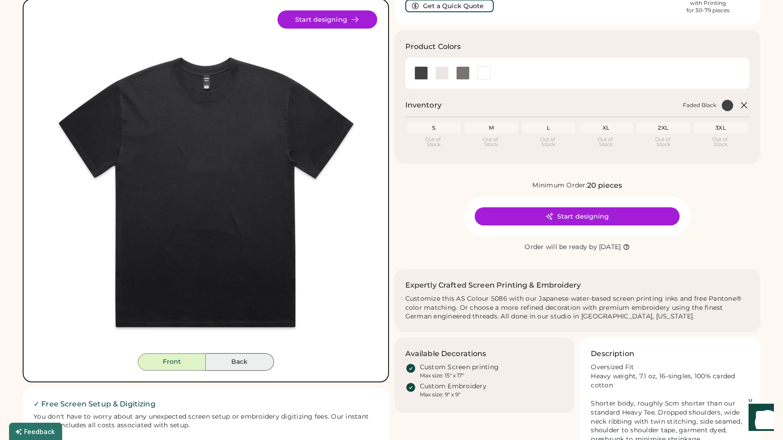
click at [236, 362] on button "Back" at bounding box center [240, 361] width 68 height 17
click at [177, 366] on button "Front" at bounding box center [172, 361] width 68 height 17
click at [443, 72] on div at bounding box center [442, 73] width 14 height 14
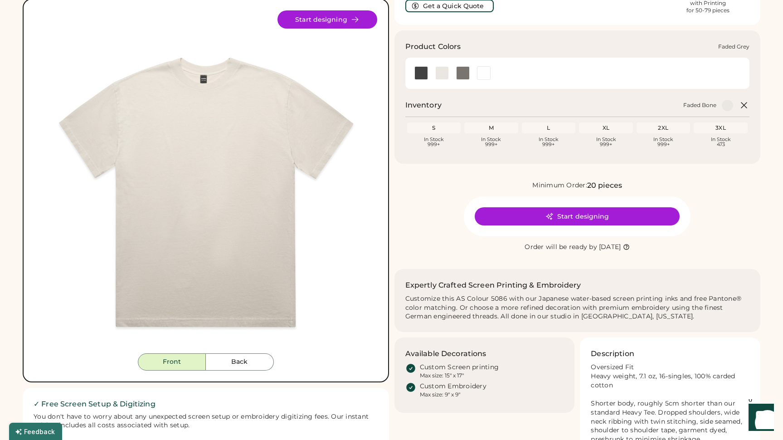
click at [466, 72] on div at bounding box center [463, 73] width 14 height 14
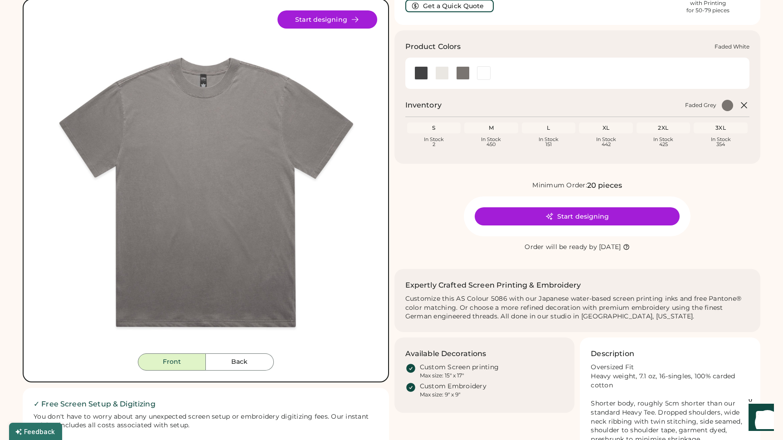
click at [482, 74] on div at bounding box center [484, 73] width 14 height 14
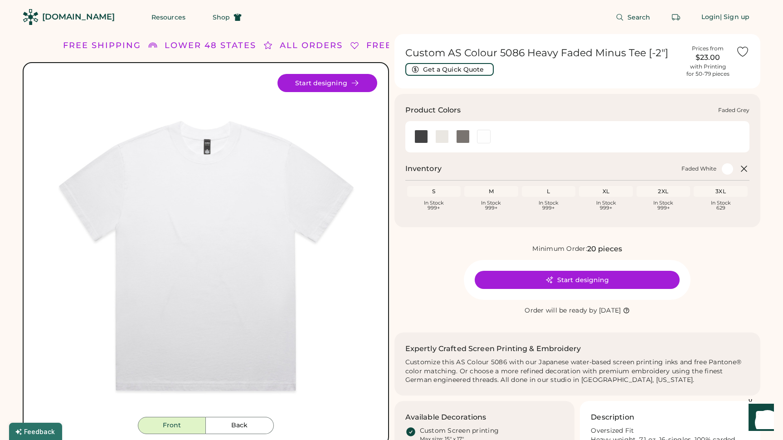
click at [458, 138] on div at bounding box center [463, 137] width 14 height 14
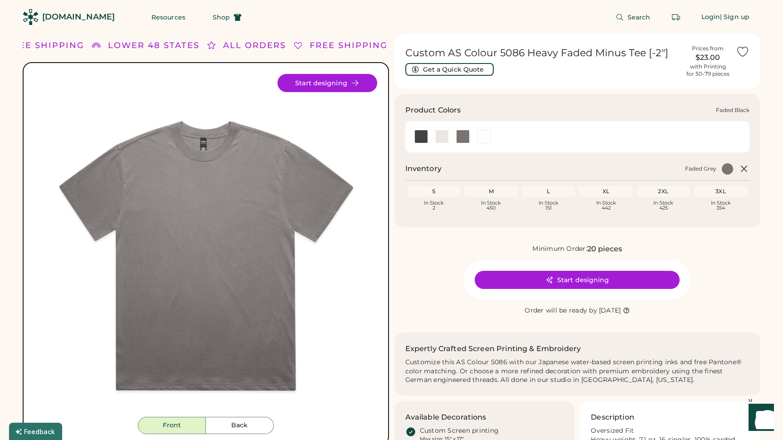
click at [420, 136] on div at bounding box center [421, 137] width 14 height 14
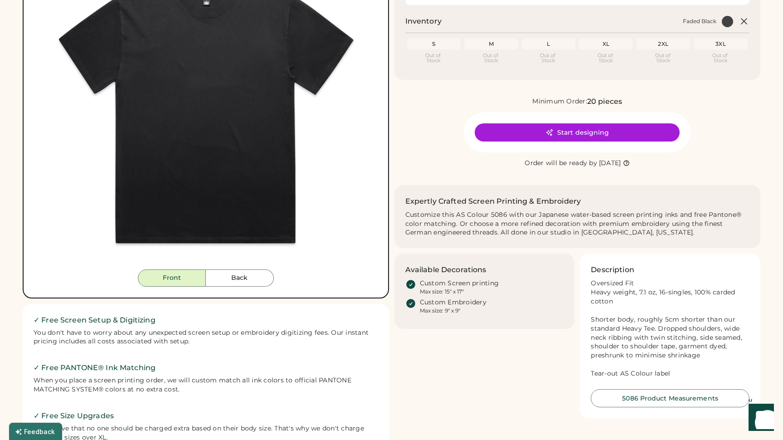
scroll to position [149, 0]
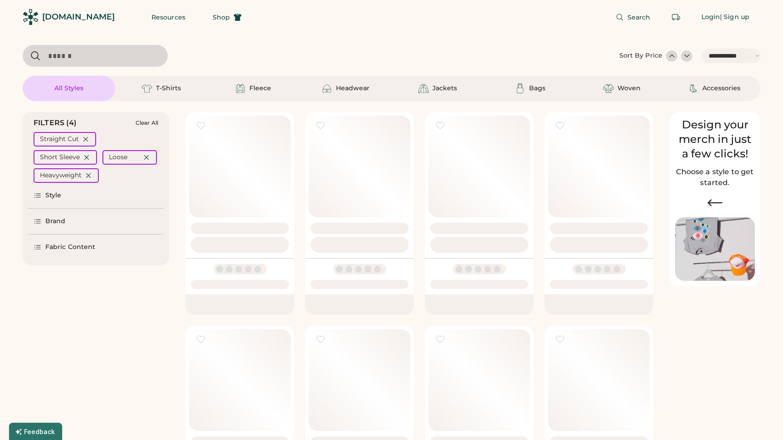
select select "*****"
select select "*"
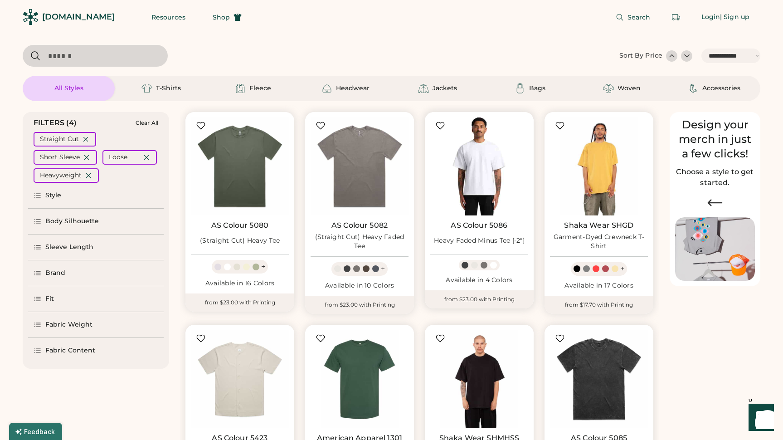
click at [476, 188] on img at bounding box center [479, 166] width 98 height 98
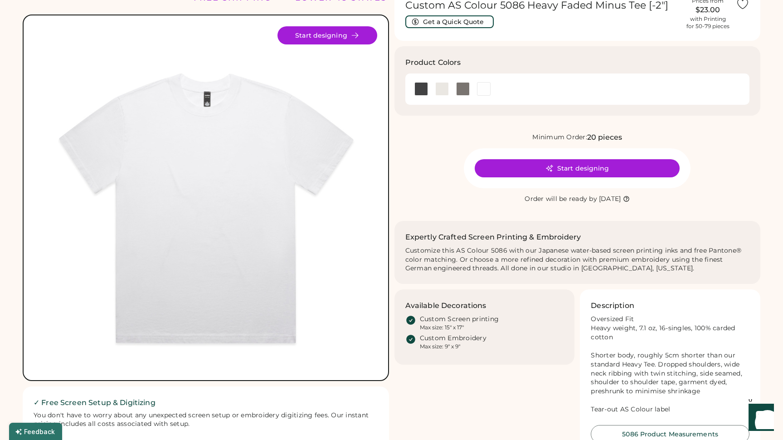
scroll to position [50, 0]
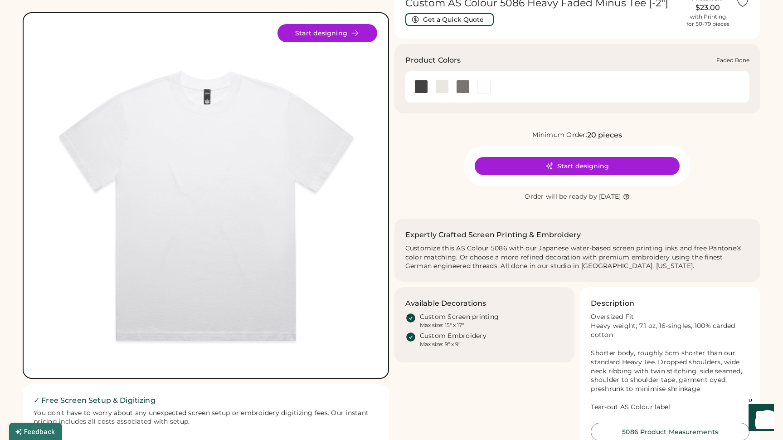
click at [440, 90] on div at bounding box center [442, 87] width 14 height 14
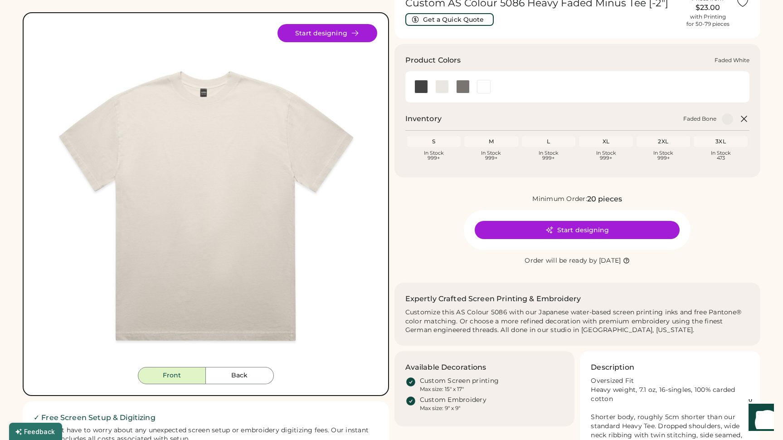
click at [481, 89] on div at bounding box center [484, 87] width 14 height 14
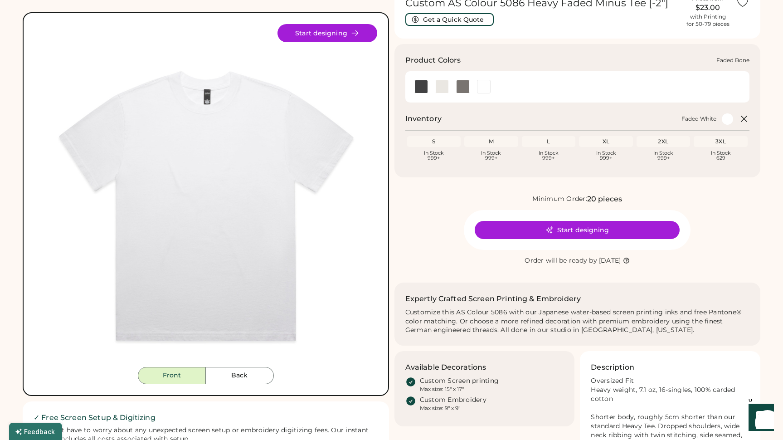
click at [441, 88] on div at bounding box center [442, 87] width 14 height 14
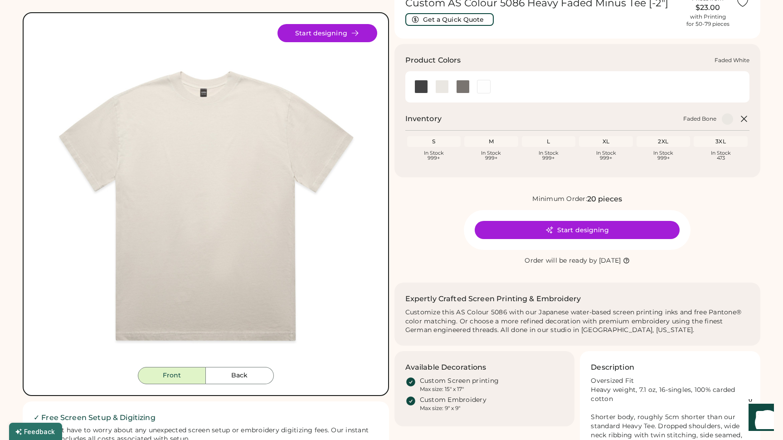
click at [483, 84] on div at bounding box center [484, 87] width 14 height 14
